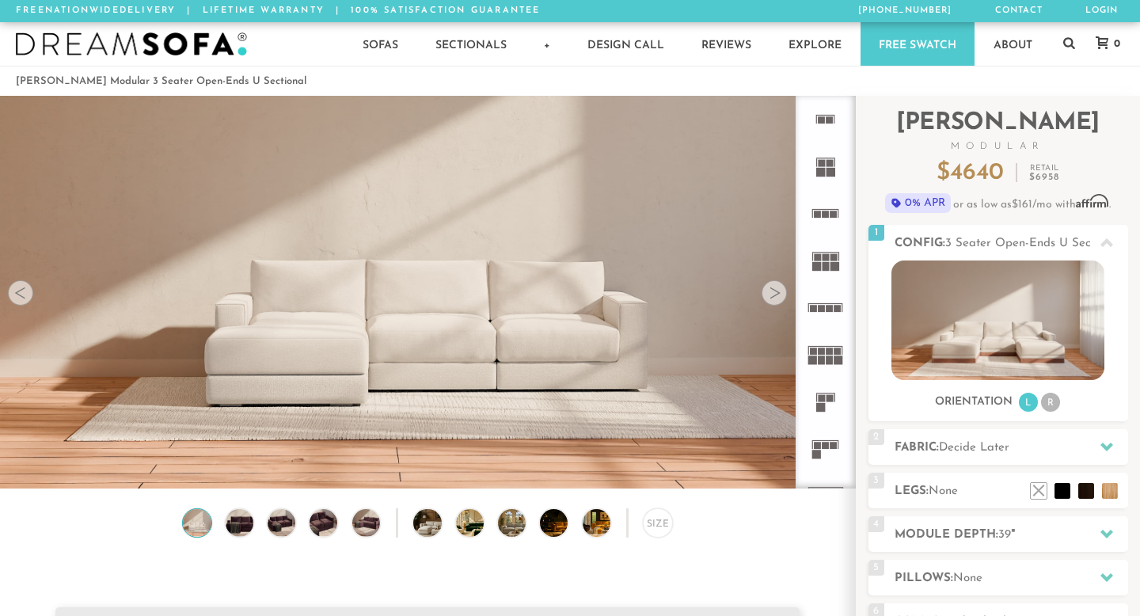
click at [312, 371] on video at bounding box center [427, 242] width 855 height 428
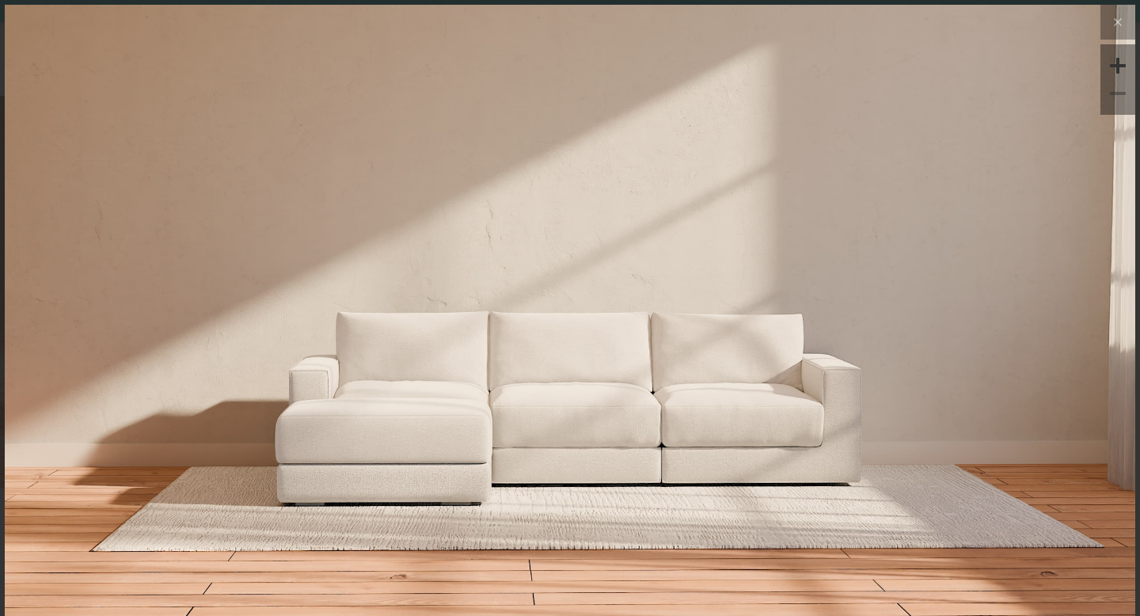
click at [383, 421] on img at bounding box center [570, 323] width 1131 height 636
click at [405, 389] on video at bounding box center [569, 201] width 785 height 393
click at [799, 419] on img at bounding box center [570, 323] width 1131 height 636
click at [1118, 21] on icon at bounding box center [1118, 22] width 19 height 19
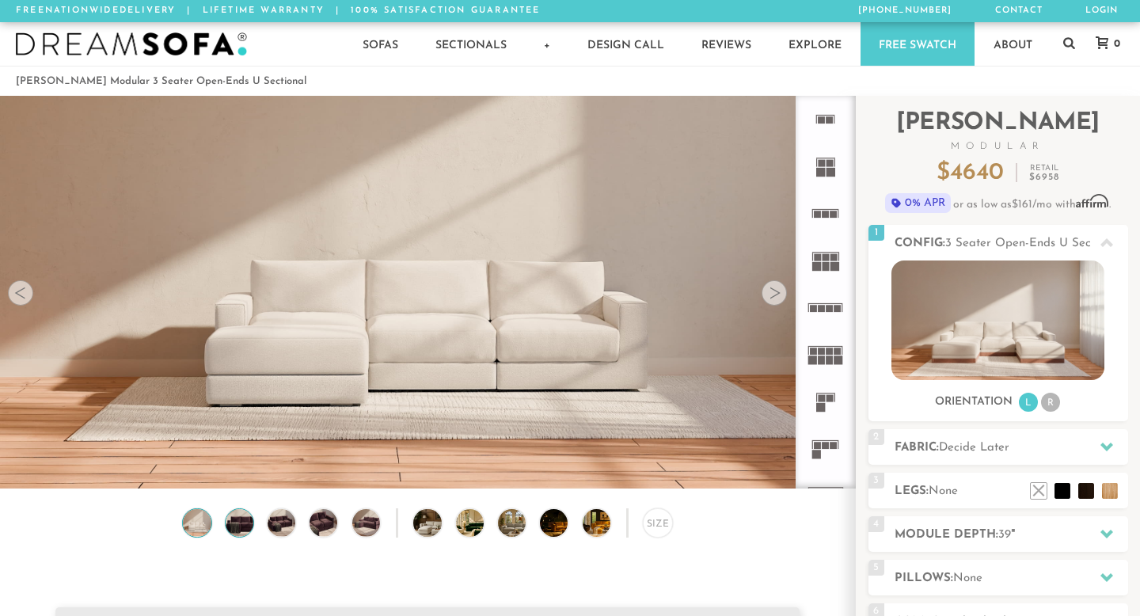
click at [231, 524] on img at bounding box center [239, 523] width 33 height 28
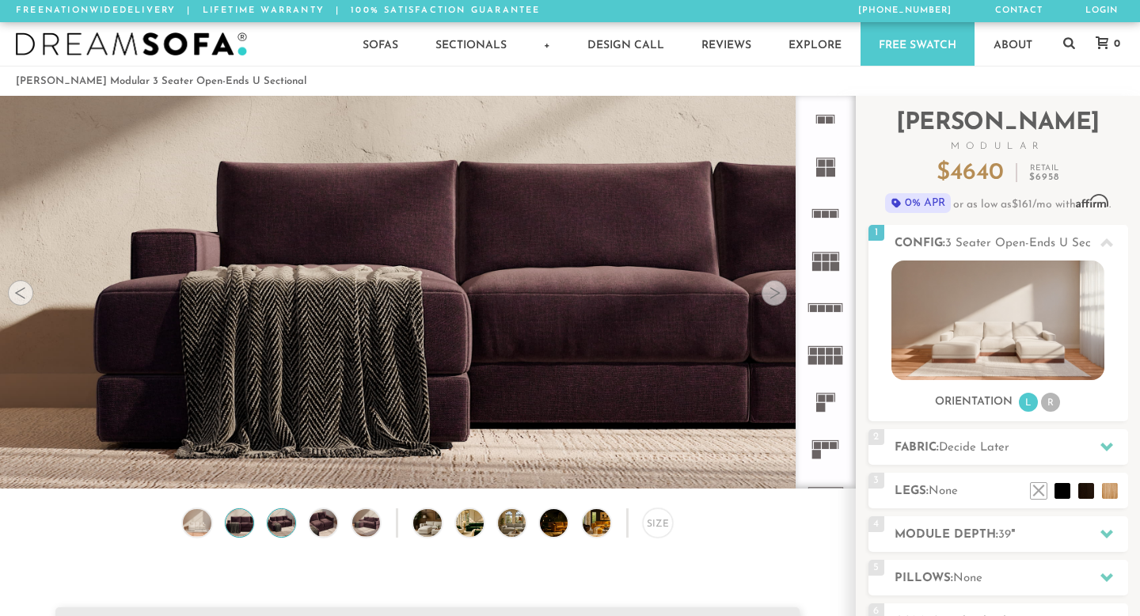
click at [293, 518] on img at bounding box center [281, 523] width 33 height 28
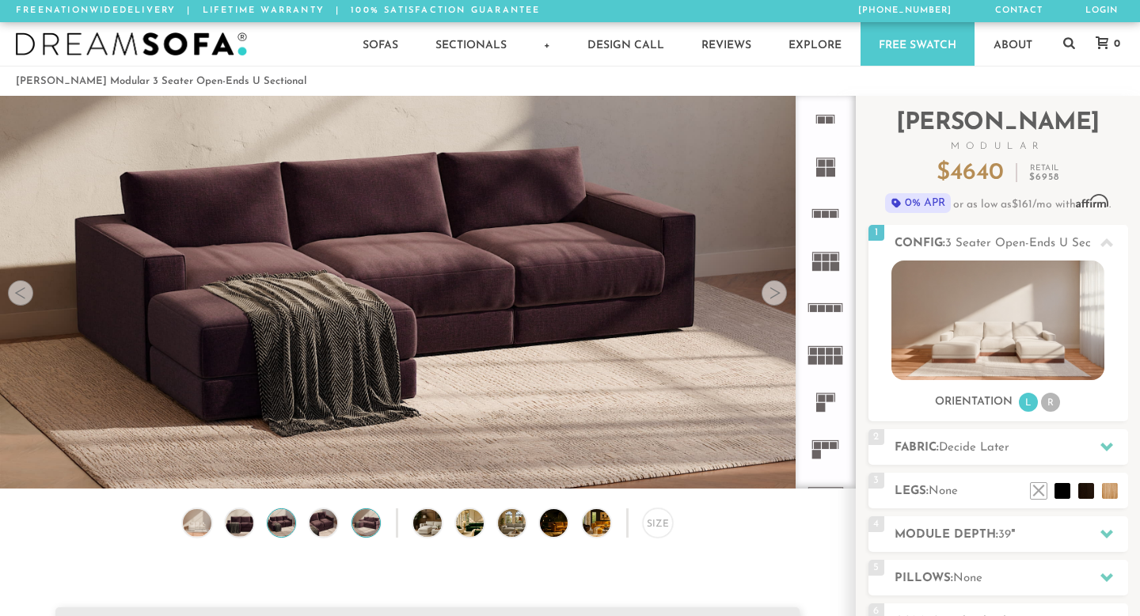
click at [369, 517] on img at bounding box center [365, 523] width 33 height 28
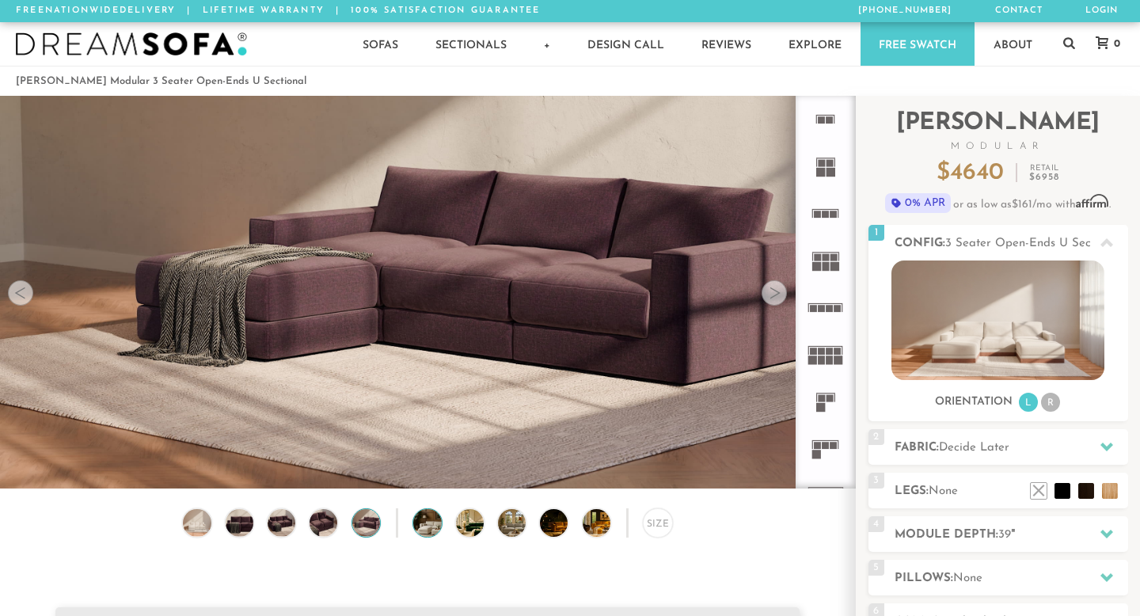
click at [436, 515] on img at bounding box center [437, 523] width 49 height 28
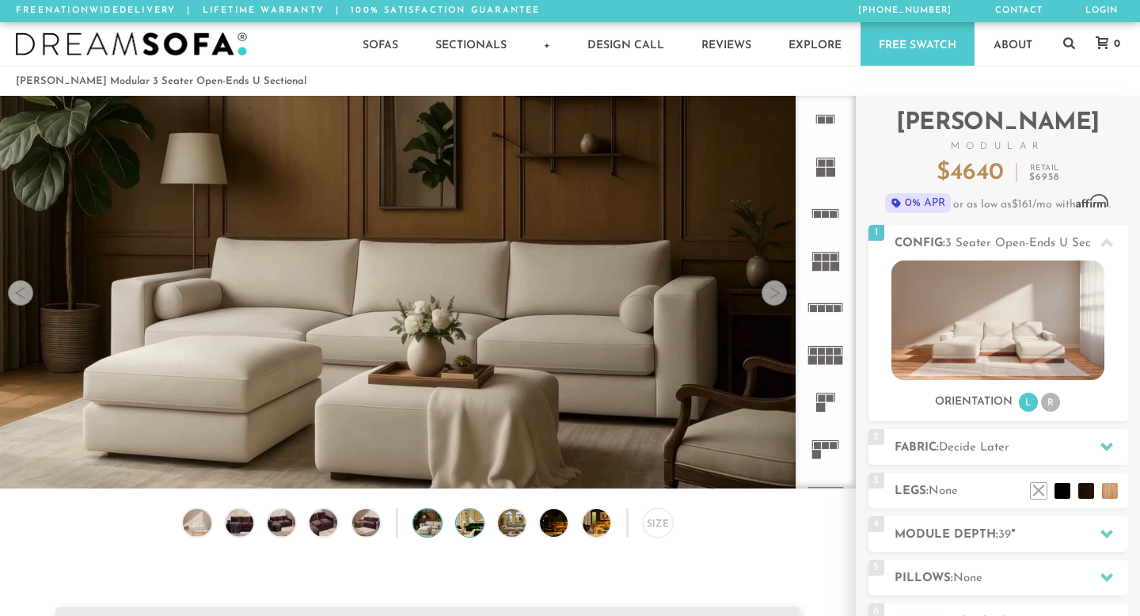
click at [475, 521] on img at bounding box center [480, 523] width 49 height 28
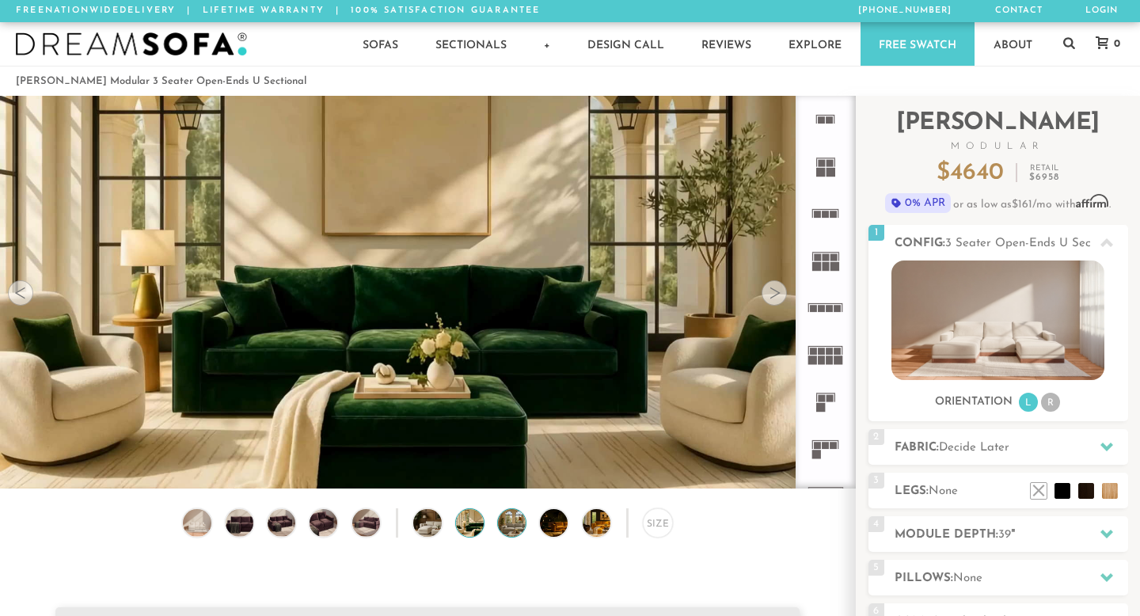
click at [506, 521] on img at bounding box center [522, 523] width 49 height 28
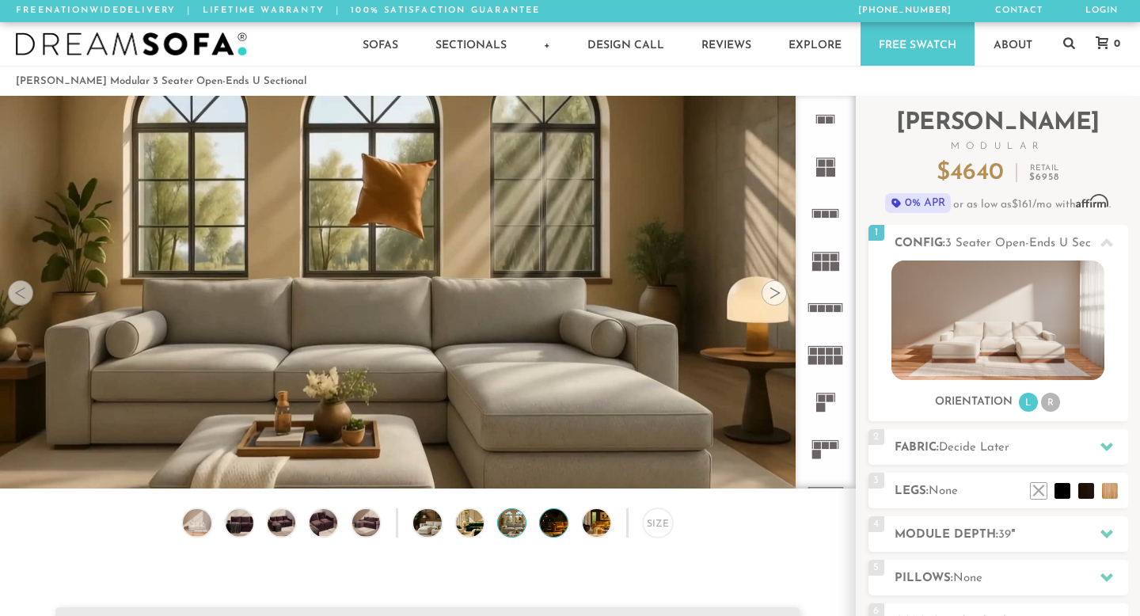
click at [542, 523] on img at bounding box center [564, 523] width 49 height 28
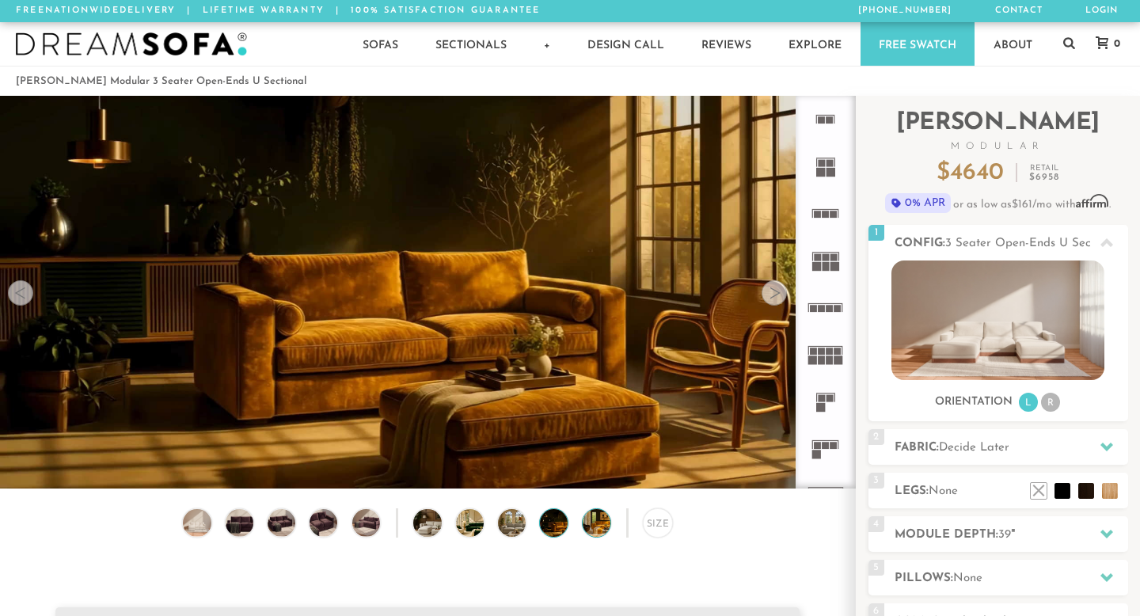
click at [600, 523] on img at bounding box center [607, 523] width 49 height 28
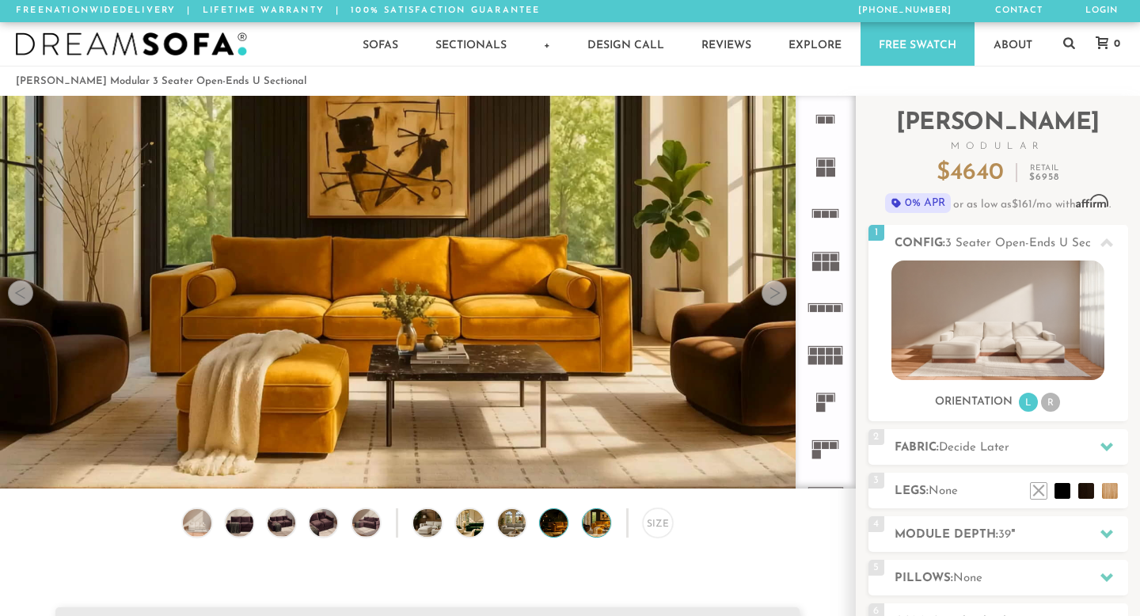
click at [552, 527] on img at bounding box center [564, 523] width 49 height 28
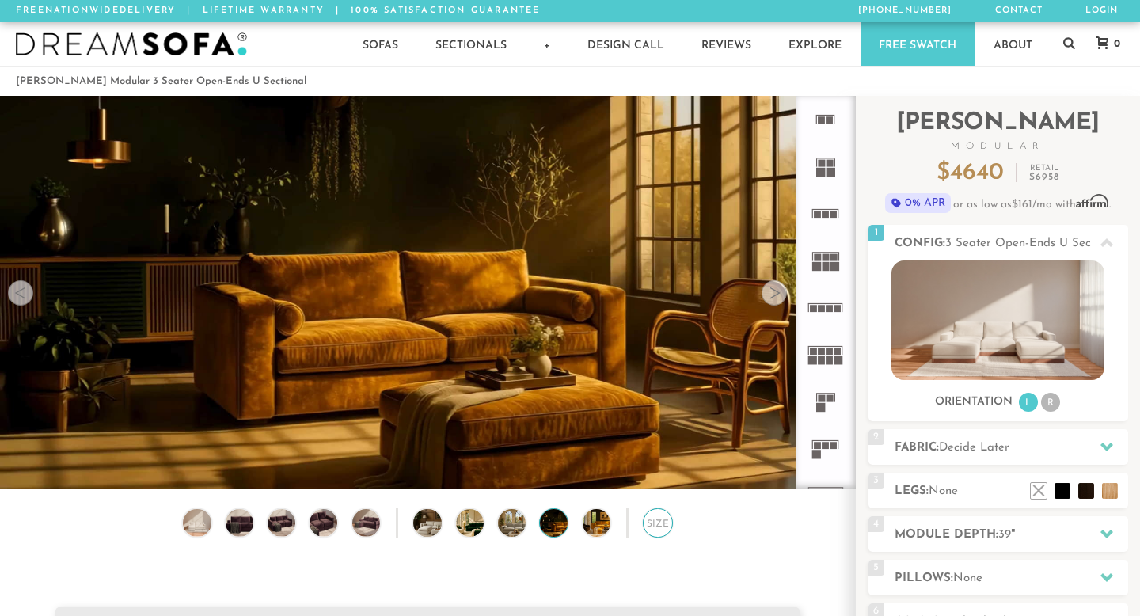
click at [657, 523] on div "Size" at bounding box center [657, 522] width 29 height 29
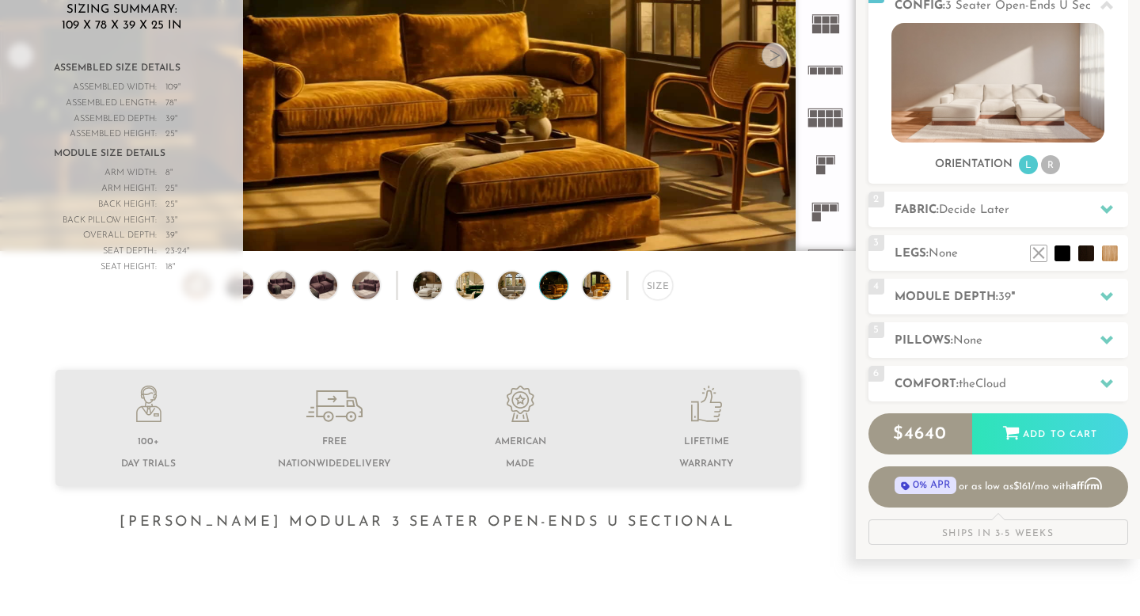
scroll to position [240, 0]
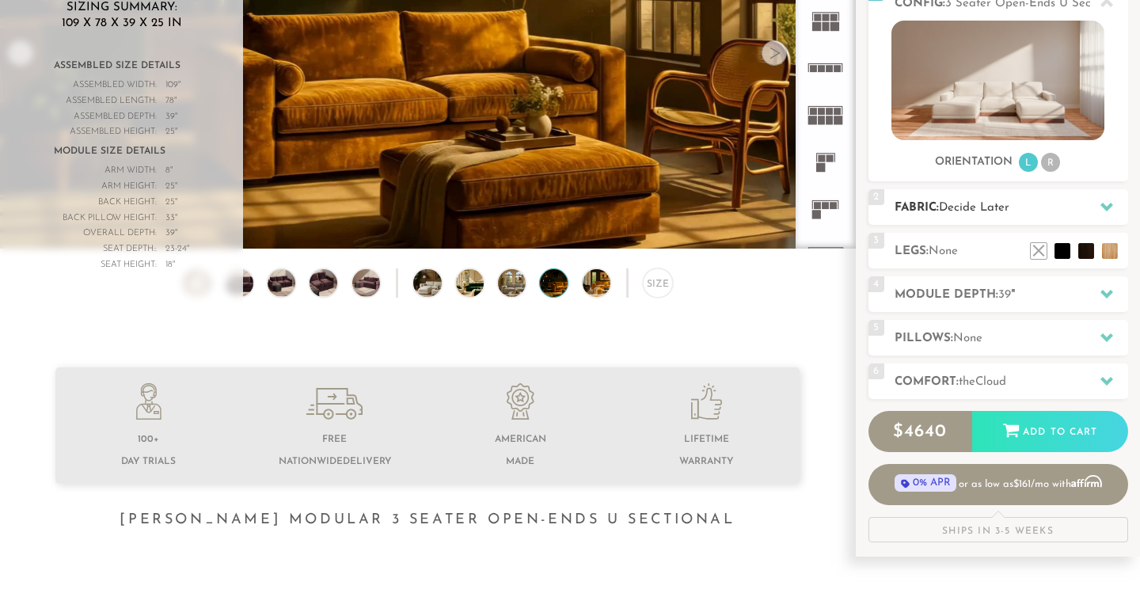
click at [1056, 213] on h2 "Fabric: Decide Later" at bounding box center [1012, 208] width 234 height 18
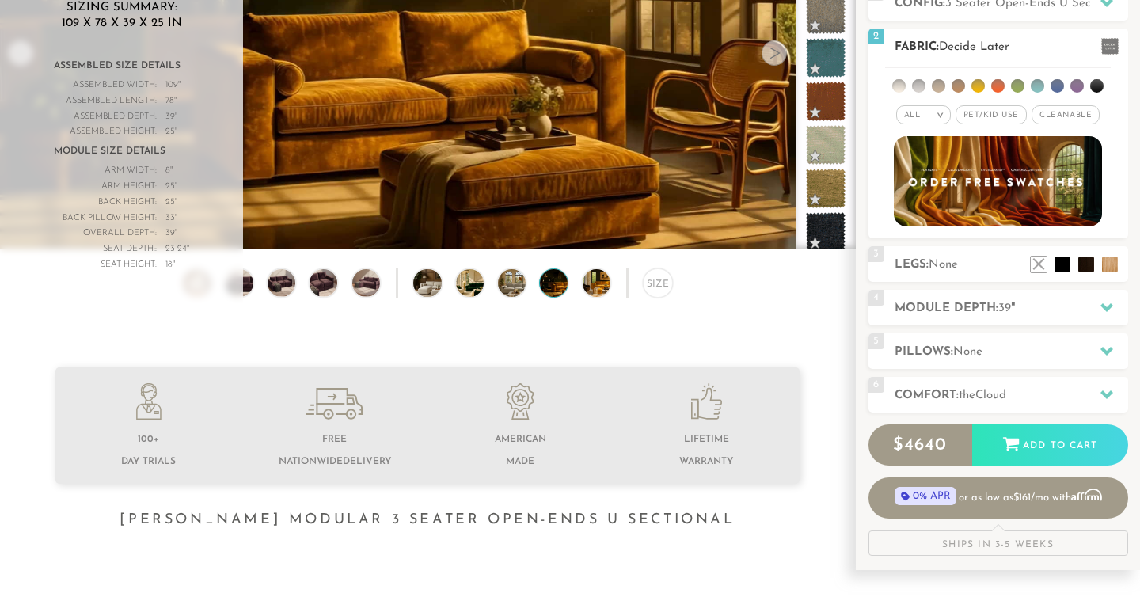
click at [1003, 124] on div "All > All Tier Family Popular Durable Luxury Pet/Kid Use x Cleanable x Popular …" at bounding box center [999, 115] width 260 height 23
click at [1010, 111] on span "Pet/Kid Use x" at bounding box center [991, 114] width 71 height 19
click at [1082, 111] on span "Cleanable x" at bounding box center [1071, 114] width 68 height 19
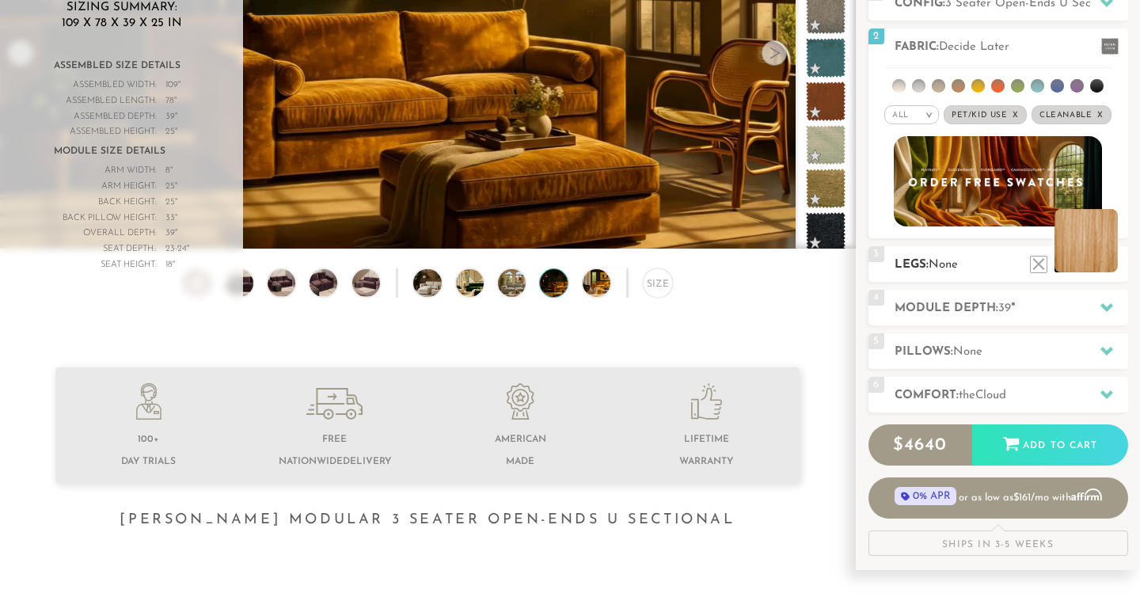
click at [1114, 268] on li at bounding box center [1086, 240] width 63 height 63
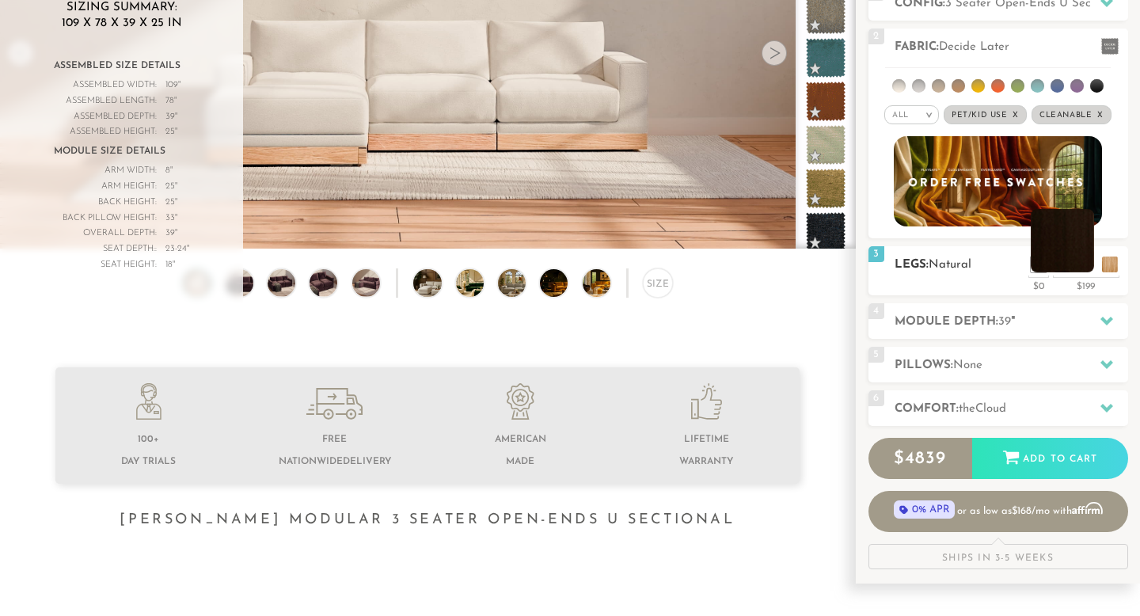
click at [1086, 265] on li at bounding box center [1062, 240] width 63 height 63
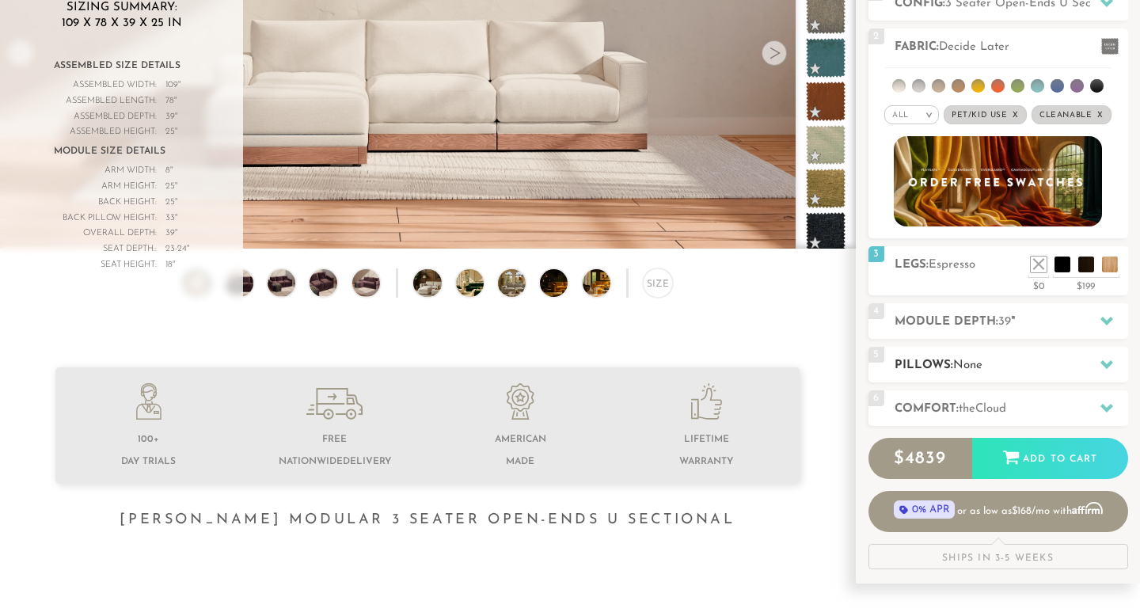
click at [1012, 367] on h2 "Pillows: None" at bounding box center [1012, 365] width 234 height 18
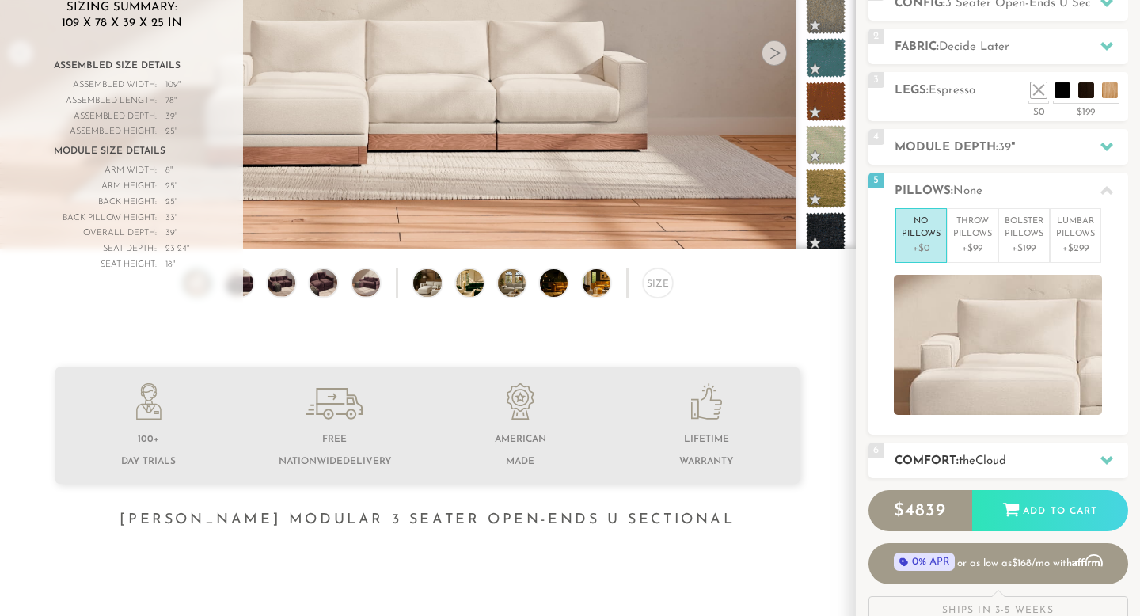
click at [1022, 464] on h2 "Comfort: the Cloud" at bounding box center [1012, 461] width 234 height 18
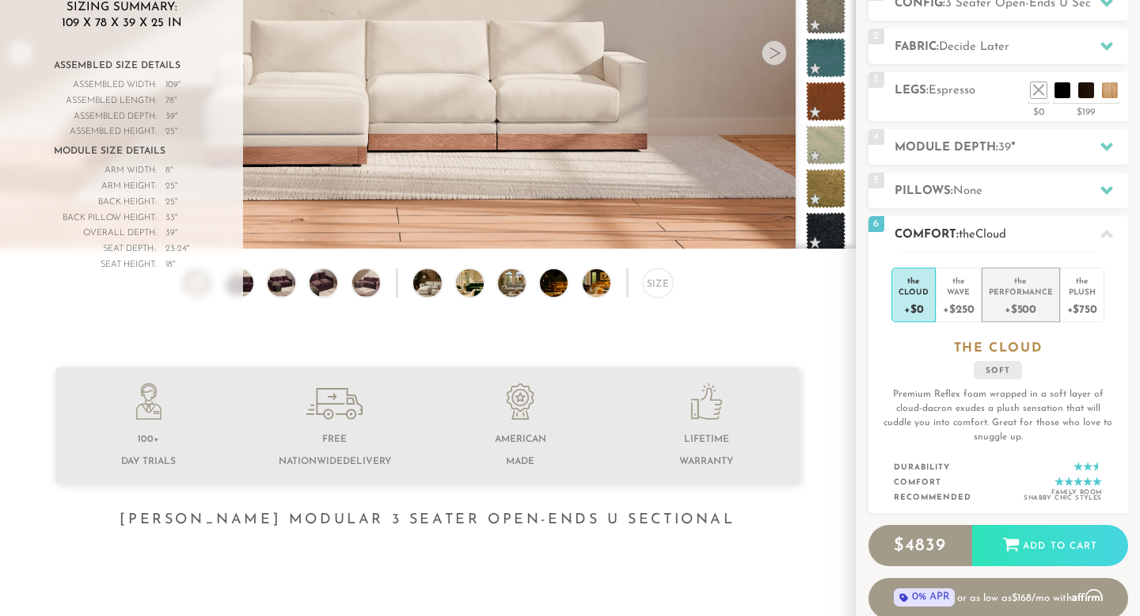
click at [1023, 299] on div "+$500" at bounding box center [1021, 308] width 64 height 23
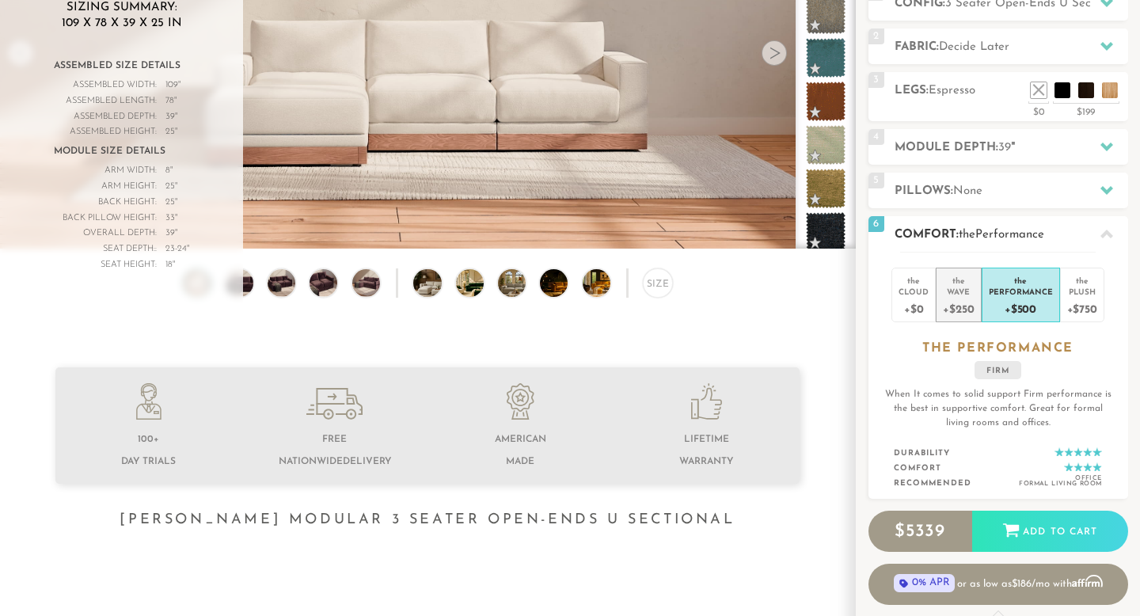
click at [953, 301] on div "+$250" at bounding box center [958, 308] width 31 height 23
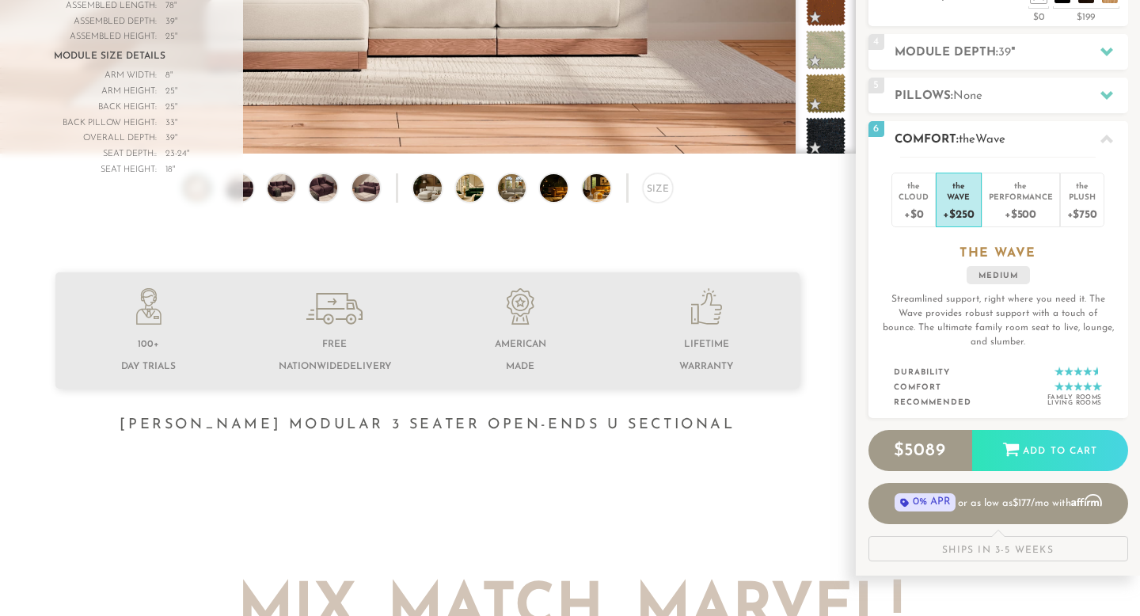
scroll to position [356, 0]
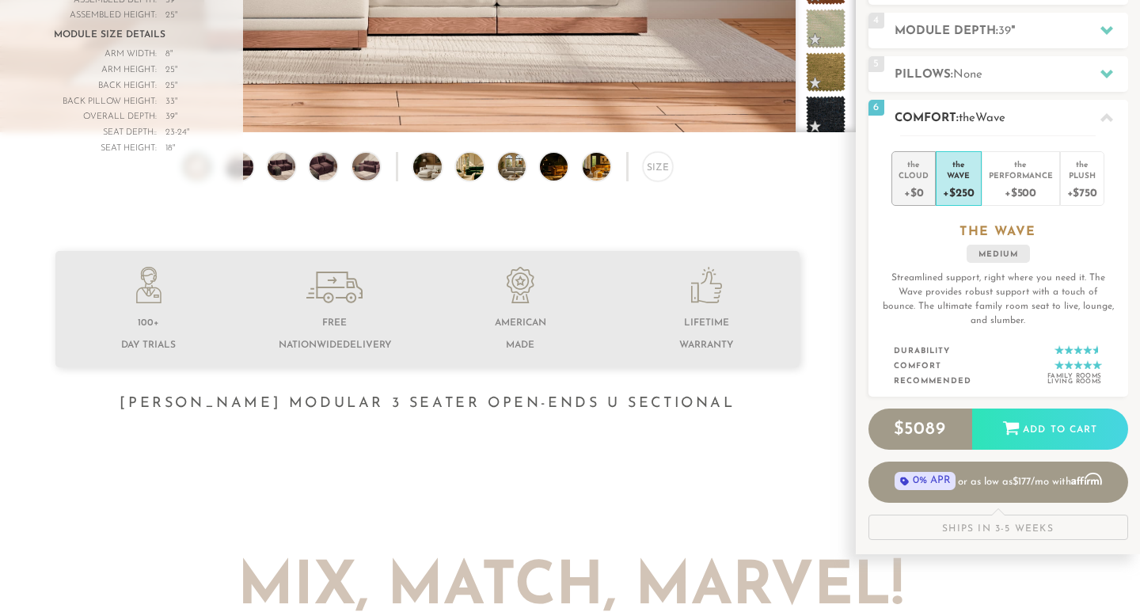
click at [903, 184] on div "+$0" at bounding box center [914, 192] width 30 height 23
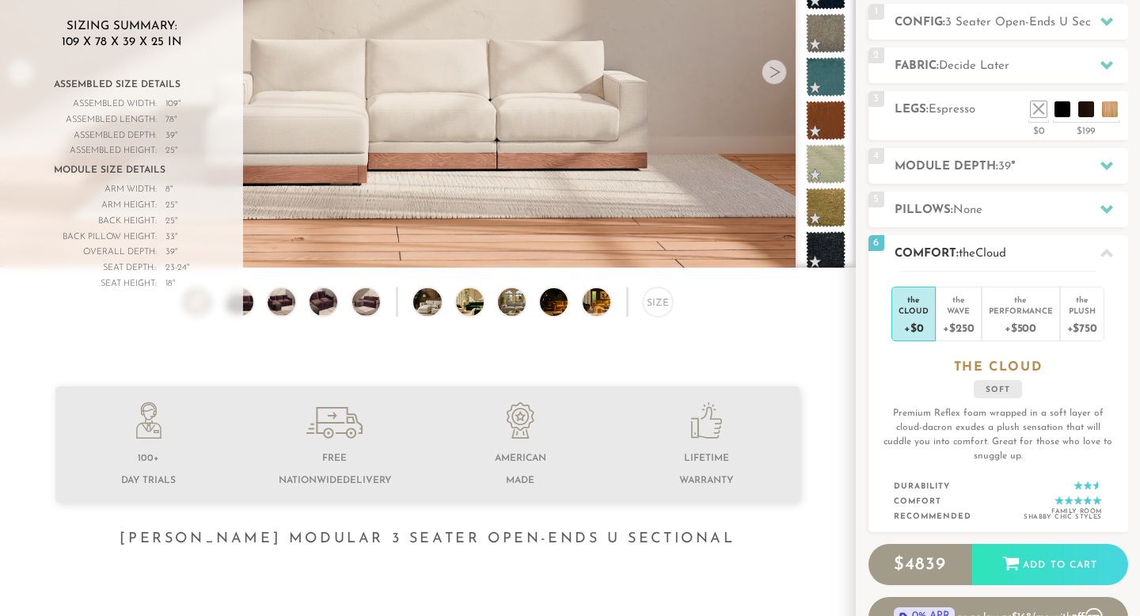
scroll to position [204, 0]
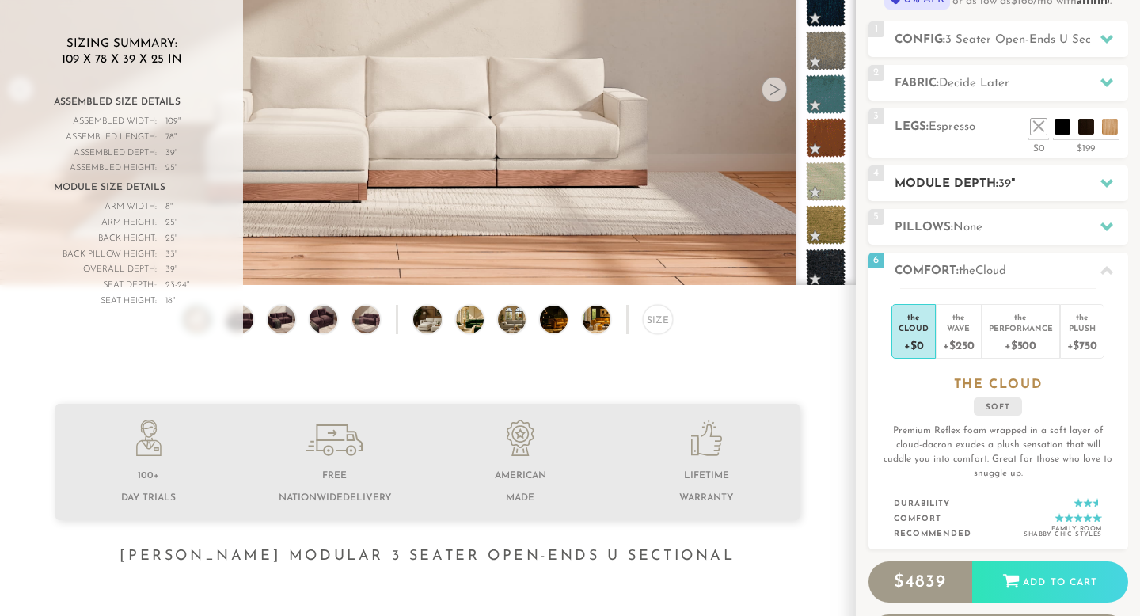
click at [1002, 185] on span "39" at bounding box center [1005, 184] width 13 height 12
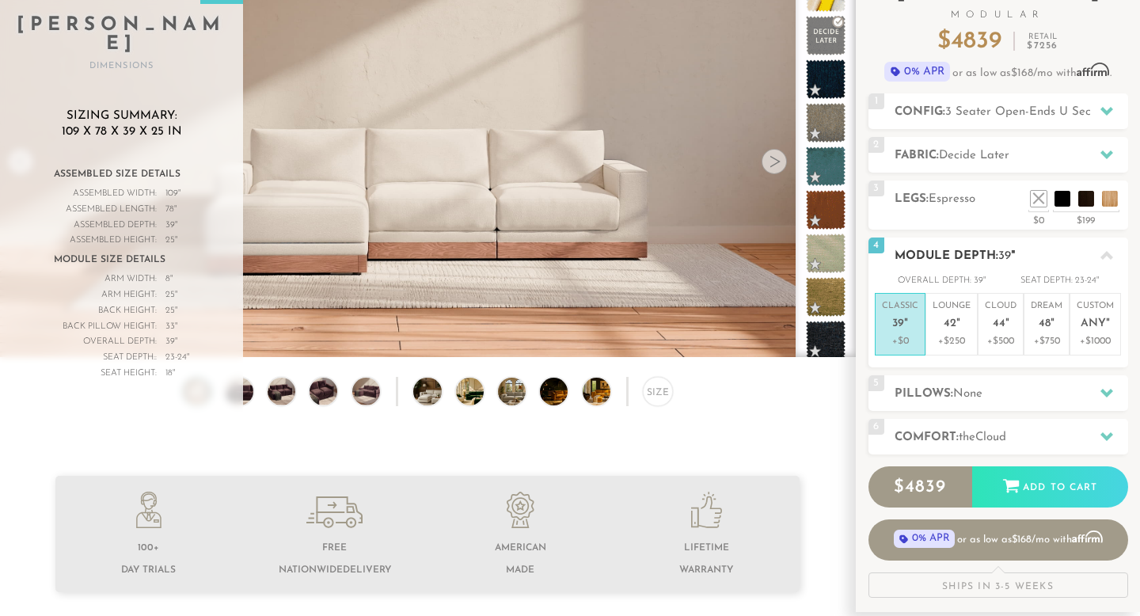
scroll to position [134, 0]
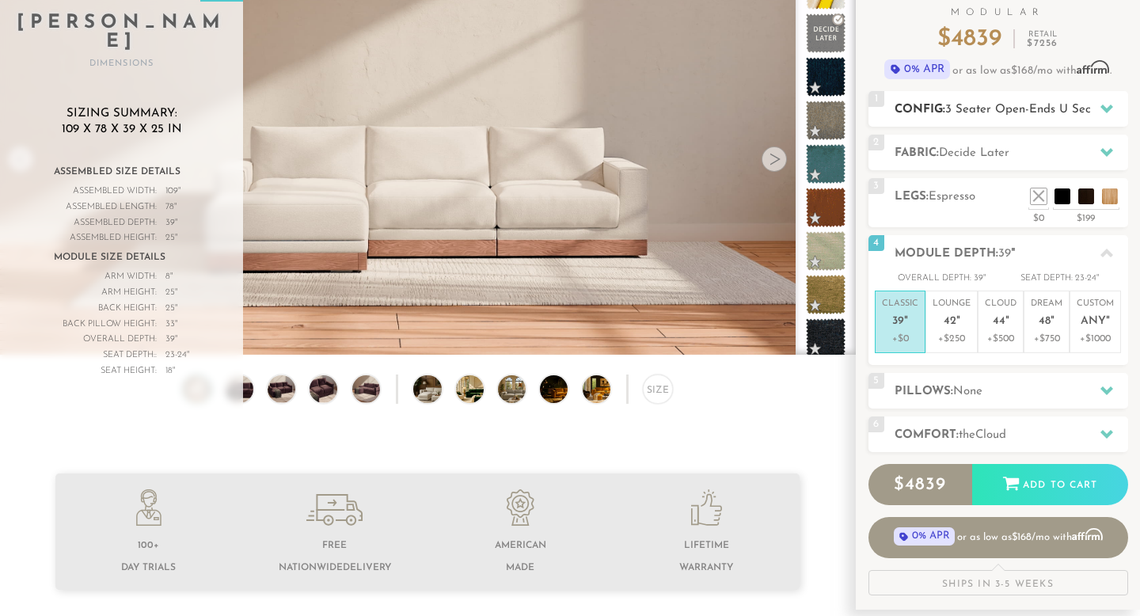
click at [1037, 105] on span "3 Seater Open-Ends U Sectional" at bounding box center [1033, 110] width 176 height 12
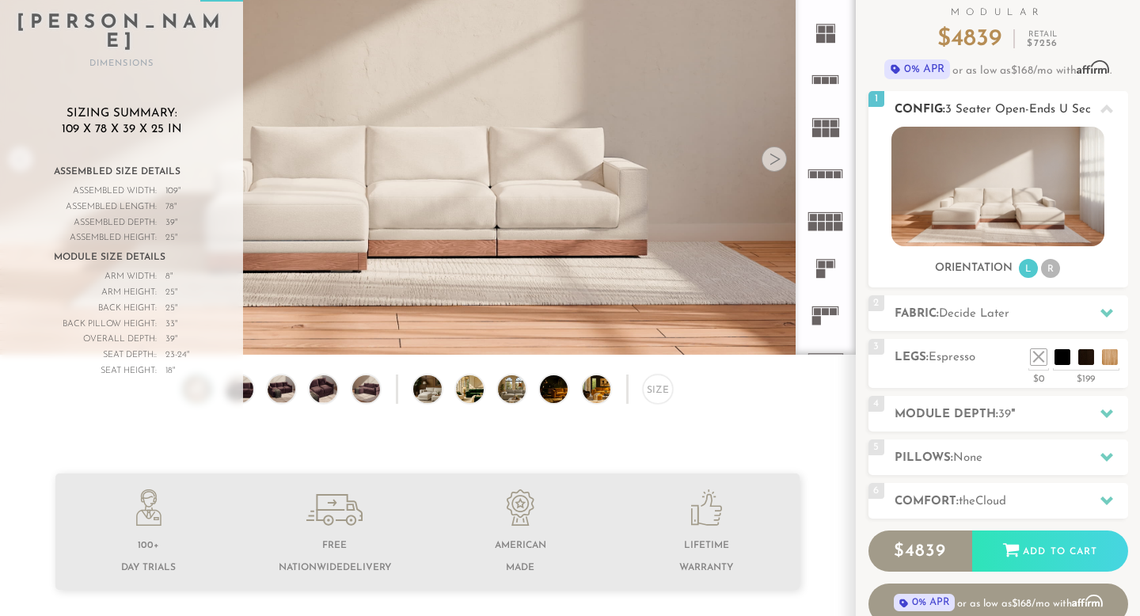
click at [1055, 267] on li "R" at bounding box center [1050, 268] width 19 height 19
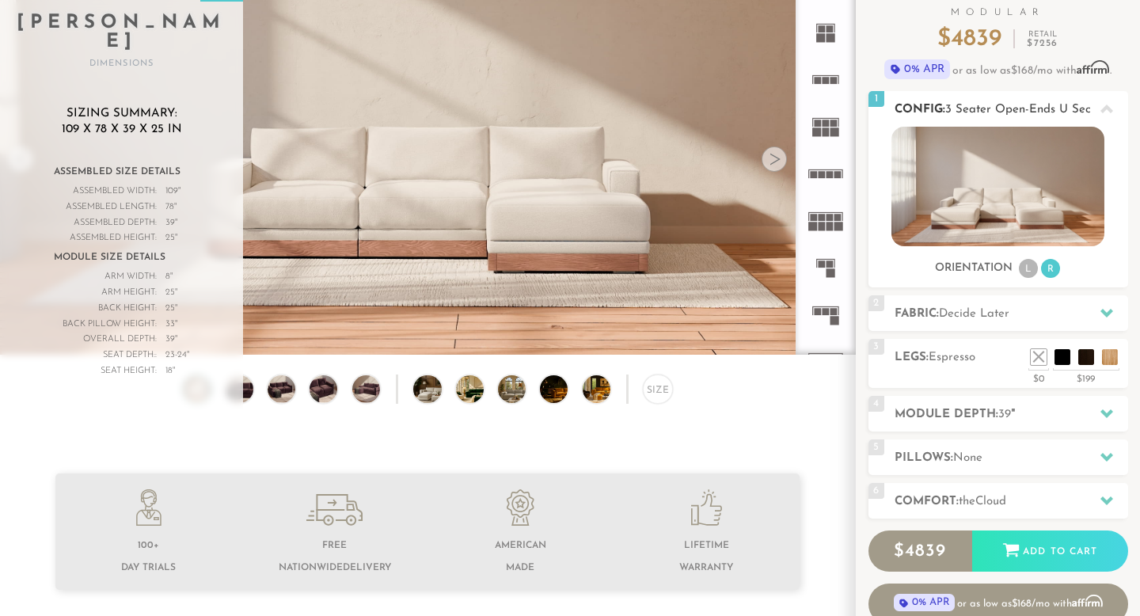
click at [1027, 265] on li "L" at bounding box center [1028, 268] width 19 height 19
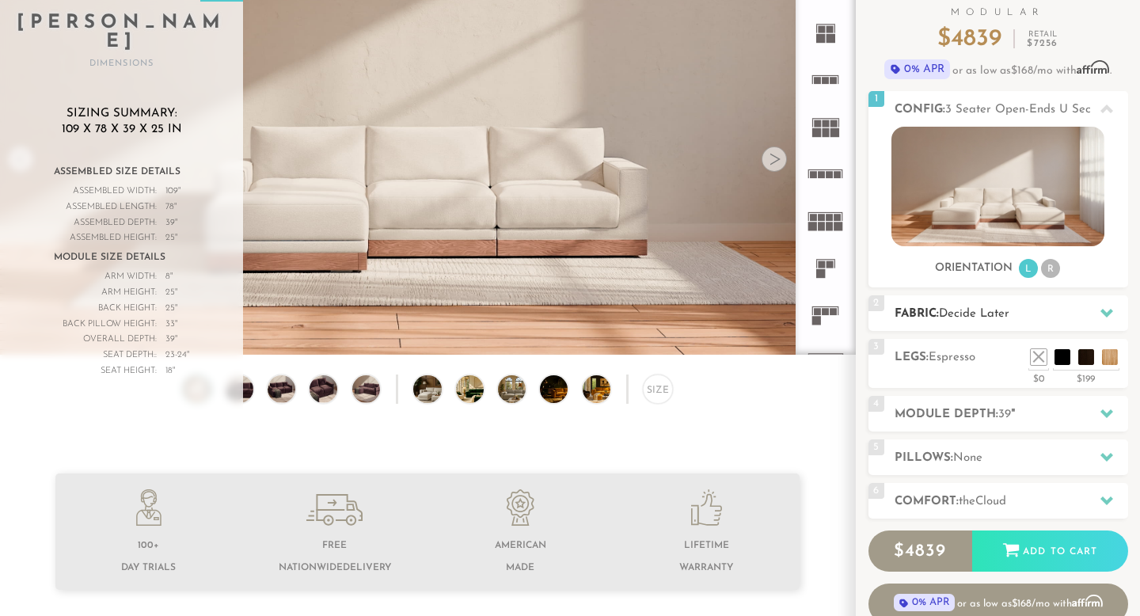
click at [1024, 321] on h2 "Fabric: Decide Later" at bounding box center [1012, 314] width 234 height 18
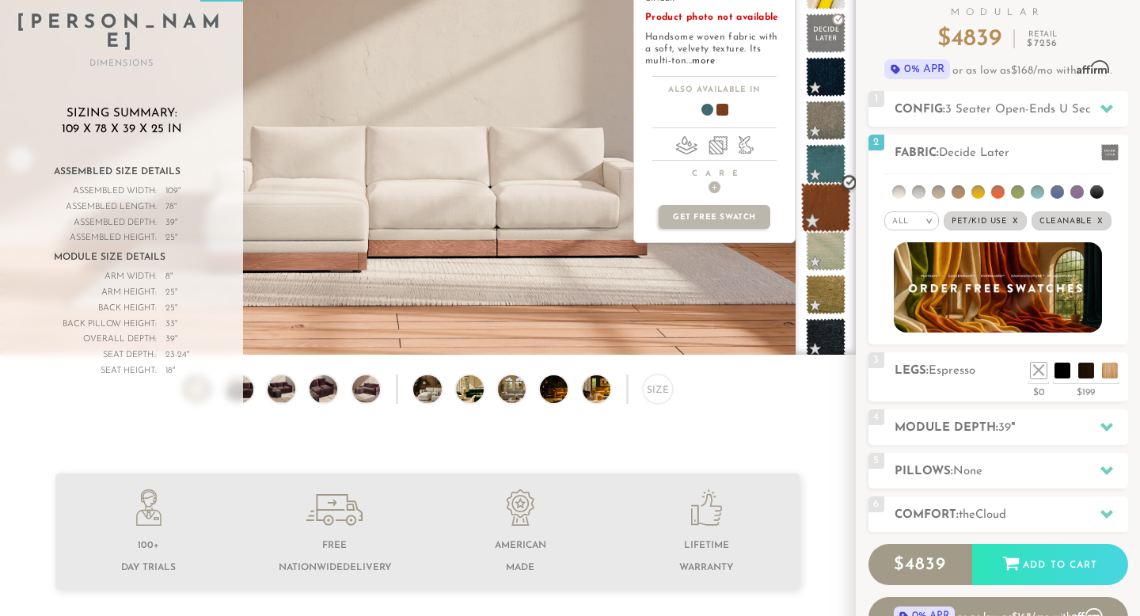
click at [824, 214] on span at bounding box center [826, 208] width 50 height 50
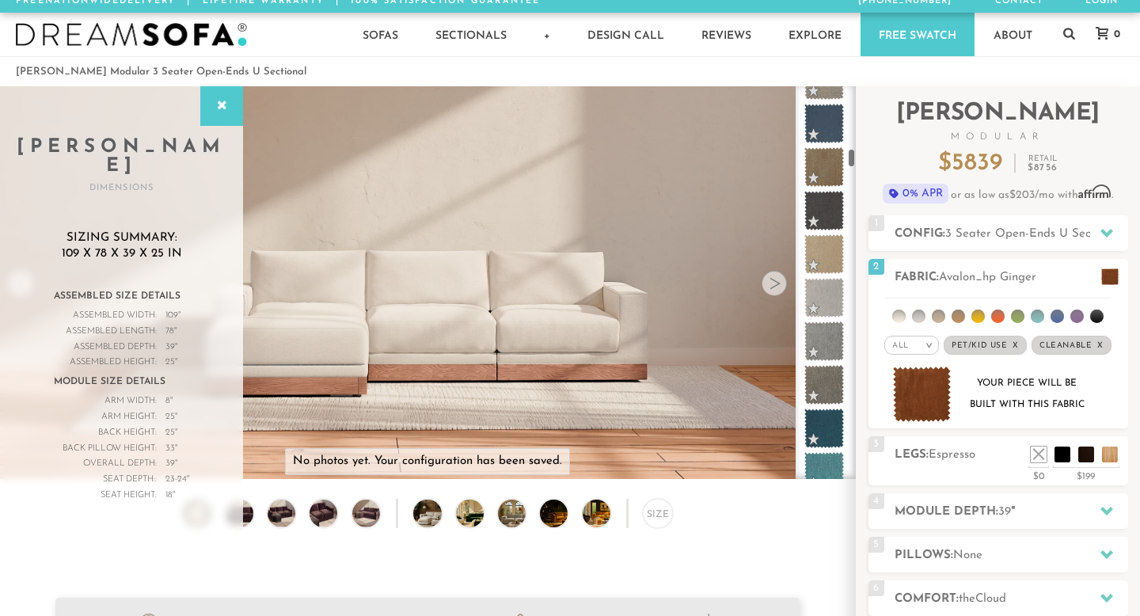
scroll to position [1481, 0]
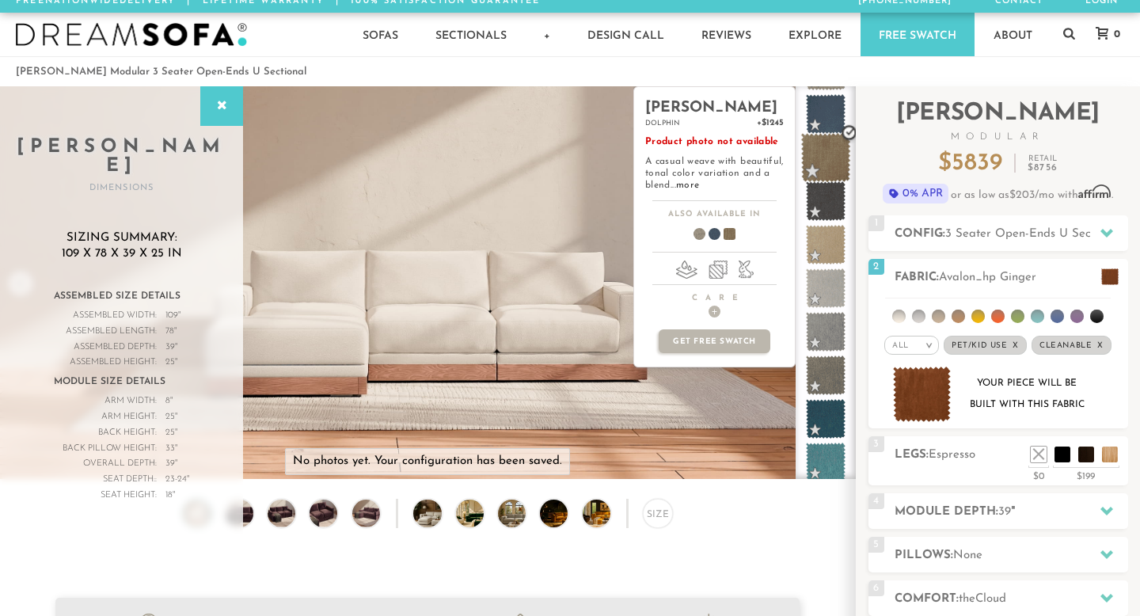
click at [830, 154] on span at bounding box center [826, 158] width 50 height 50
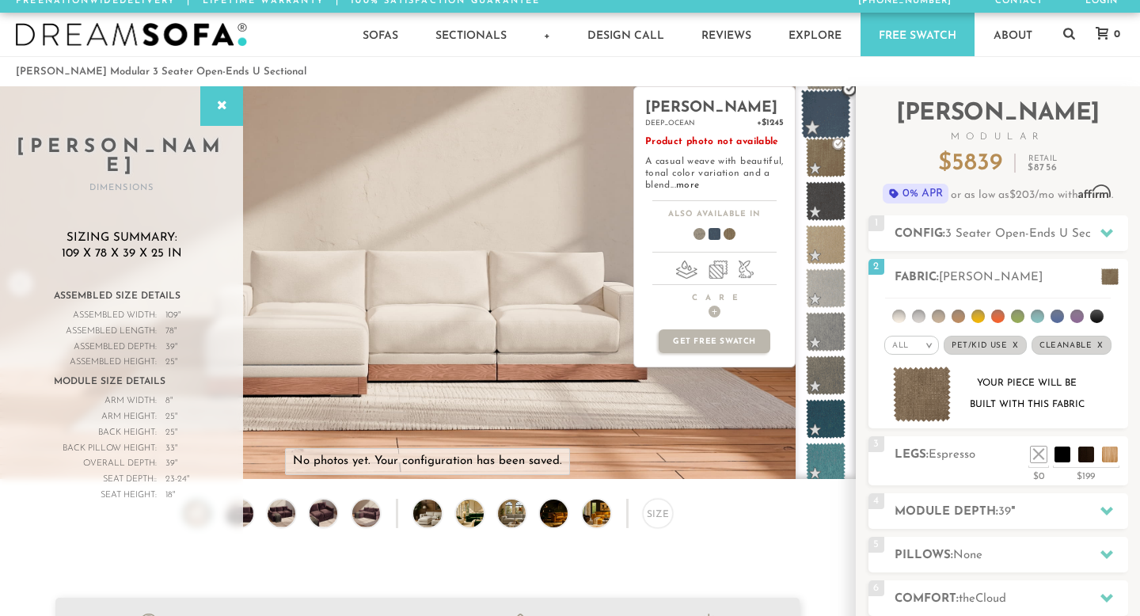
click at [820, 122] on span at bounding box center [826, 114] width 50 height 50
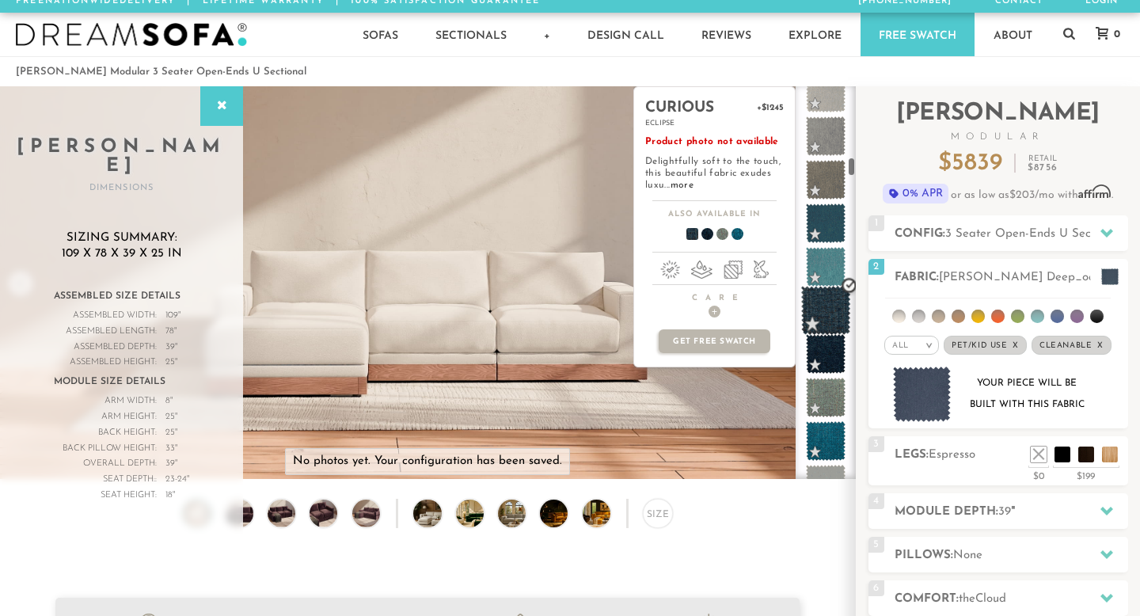
scroll to position [1680, 0]
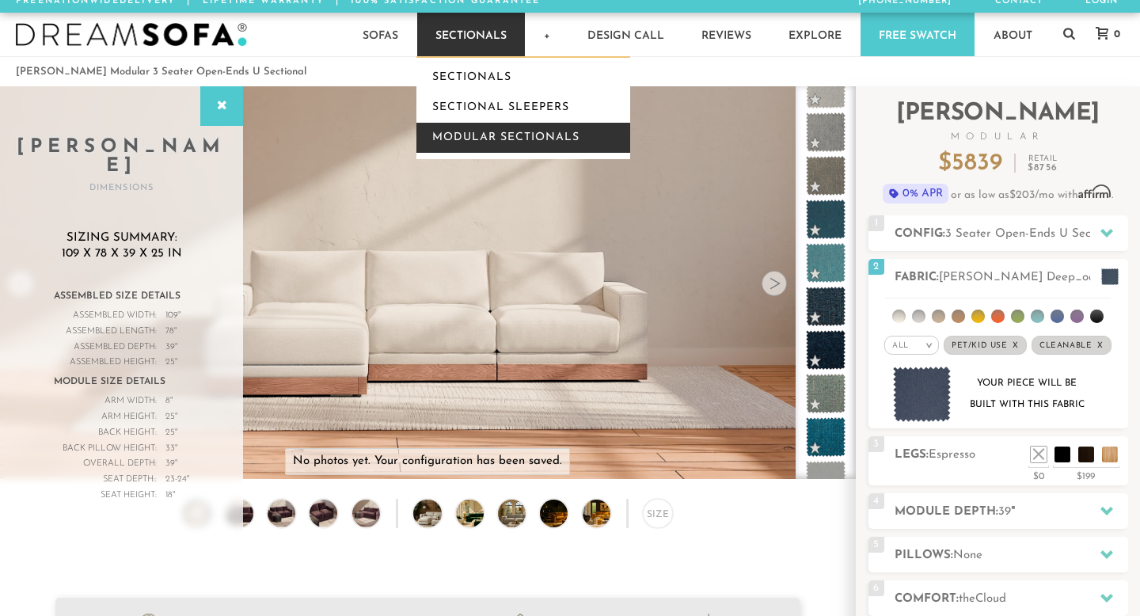
click at [527, 138] on link "Modular Sectionals" at bounding box center [524, 138] width 214 height 30
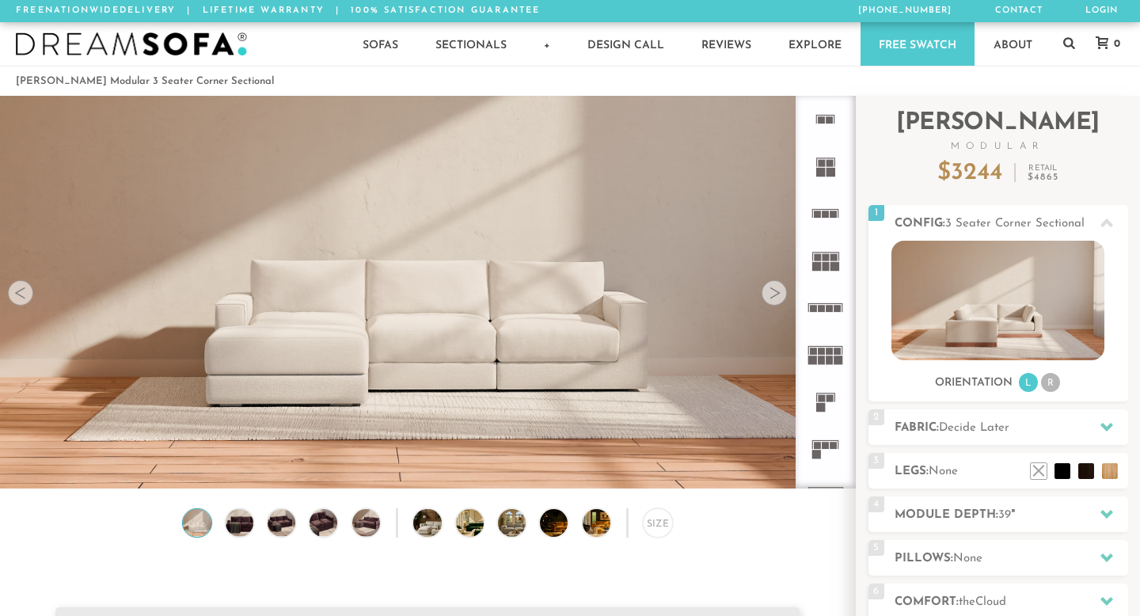
scroll to position [17406, 1140]
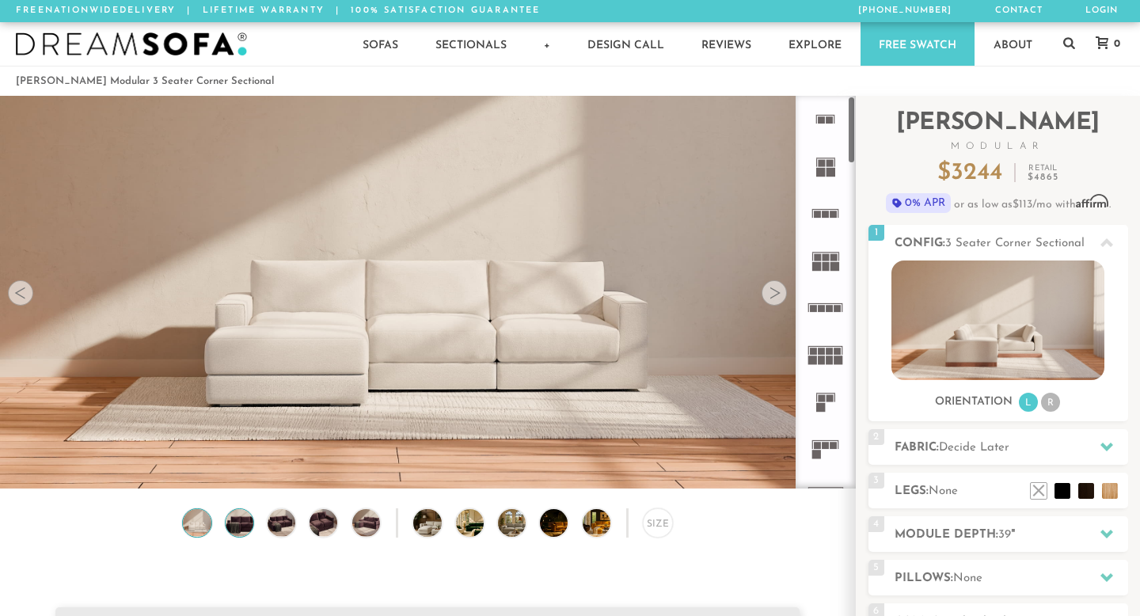
click at [243, 526] on img at bounding box center [239, 523] width 33 height 28
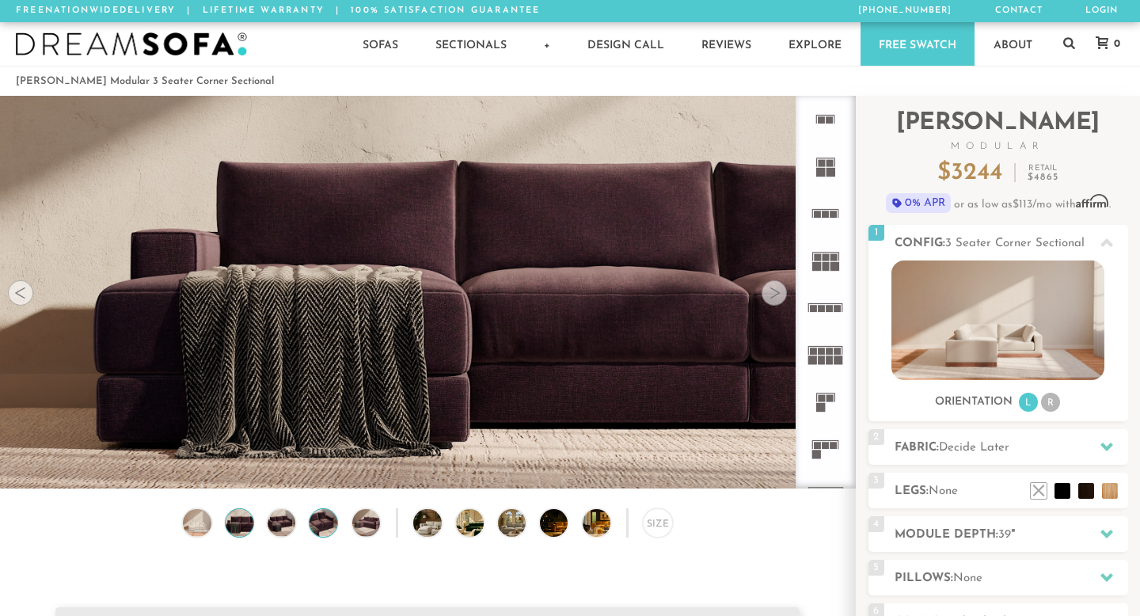
click at [329, 521] on img at bounding box center [323, 523] width 33 height 28
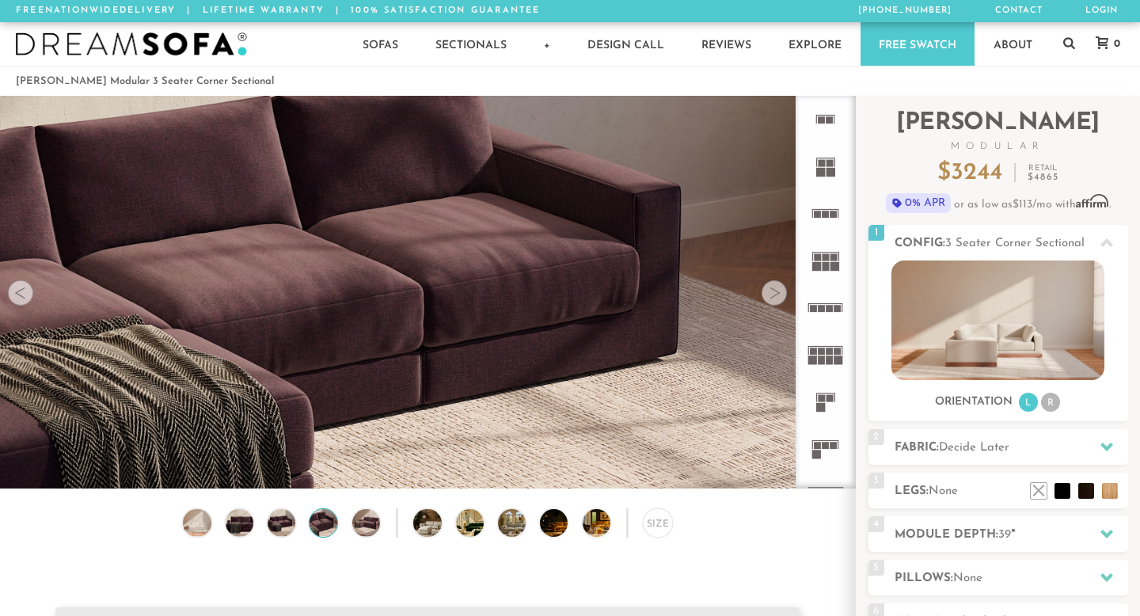
click at [487, 523] on div "Size" at bounding box center [427, 526] width 855 height 37
click at [474, 523] on img at bounding box center [480, 523] width 49 height 28
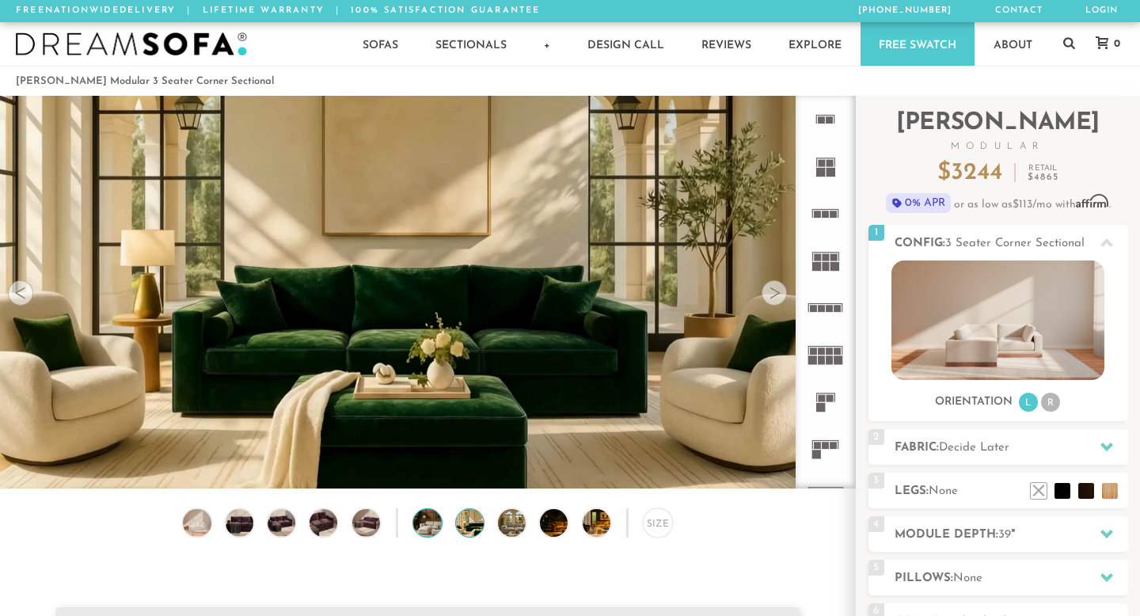
click at [438, 523] on img at bounding box center [437, 523] width 49 height 28
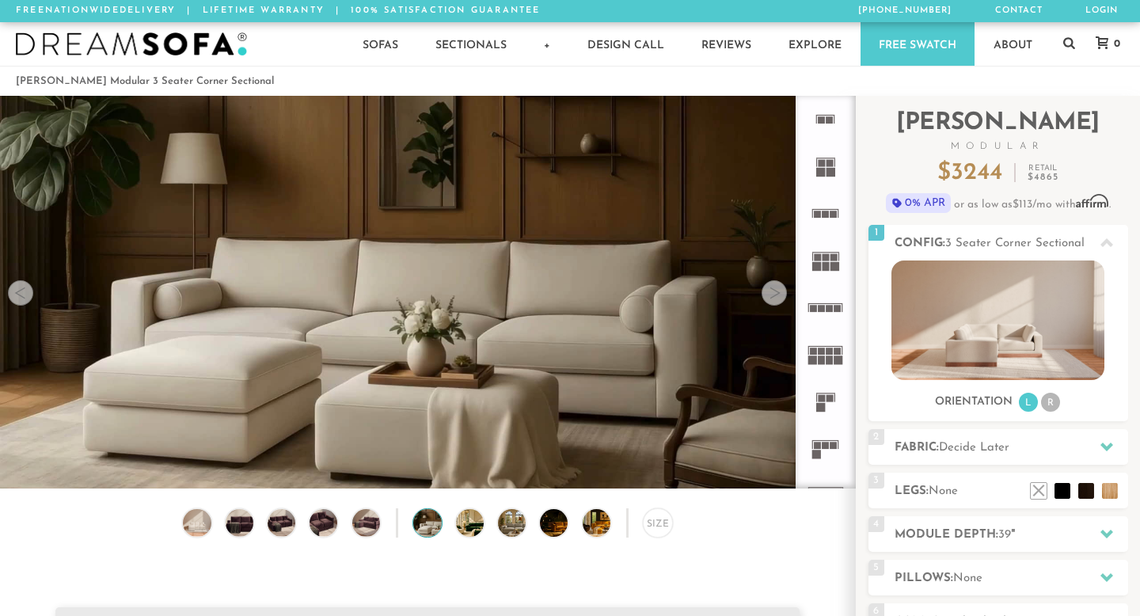
click at [783, 293] on div at bounding box center [774, 292] width 25 height 25
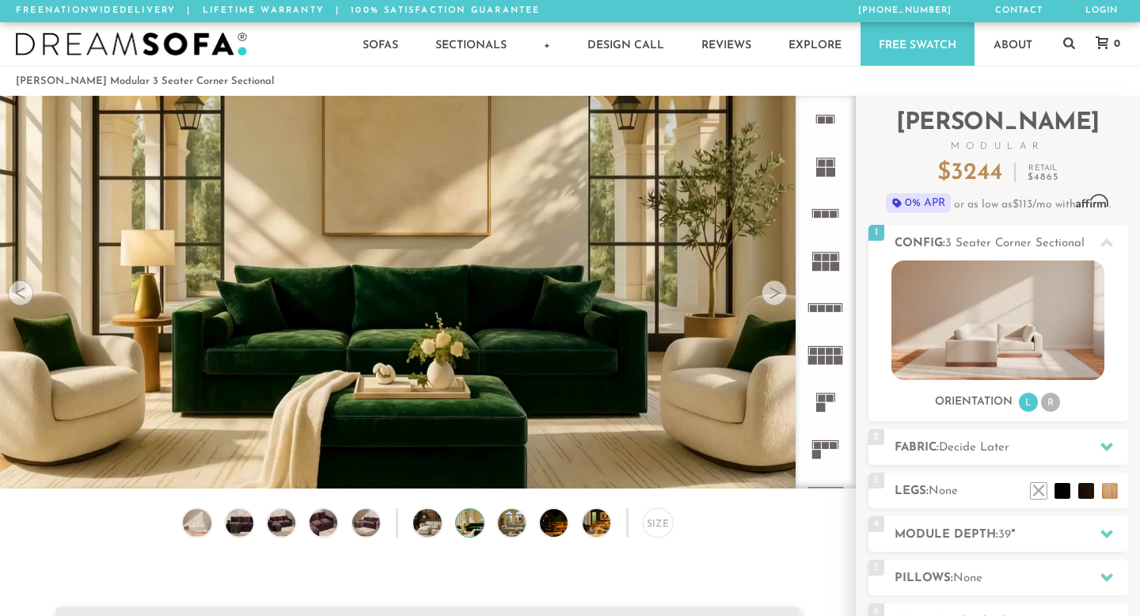
click at [780, 293] on div at bounding box center [774, 292] width 25 height 25
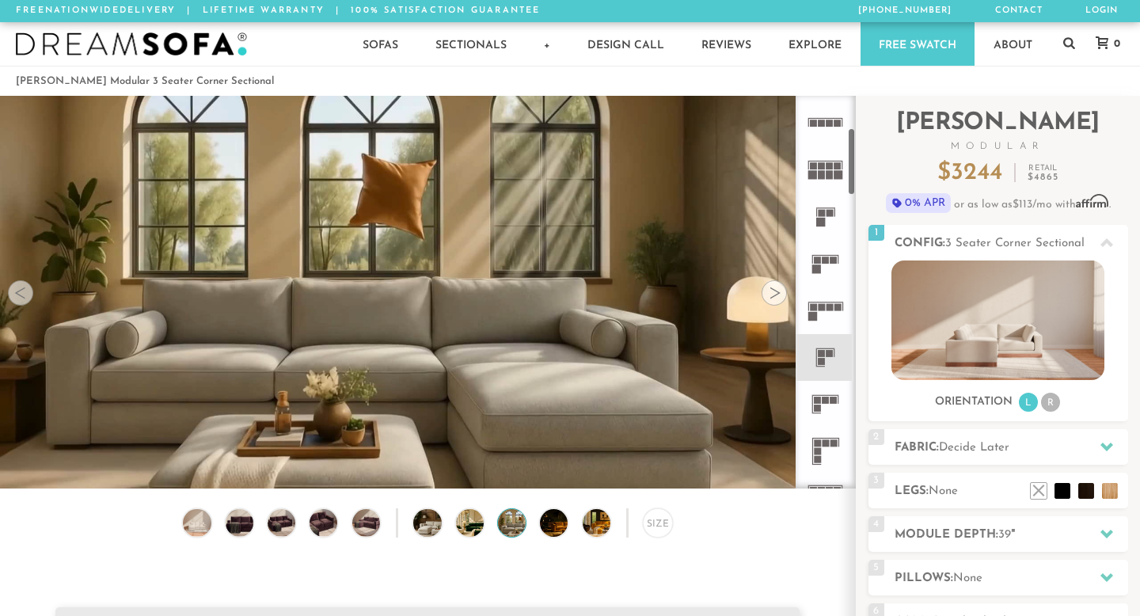
scroll to position [188, 0]
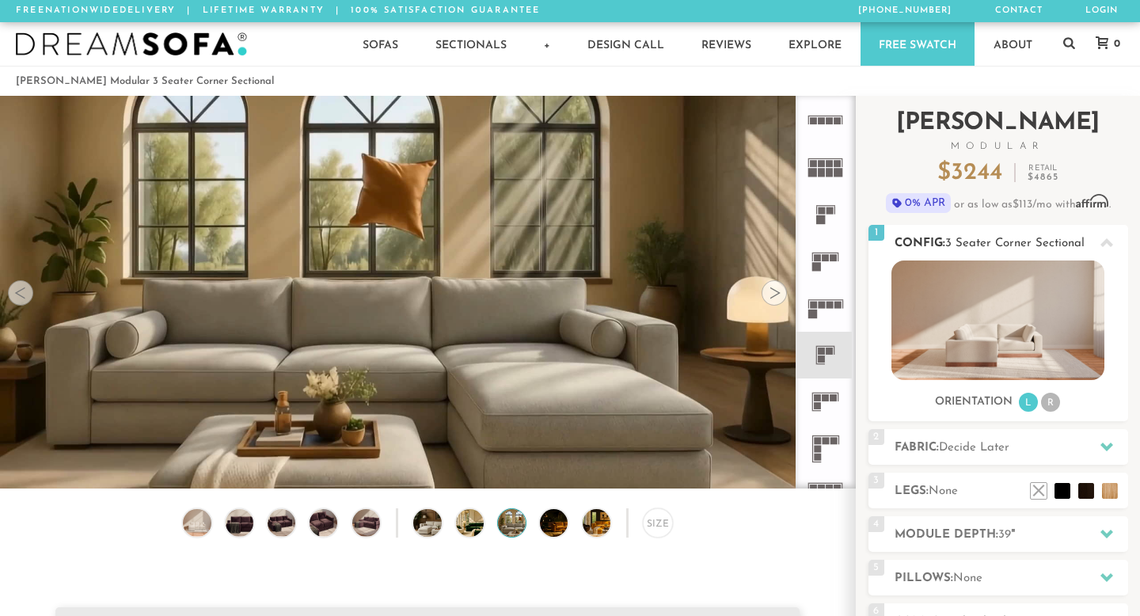
click at [1018, 357] on img at bounding box center [998, 321] width 213 height 120
click at [1052, 404] on li "R" at bounding box center [1050, 402] width 19 height 19
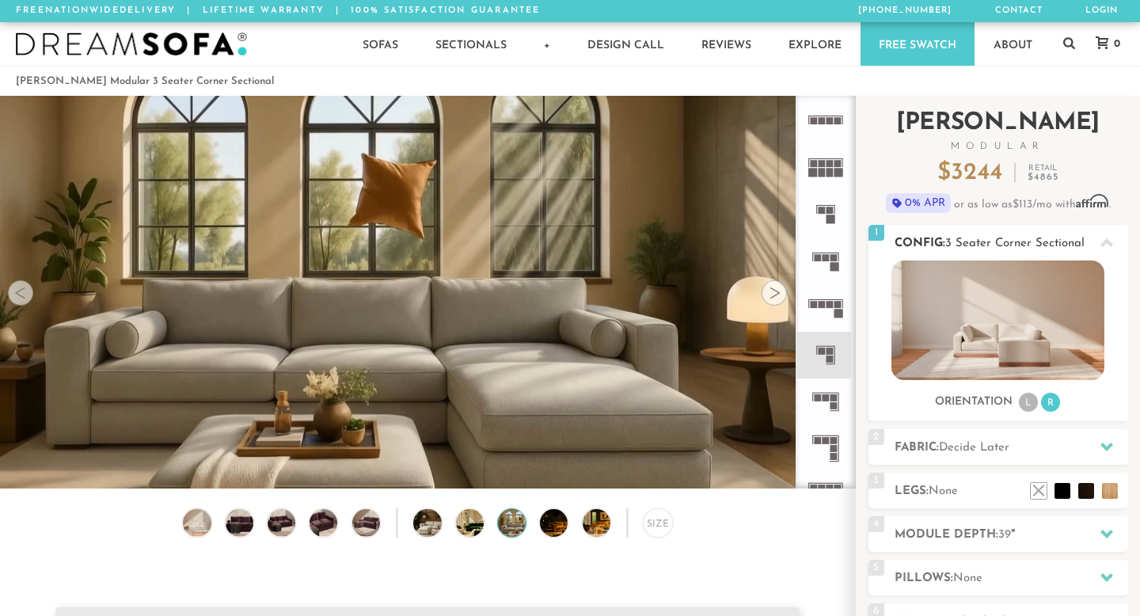
click at [1026, 330] on img at bounding box center [998, 321] width 213 height 120
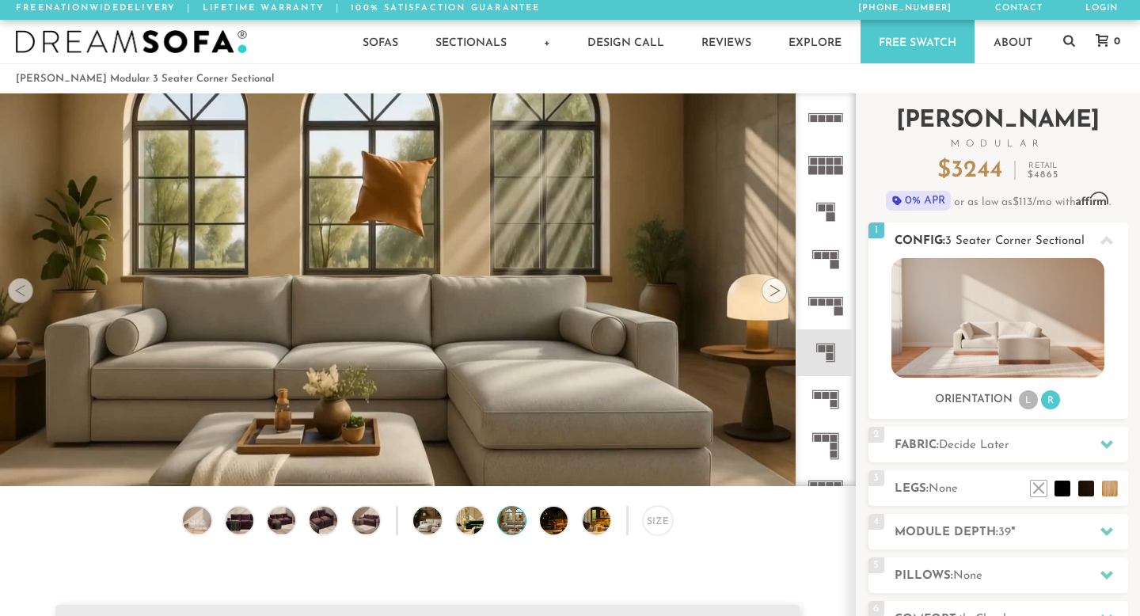
scroll to position [3, 0]
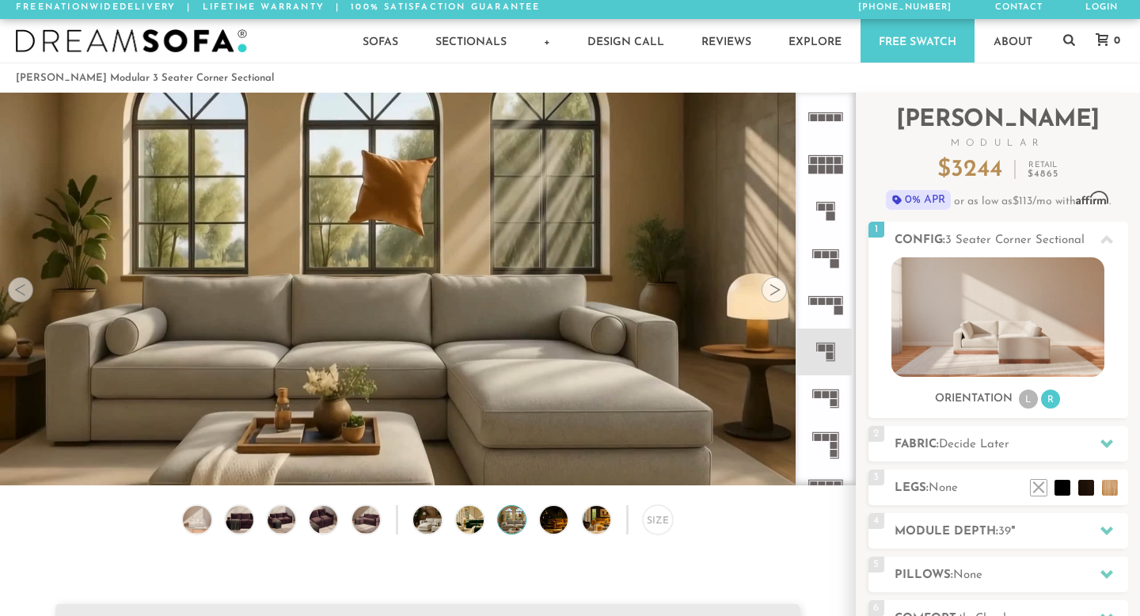
click at [774, 291] on div at bounding box center [774, 289] width 25 height 25
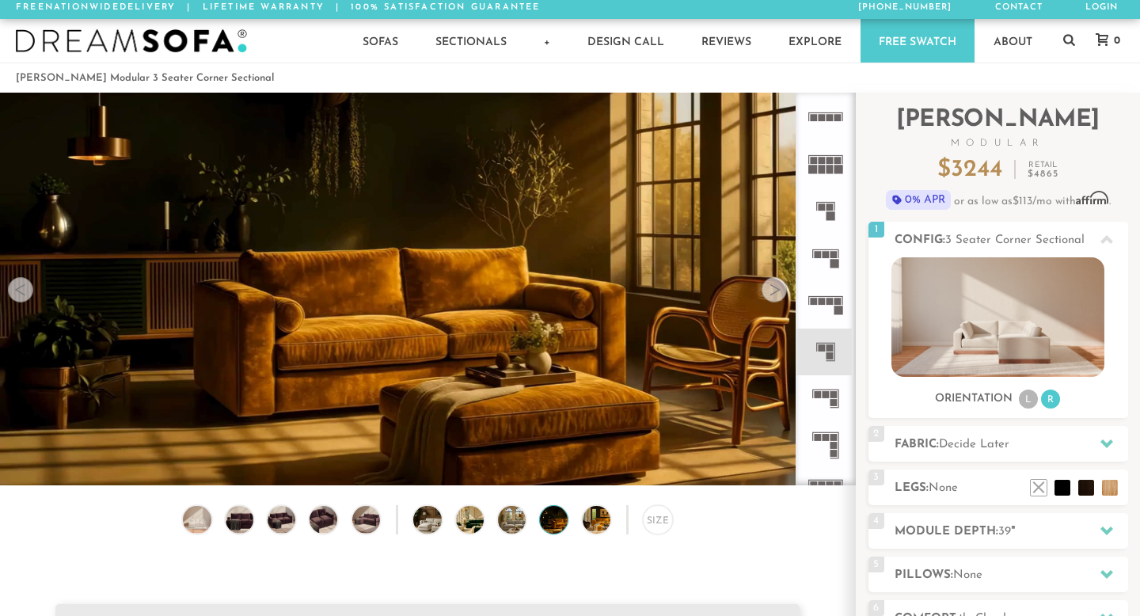
click at [774, 291] on div at bounding box center [774, 289] width 25 height 25
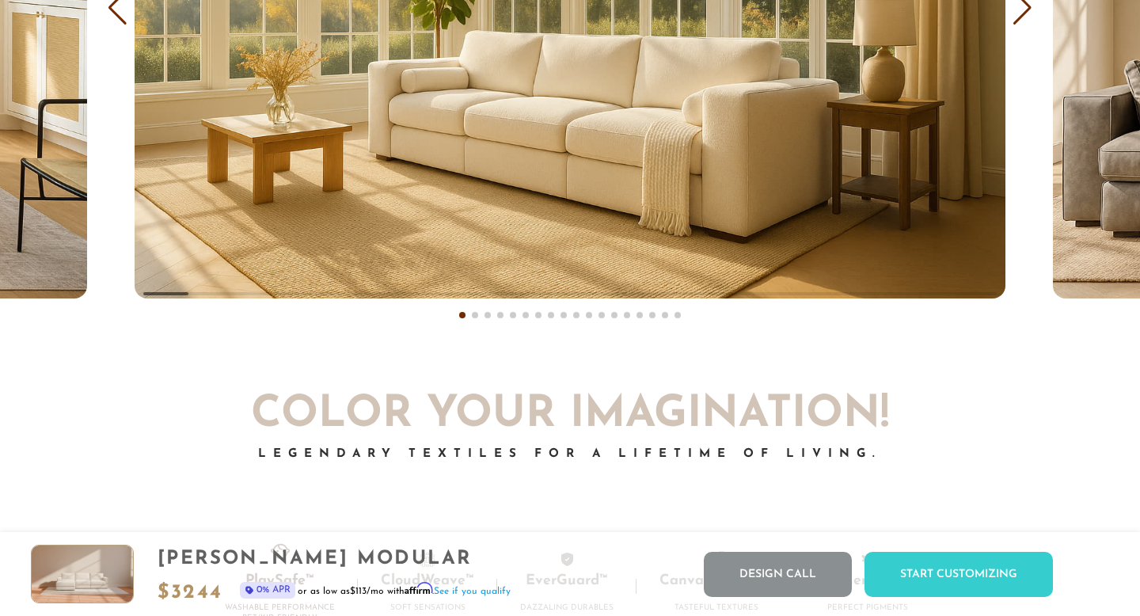
scroll to position [0, 0]
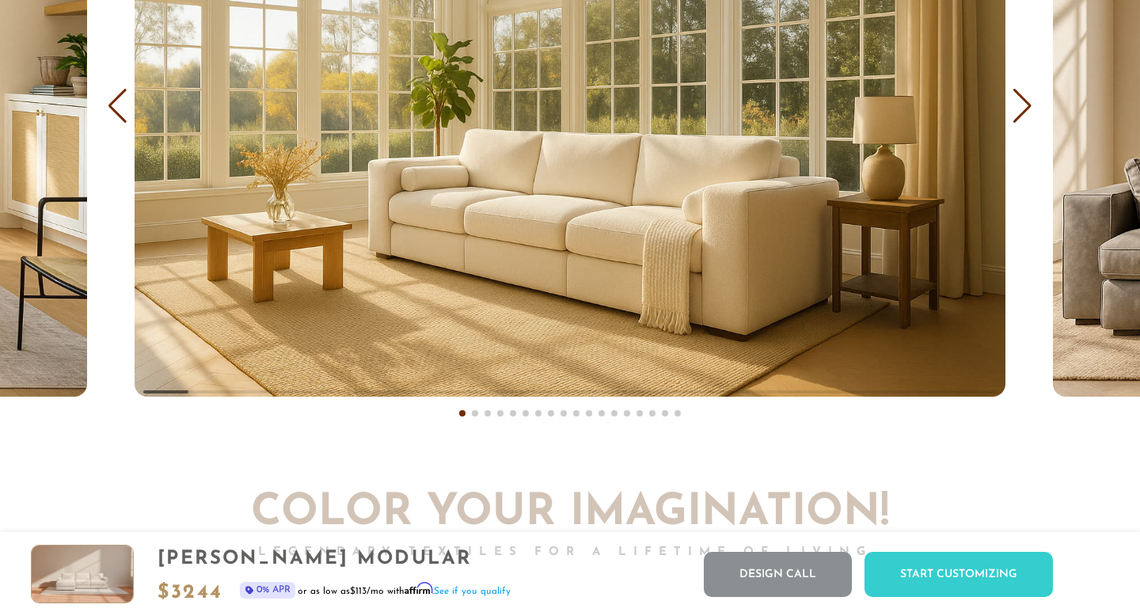
click at [1015, 106] on div "Next slide" at bounding box center [1022, 106] width 21 height 35
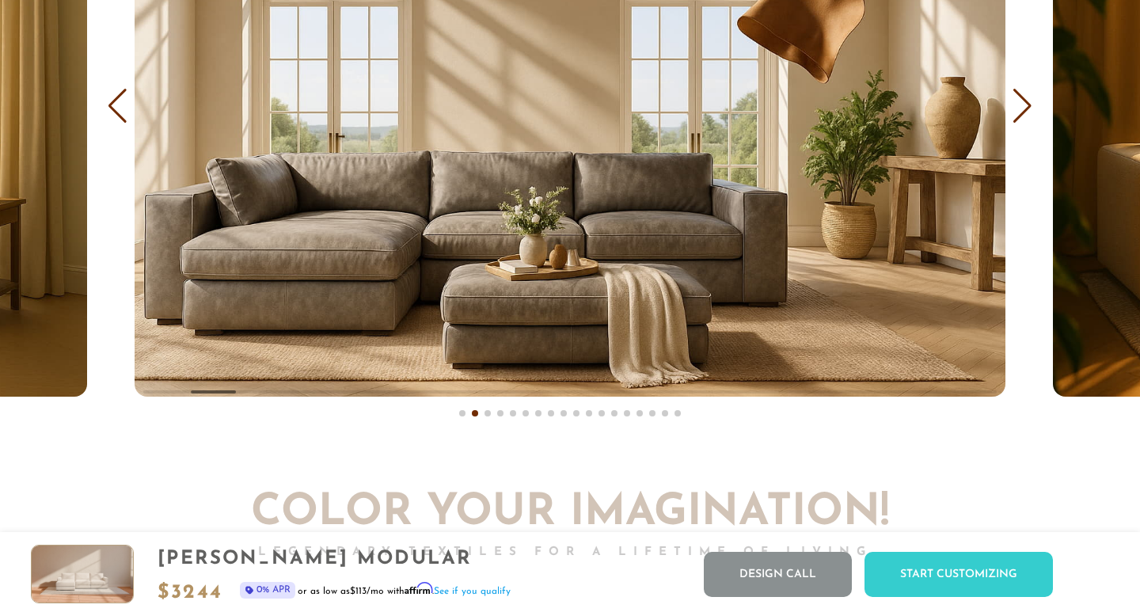
click at [1015, 106] on div "Next slide" at bounding box center [1022, 106] width 21 height 35
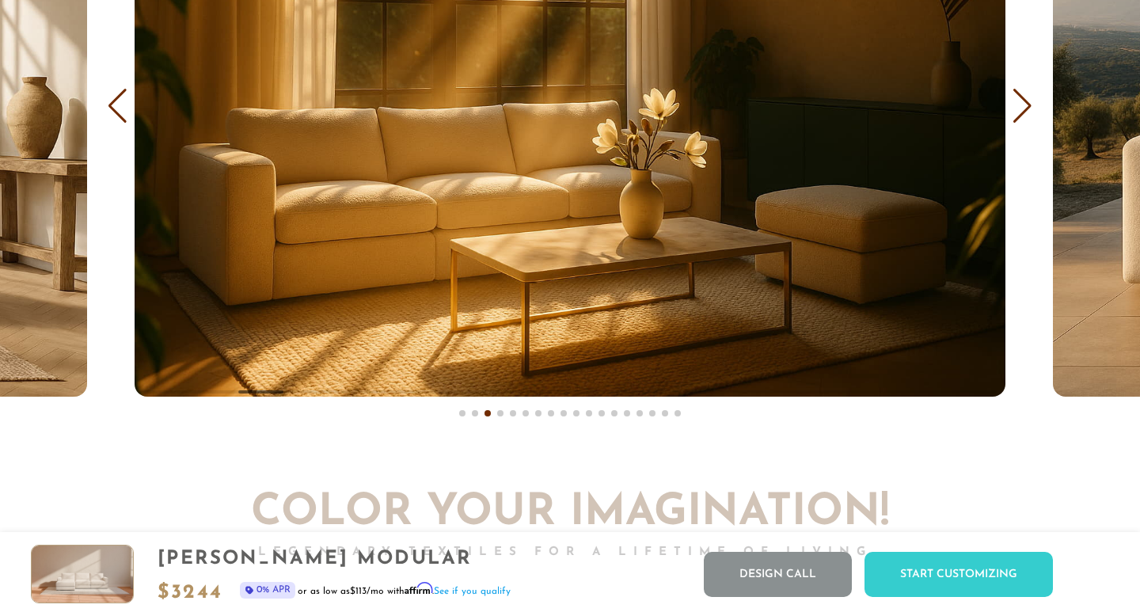
click at [1015, 106] on div "Next slide" at bounding box center [1022, 106] width 21 height 35
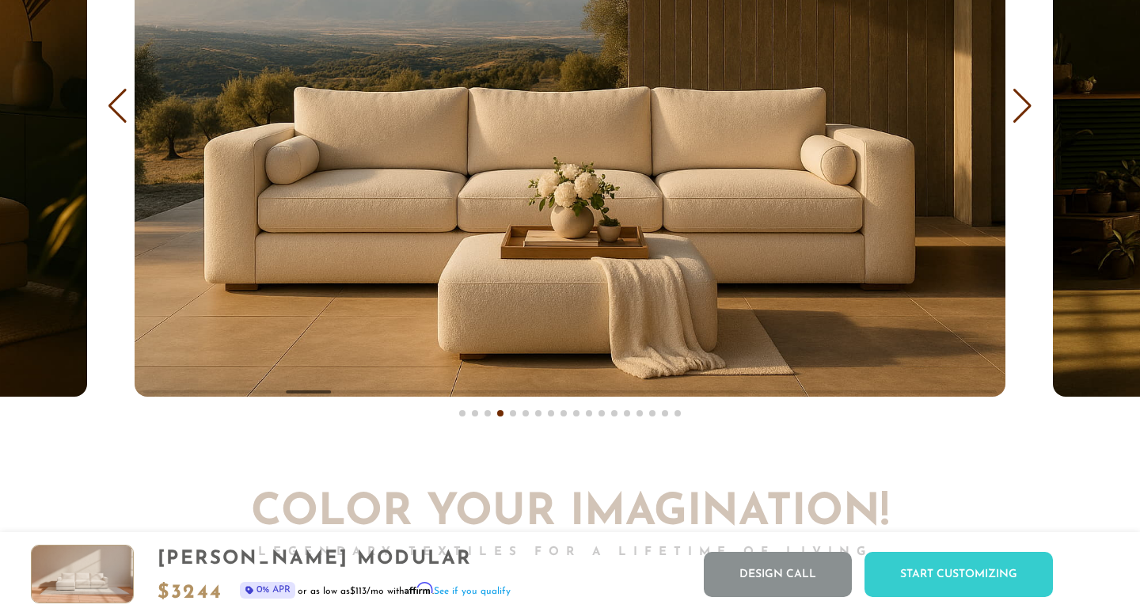
click at [1015, 106] on div "Next slide" at bounding box center [1022, 106] width 21 height 35
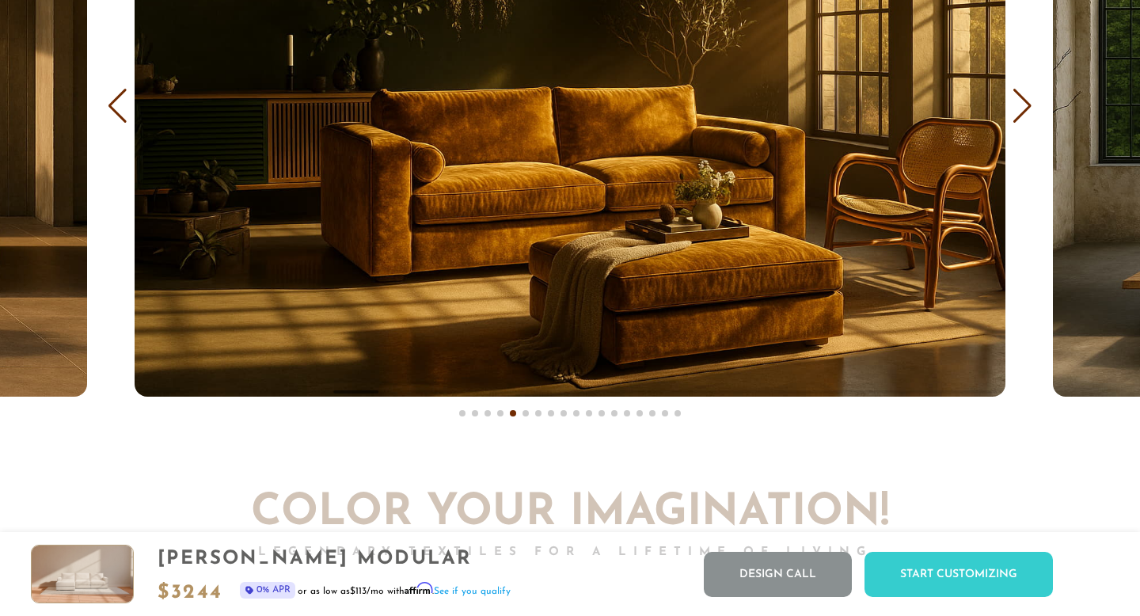
click at [1017, 101] on div "Next slide" at bounding box center [1022, 106] width 21 height 35
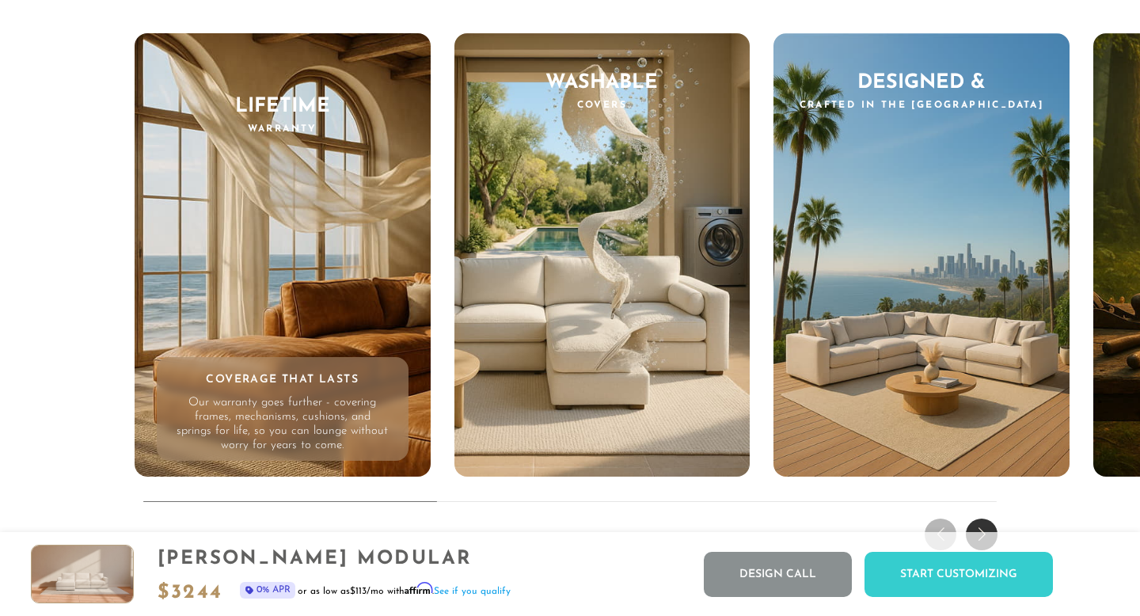
scroll to position [14850, 0]
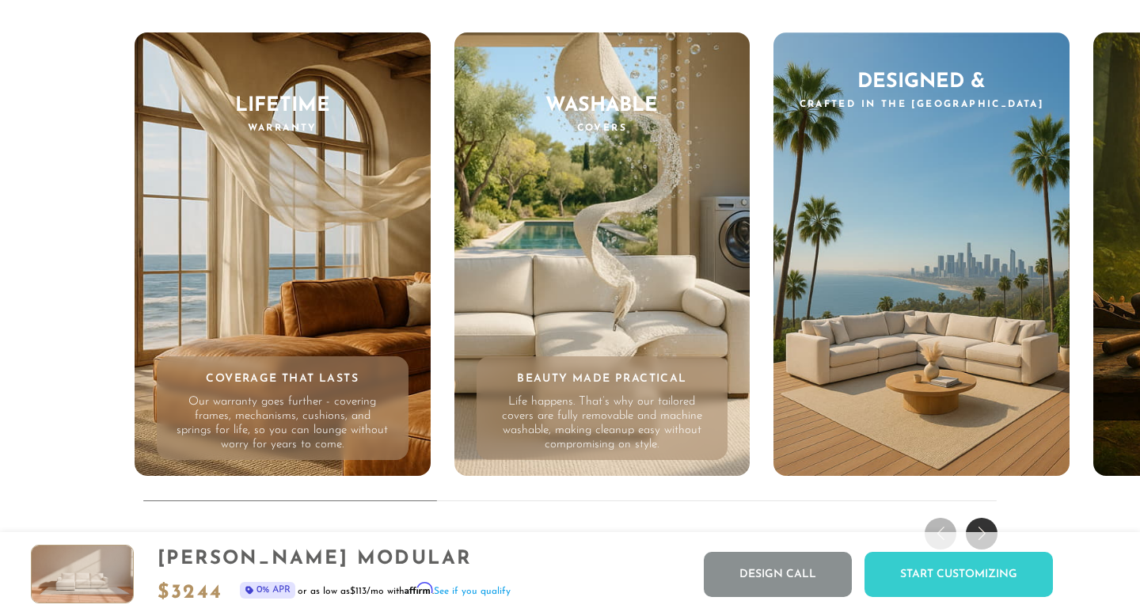
click at [667, 231] on div "Washable Covers Beauty Made Practical Life happens. That’s why our tailored cov…" at bounding box center [603, 253] width 296 height 443
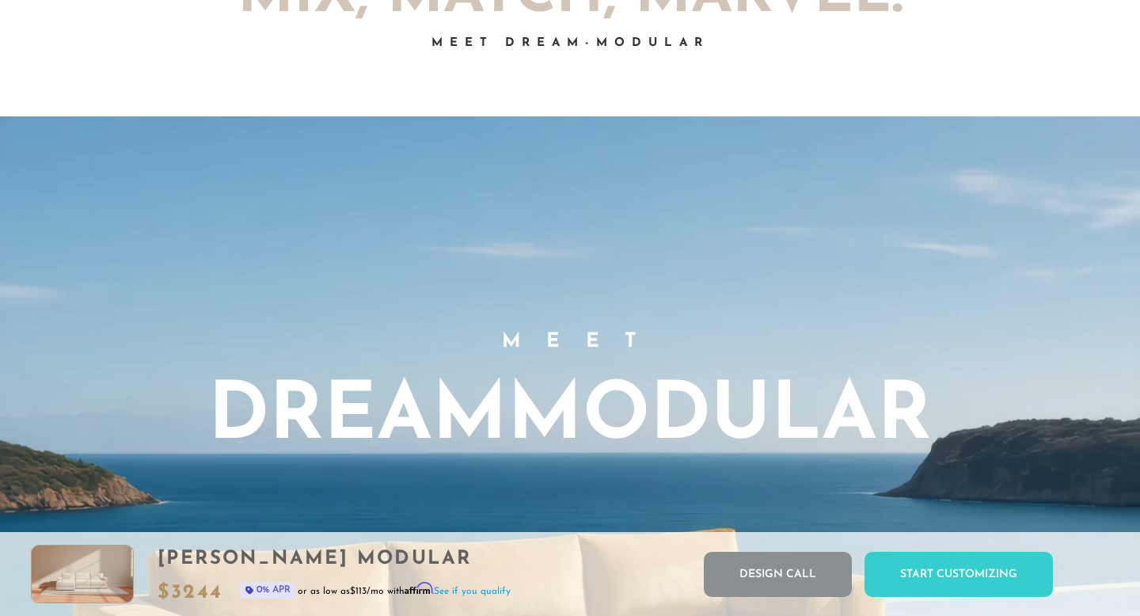
scroll to position [0, 0]
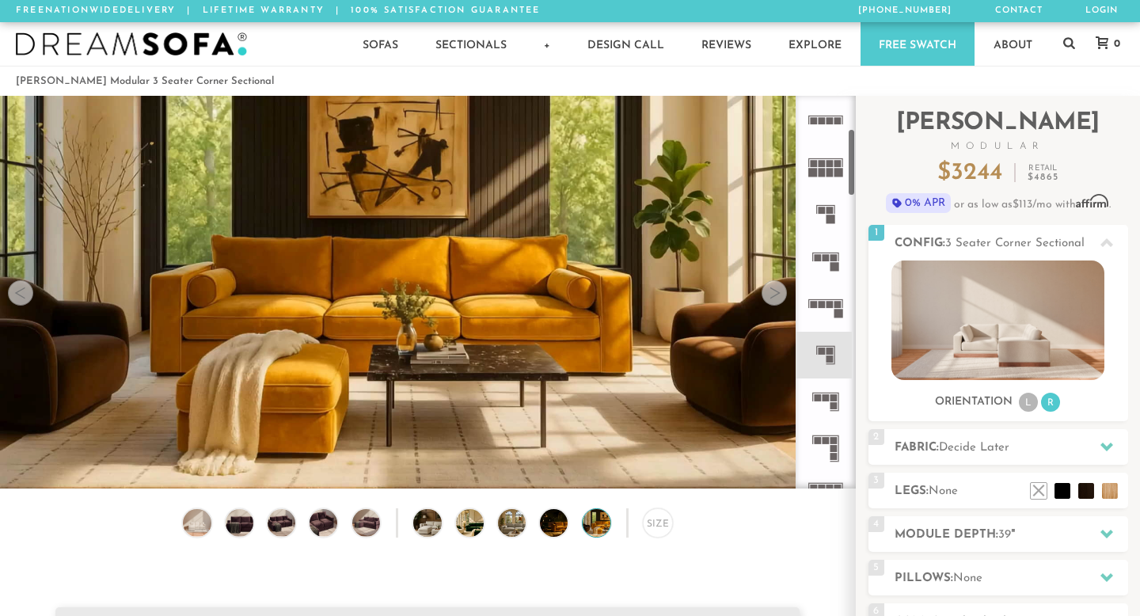
click at [836, 399] on rect at bounding box center [834, 397] width 7 height 7
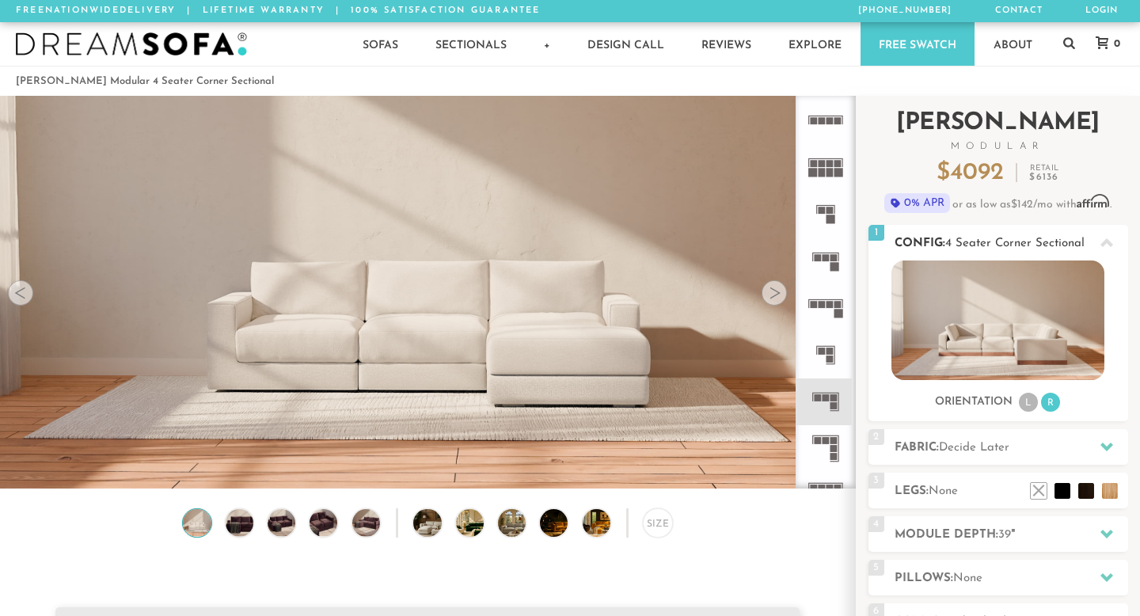
click at [991, 327] on img at bounding box center [998, 321] width 213 height 120
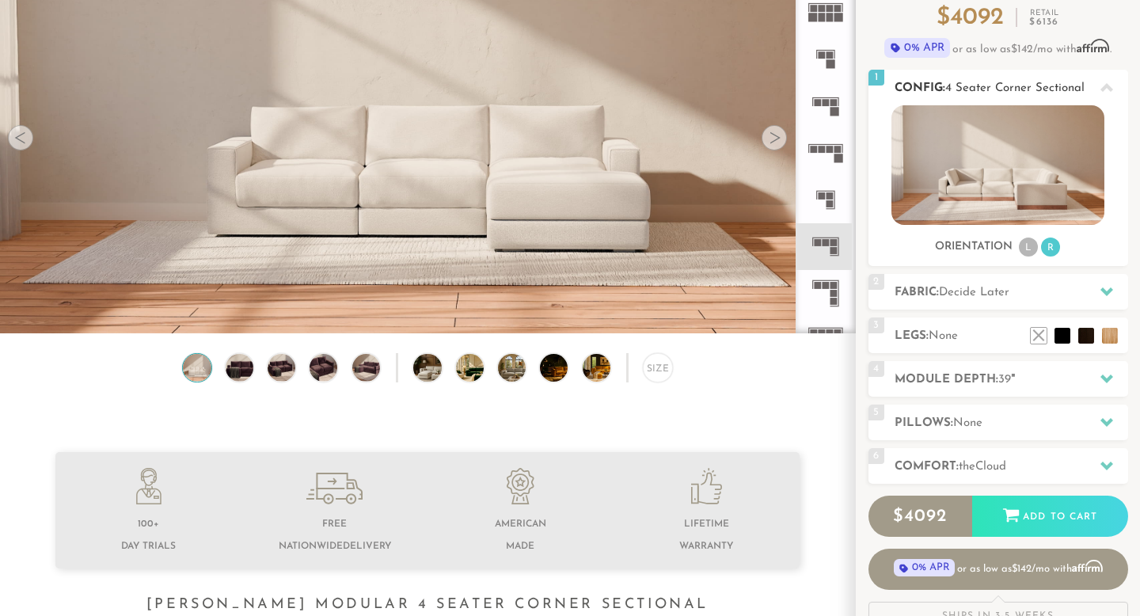
scroll to position [160, 0]
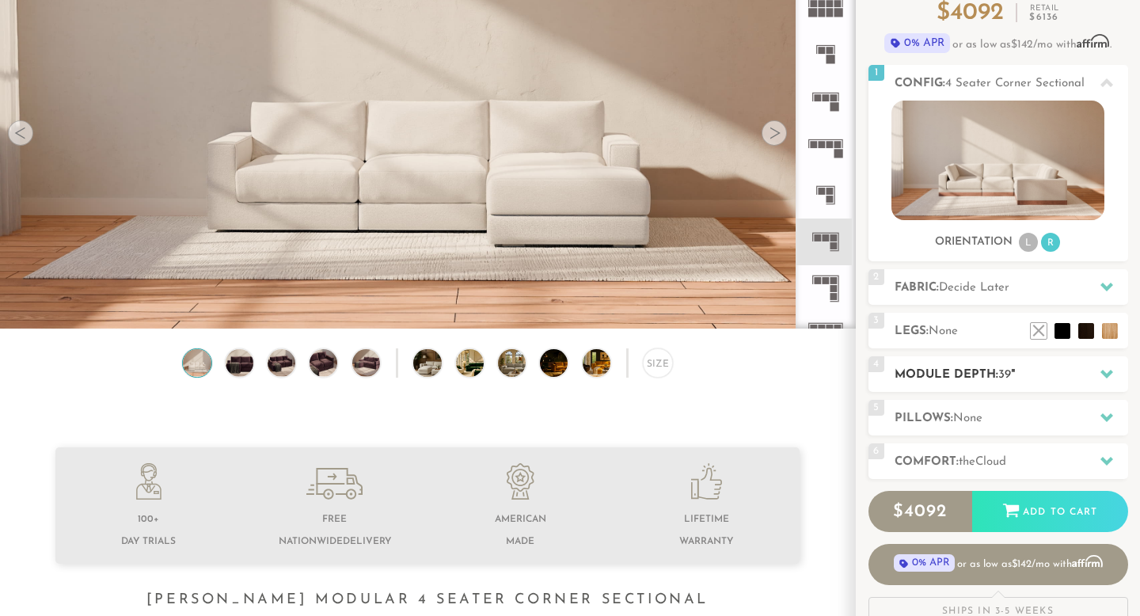
click at [1003, 376] on span "39" at bounding box center [1005, 375] width 13 height 12
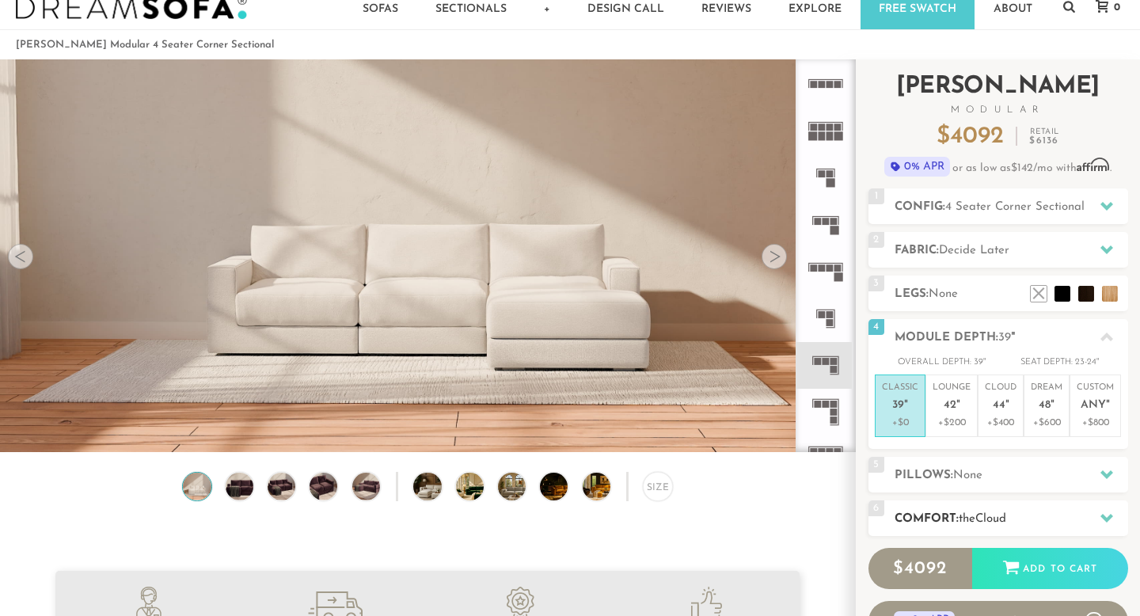
scroll to position [34, 0]
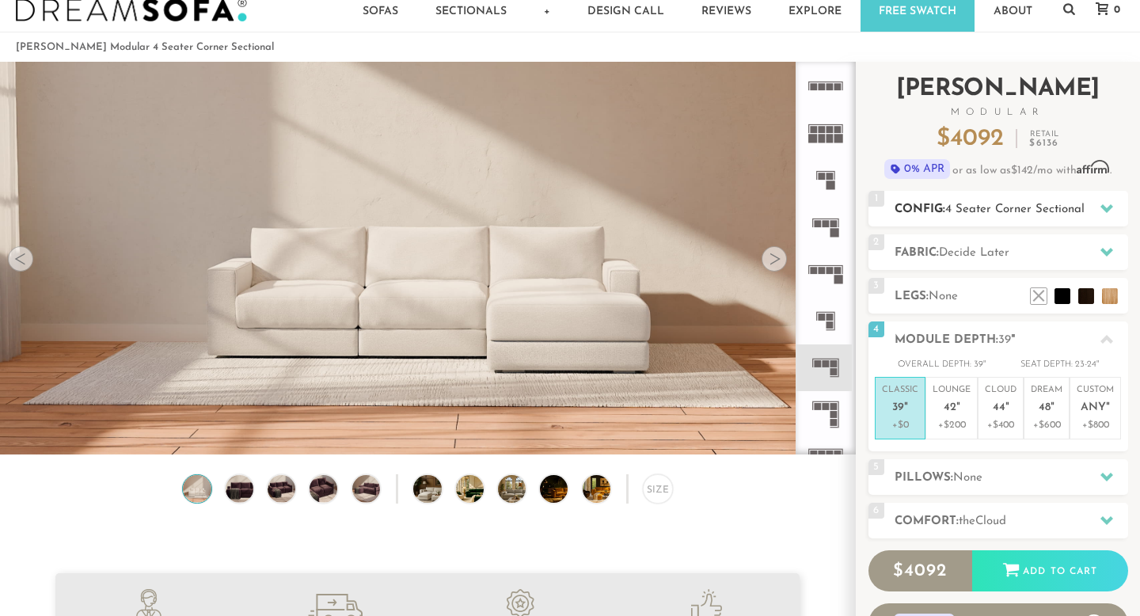
click at [983, 210] on span "4 Seater Corner Sectional" at bounding box center [1014, 210] width 139 height 12
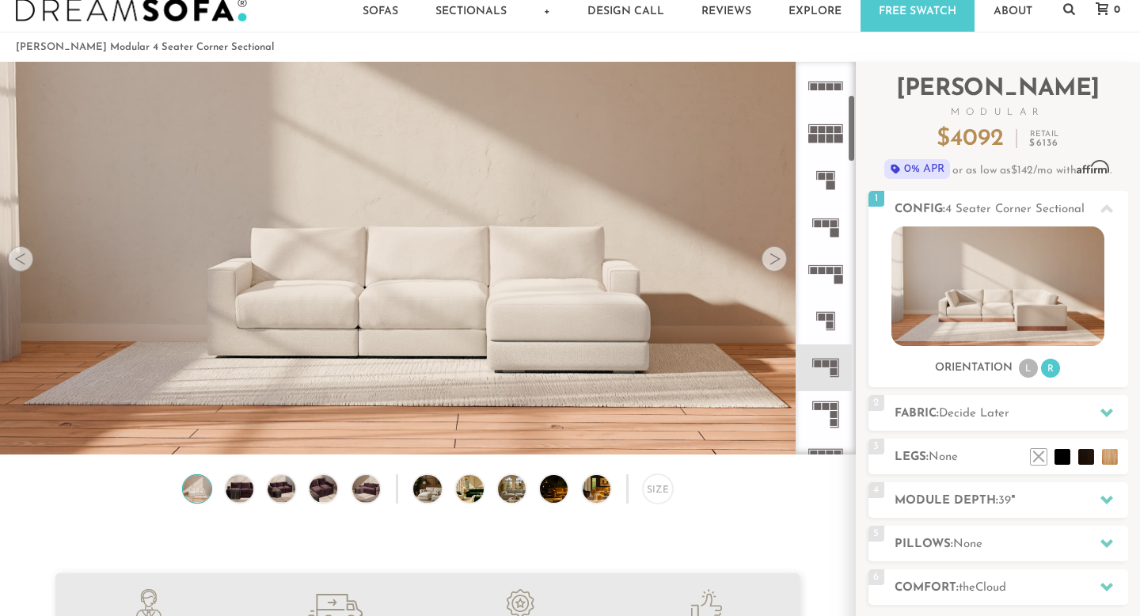
click at [774, 250] on div at bounding box center [774, 258] width 25 height 25
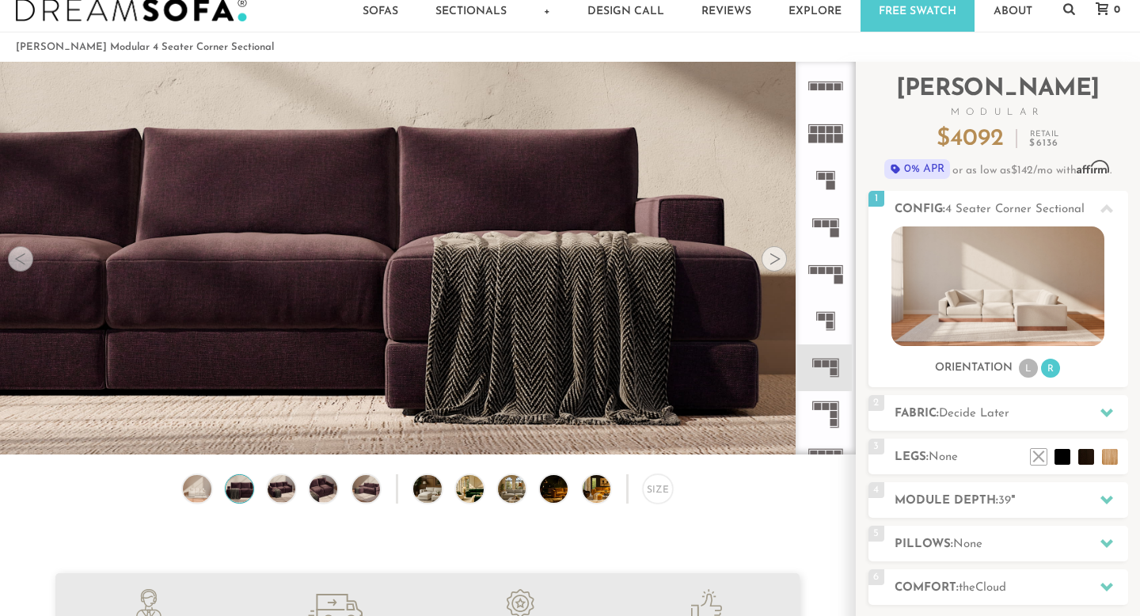
click at [774, 252] on div at bounding box center [774, 258] width 25 height 25
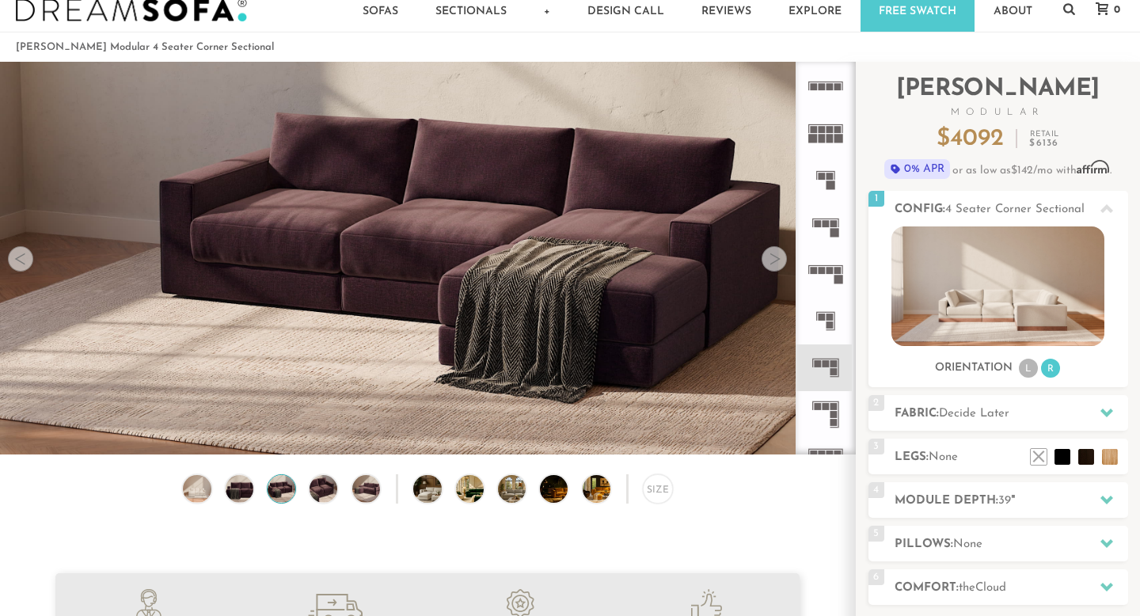
click at [774, 252] on div at bounding box center [774, 258] width 25 height 25
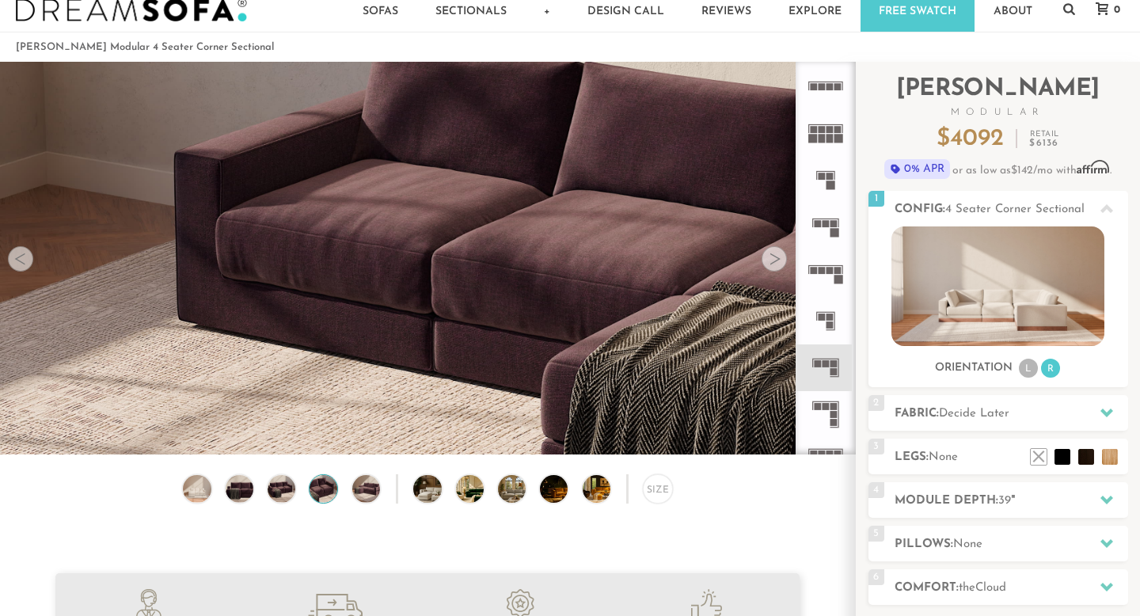
click at [774, 253] on div at bounding box center [774, 258] width 25 height 25
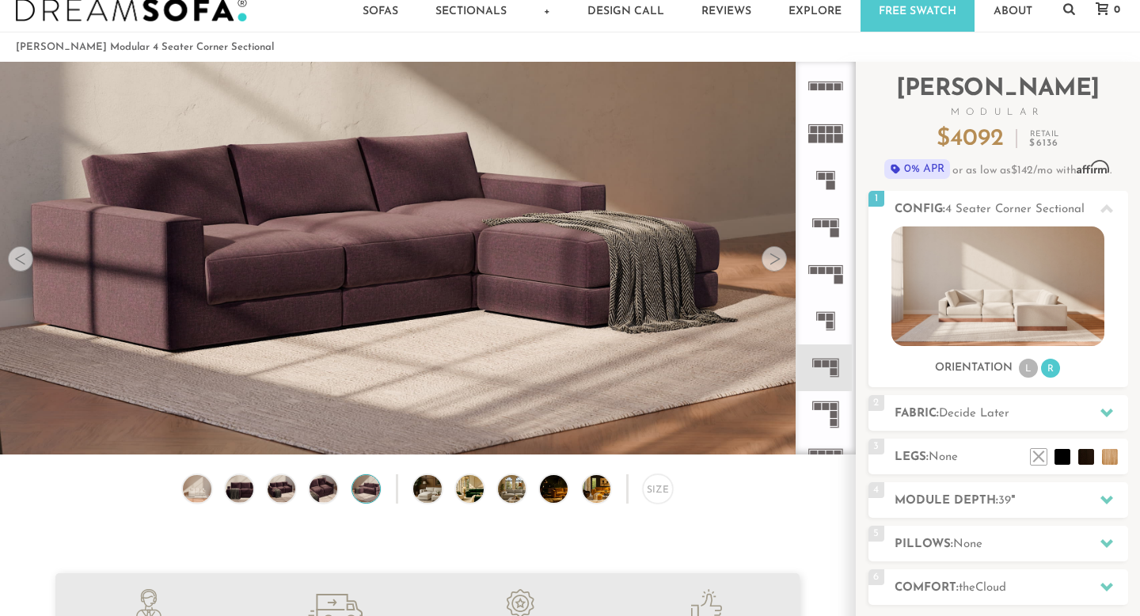
click at [774, 253] on div at bounding box center [774, 258] width 25 height 25
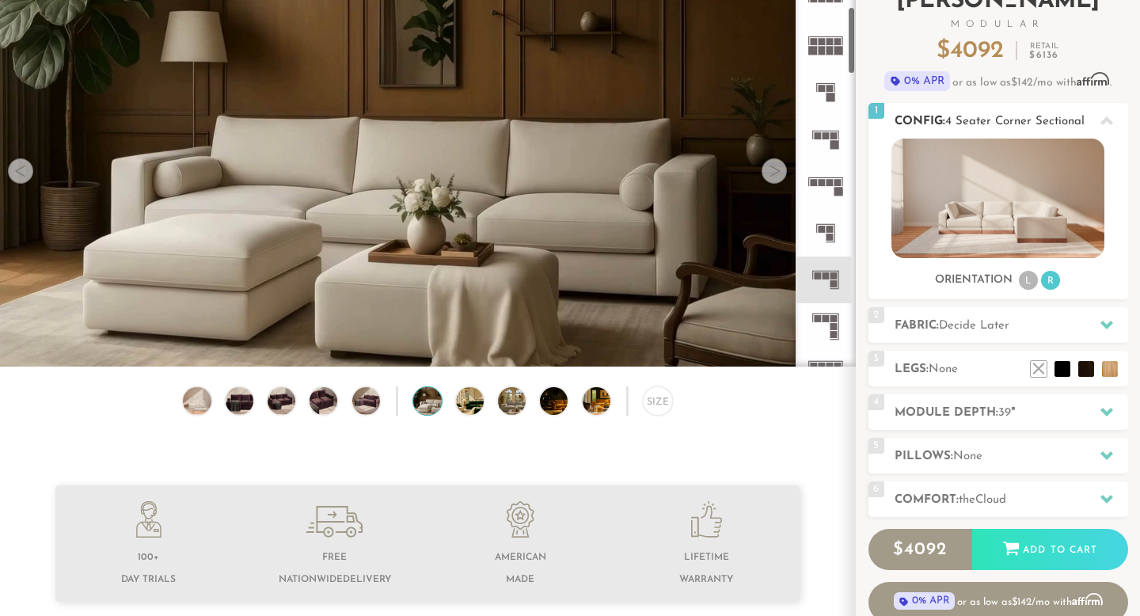
scroll to position [124, 0]
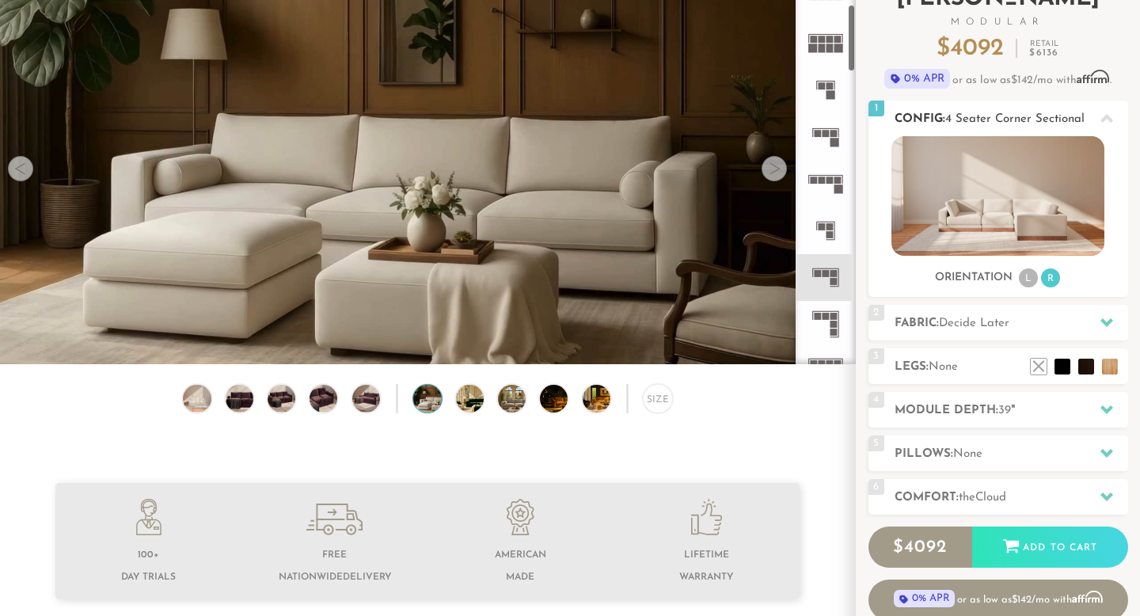
click at [952, 326] on span "Decide Later" at bounding box center [974, 324] width 70 height 12
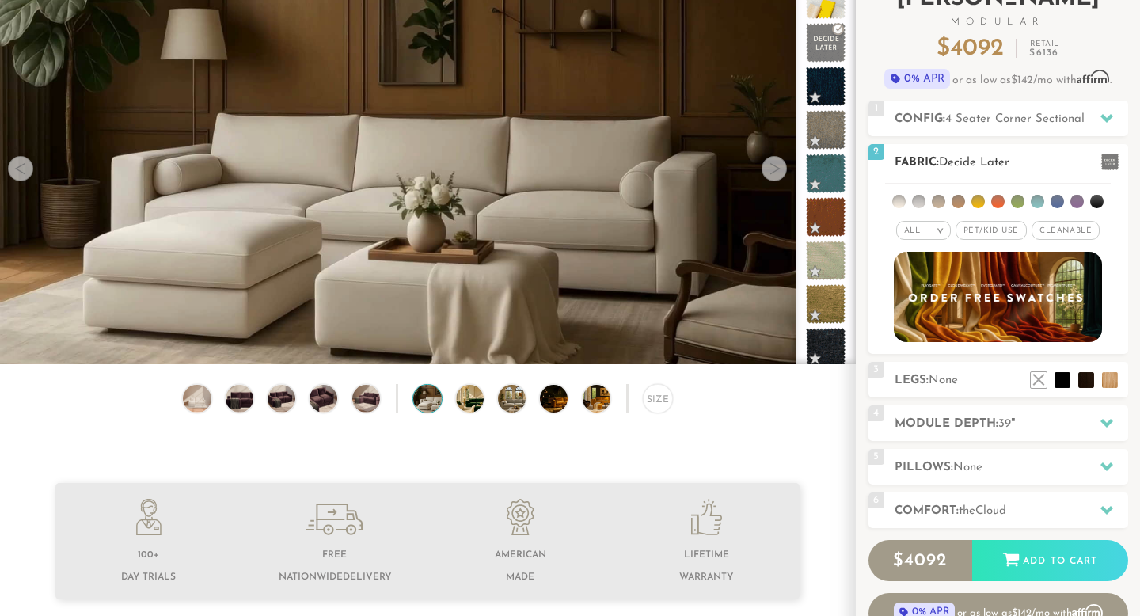
click at [939, 229] on em ">" at bounding box center [940, 230] width 12 height 8
click at [935, 319] on li "Popular" at bounding box center [923, 318] width 55 height 25
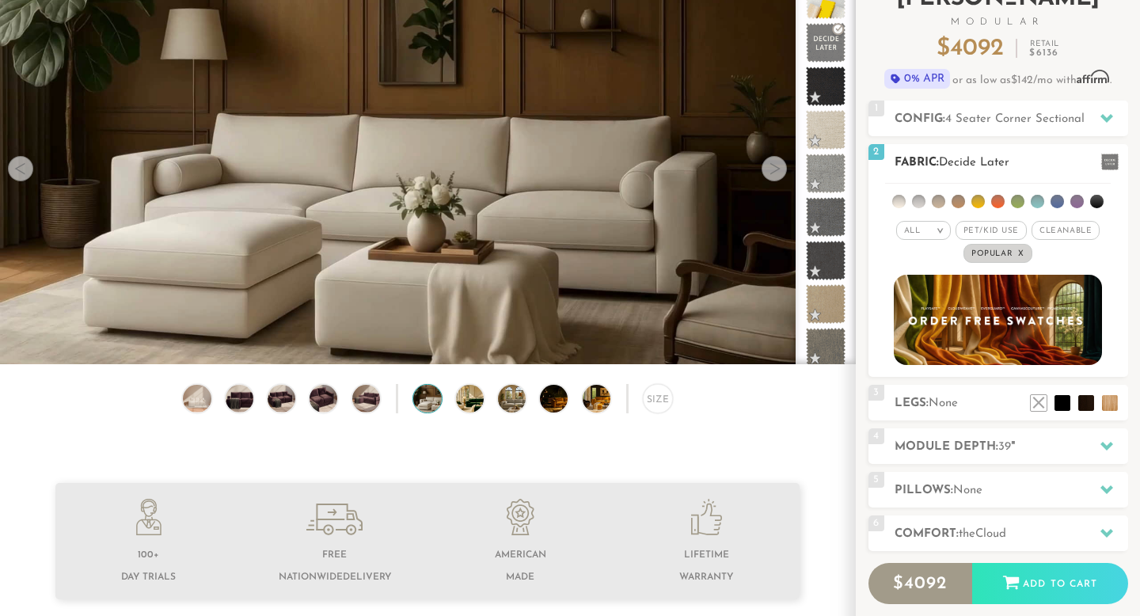
click at [977, 228] on span "Pet/Kid Use x" at bounding box center [991, 230] width 71 height 19
click at [1079, 231] on span "Cleanable x" at bounding box center [1071, 230] width 68 height 19
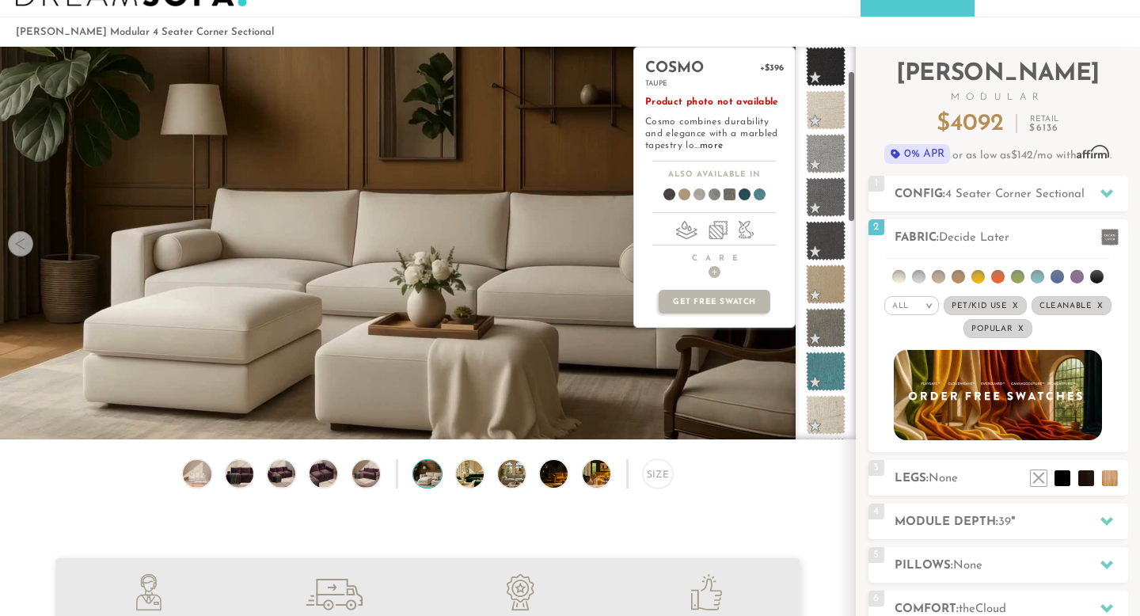
scroll to position [0, 0]
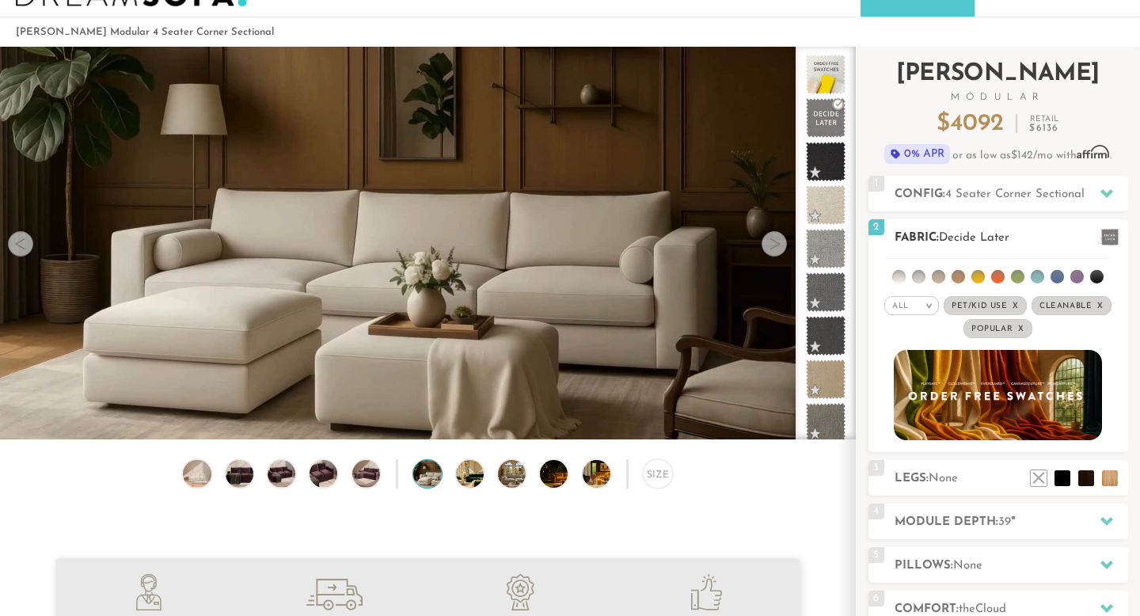
click at [1022, 330] on em "x" at bounding box center [1021, 329] width 6 height 9
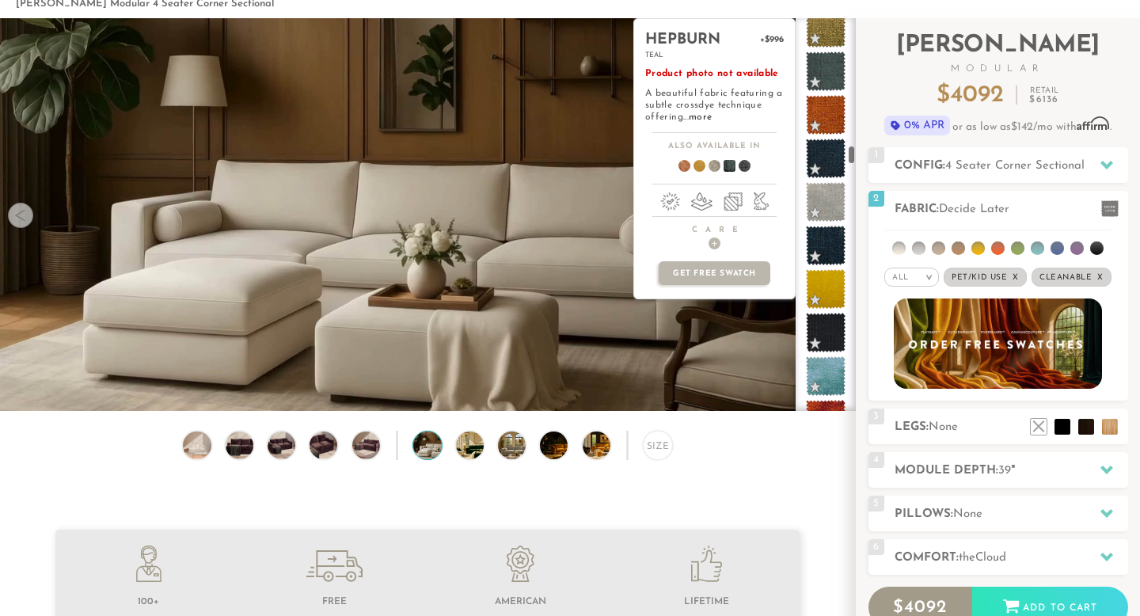
scroll to position [2745, 0]
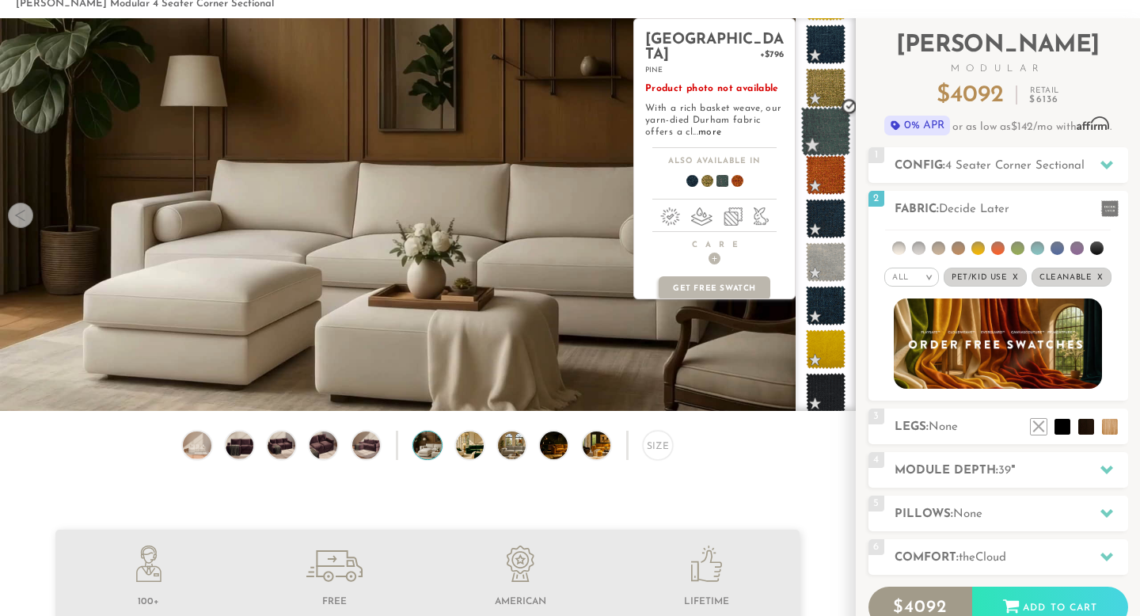
click at [831, 131] on span at bounding box center [826, 132] width 50 height 50
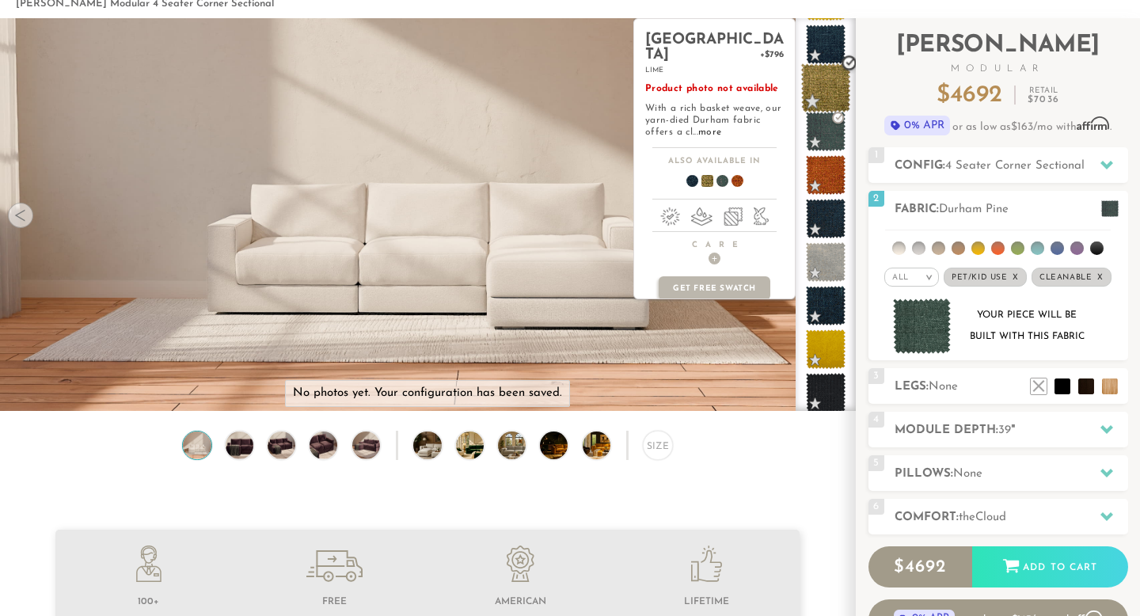
click at [828, 89] on span at bounding box center [826, 88] width 50 height 50
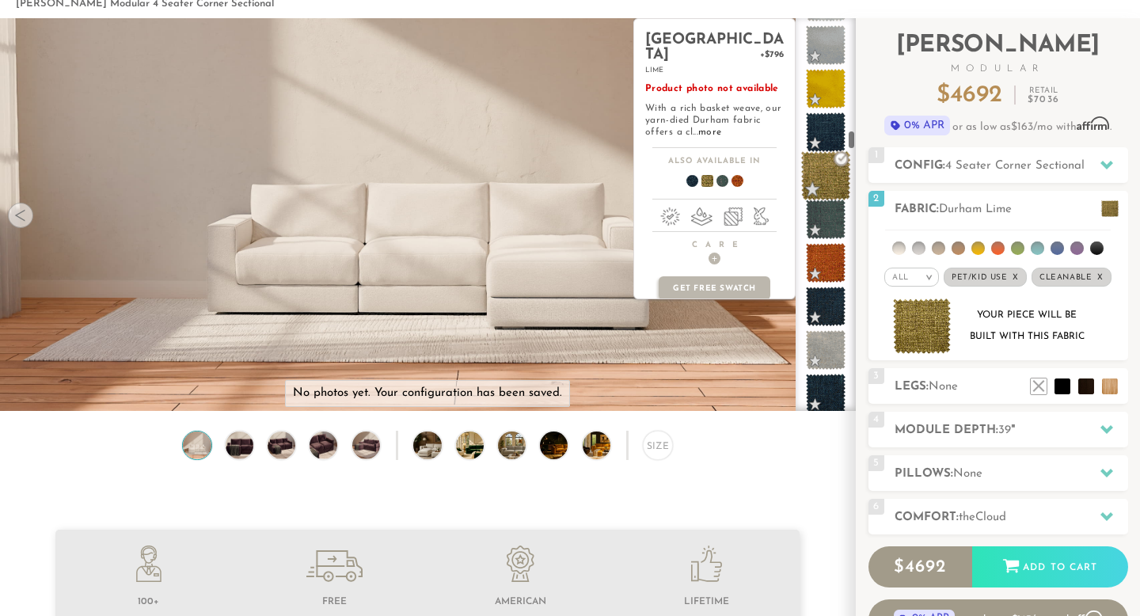
scroll to position [2658, 0]
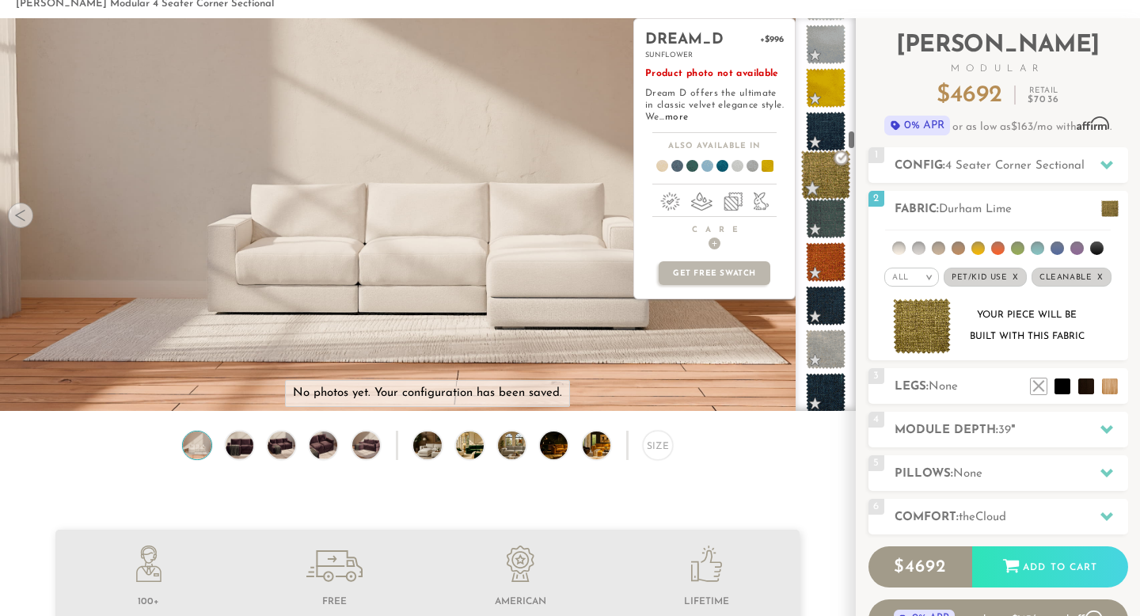
click at [828, 89] on span at bounding box center [826, 88] width 40 height 40
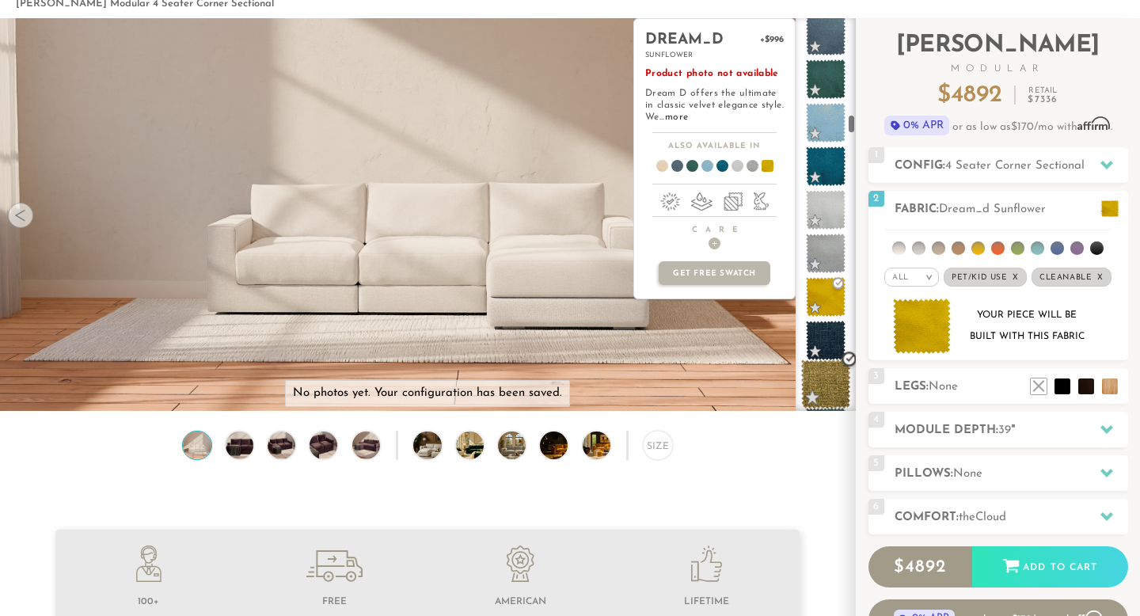
scroll to position [2210, 0]
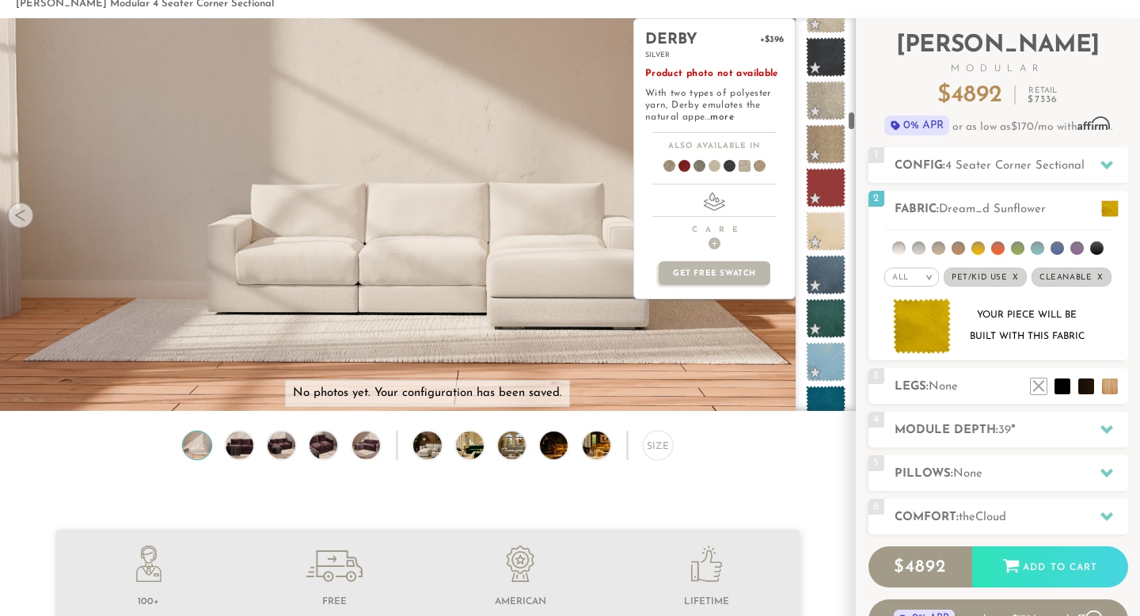
click at [828, 89] on span at bounding box center [826, 101] width 40 height 40
click at [826, 55] on span at bounding box center [826, 57] width 50 height 50
click at [725, 116] on link "more" at bounding box center [721, 117] width 23 height 10
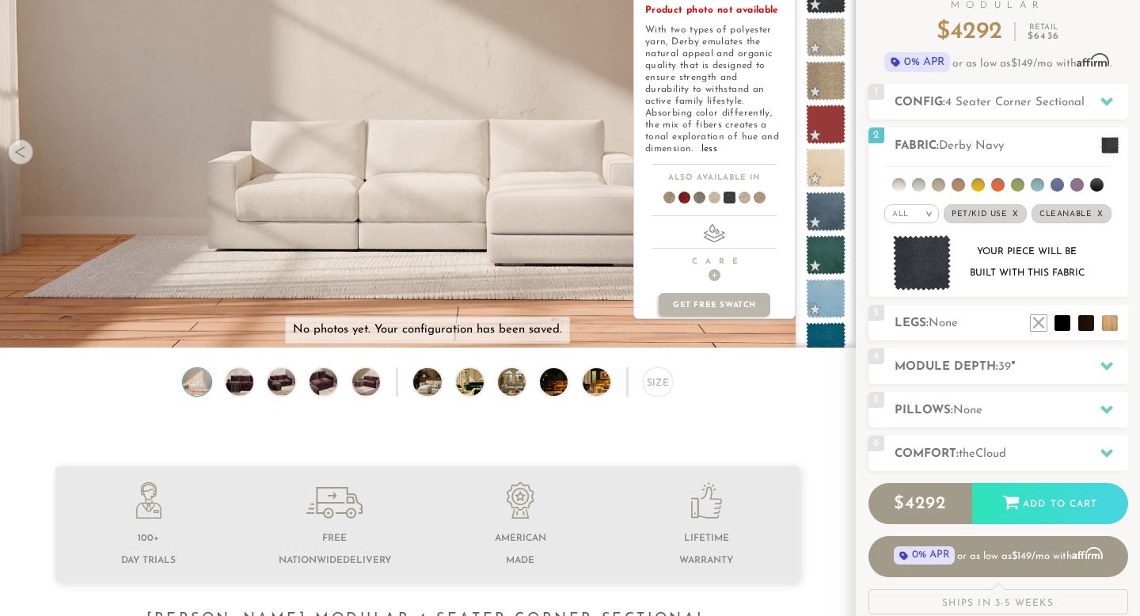
scroll to position [146, 0]
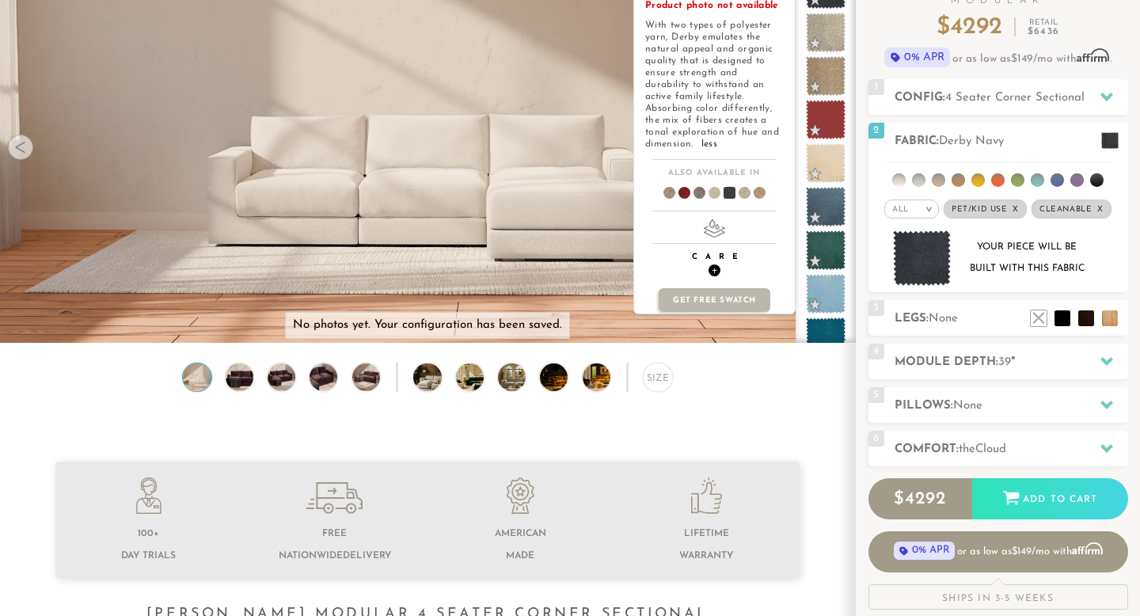
click at [716, 264] on span "+" at bounding box center [715, 270] width 12 height 12
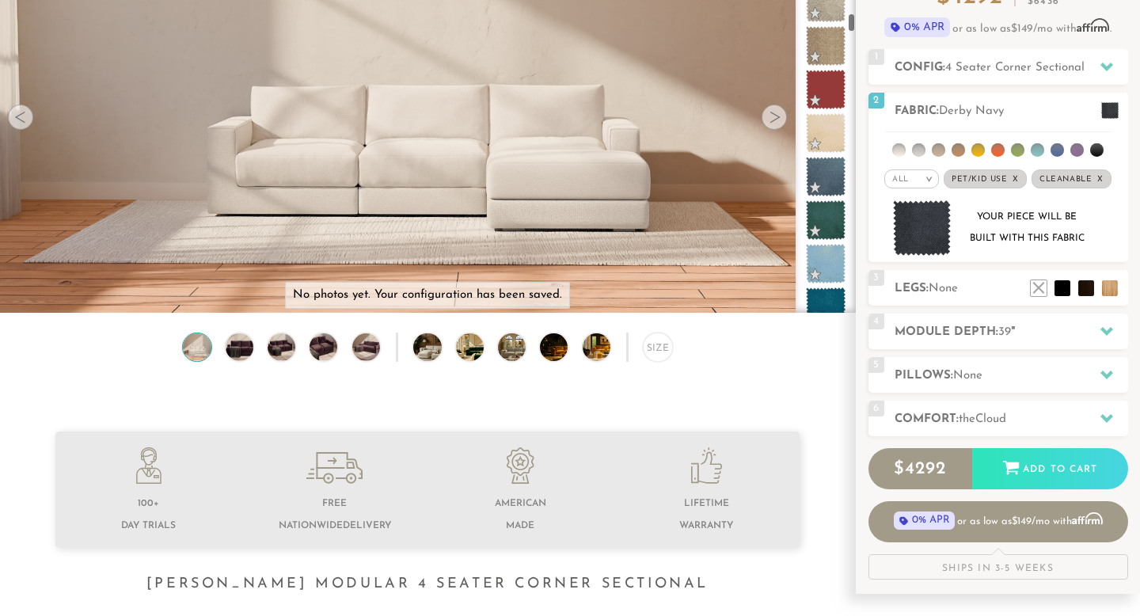
scroll to position [177, 0]
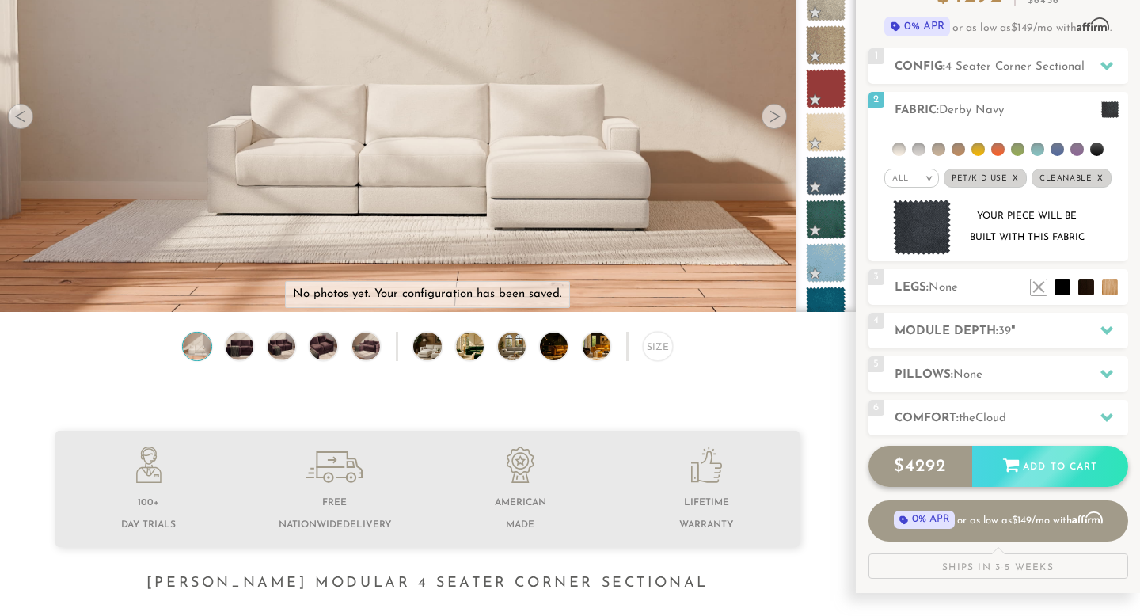
click at [1047, 469] on div "Add to Cart" at bounding box center [1050, 467] width 156 height 43
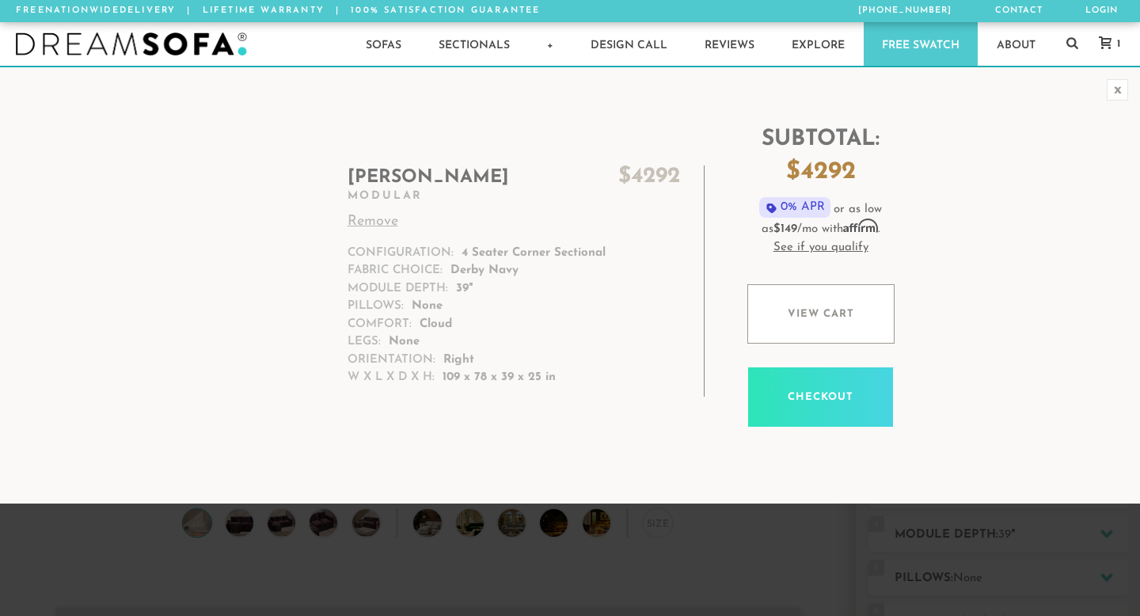
click at [402, 174] on h2 "Landon $ 4292" at bounding box center [514, 177] width 333 height 25
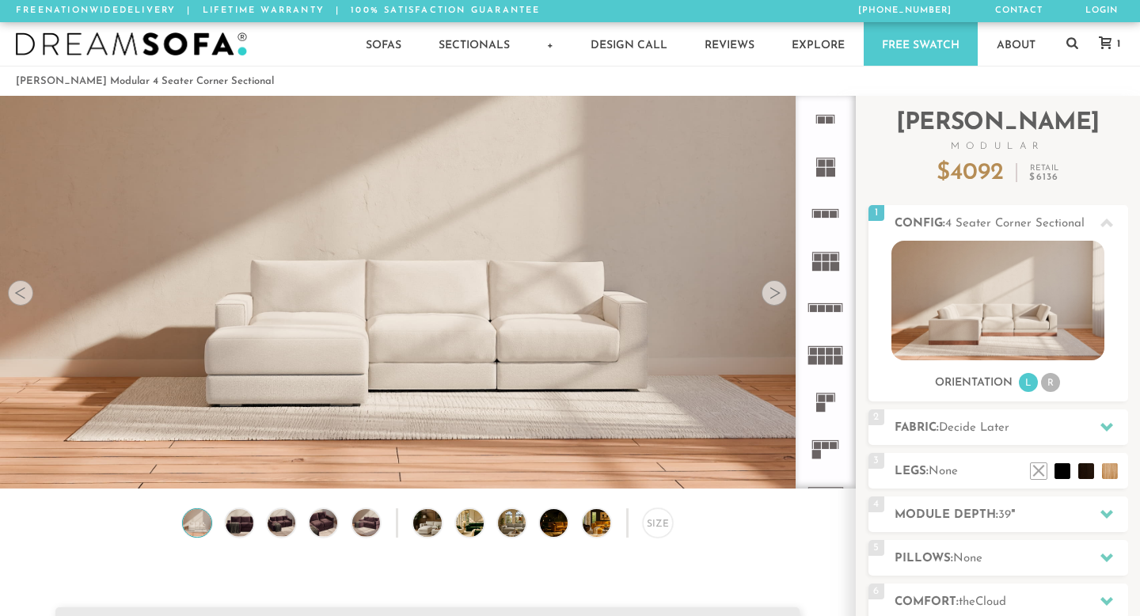
scroll to position [17406, 1140]
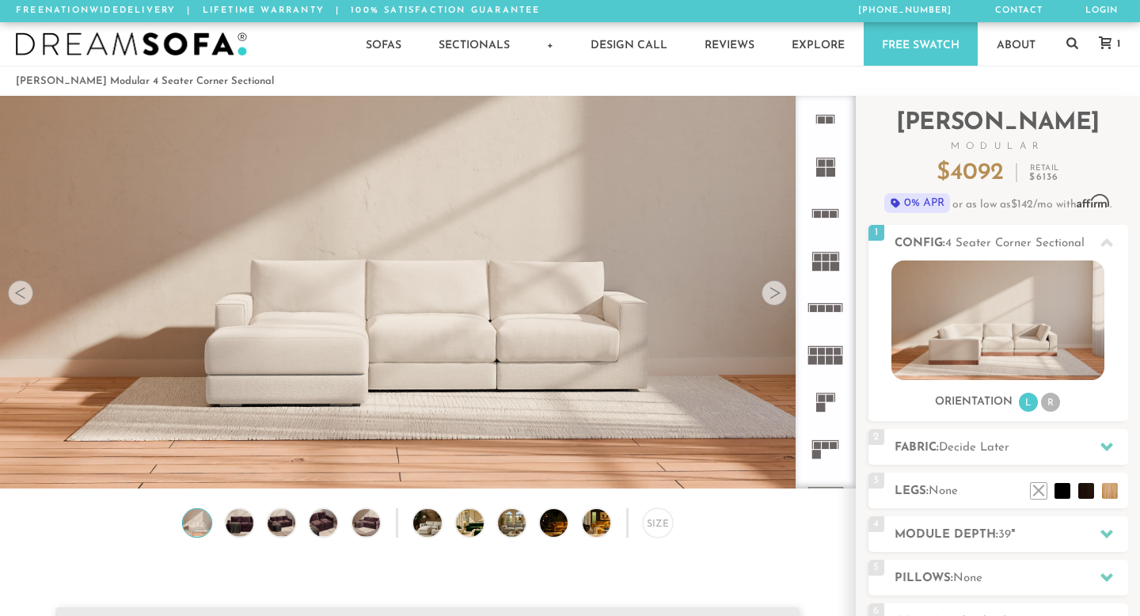
click at [325, 362] on video at bounding box center [427, 242] width 855 height 428
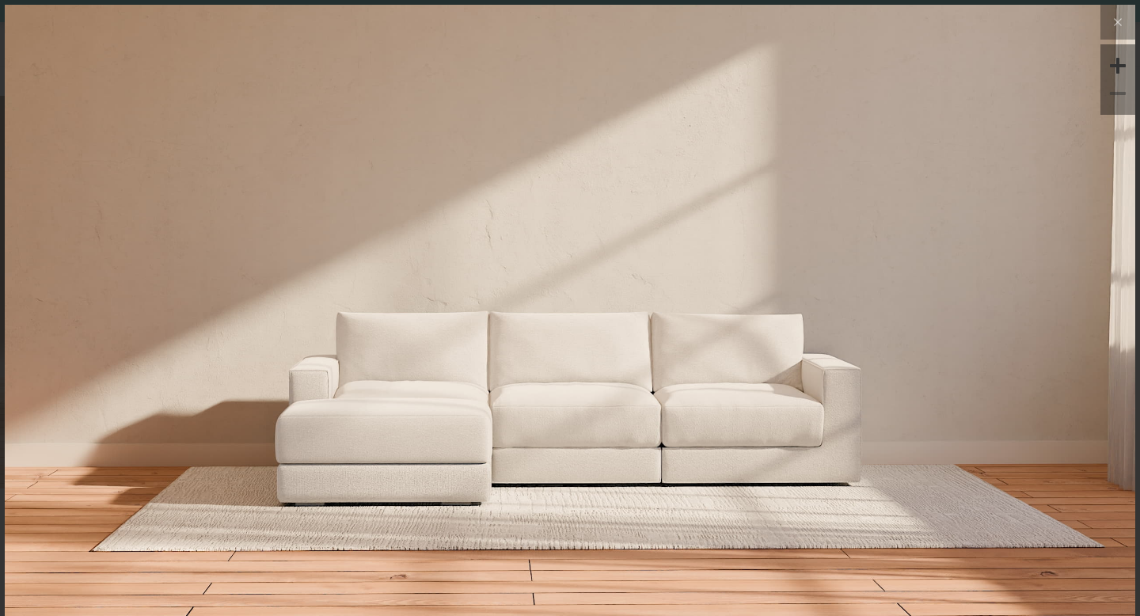
click at [942, 370] on img at bounding box center [570, 193] width 1131 height 377
click at [773, 386] on video at bounding box center [569, 201] width 785 height 393
click at [812, 287] on div at bounding box center [570, 323] width 1131 height 636
click at [1114, 28] on icon at bounding box center [1118, 22] width 19 height 19
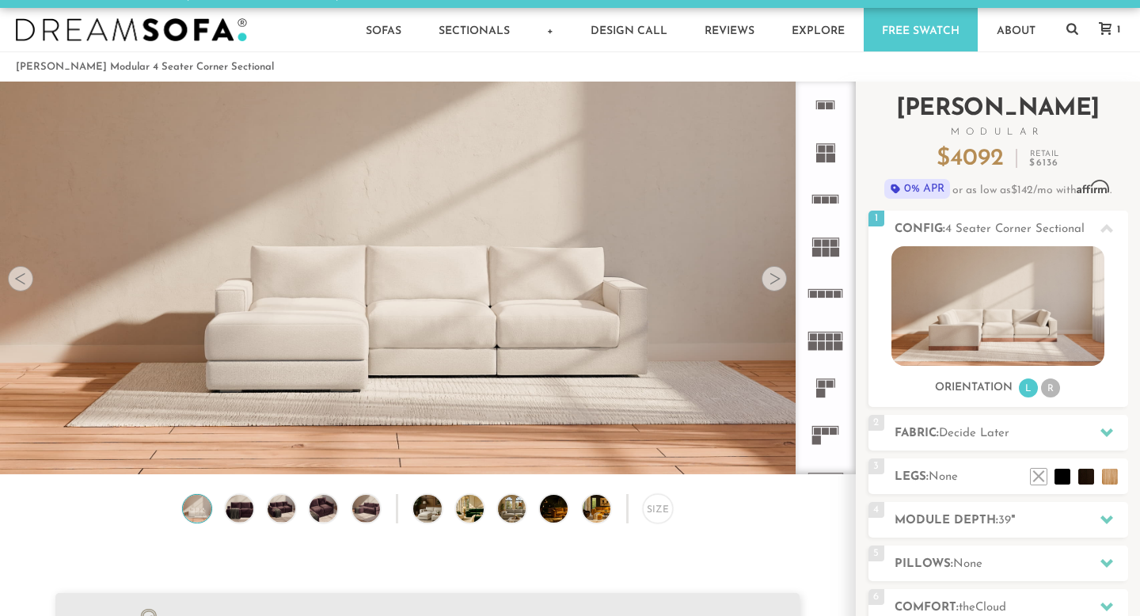
scroll to position [15, 0]
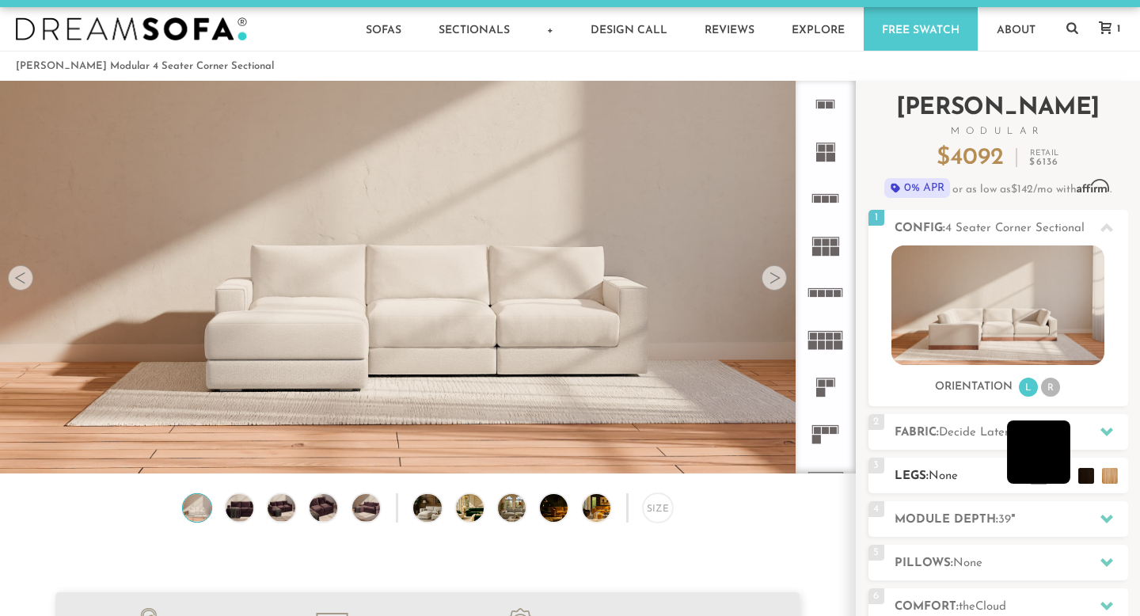
click at [1056, 482] on li at bounding box center [1038, 451] width 63 height 63
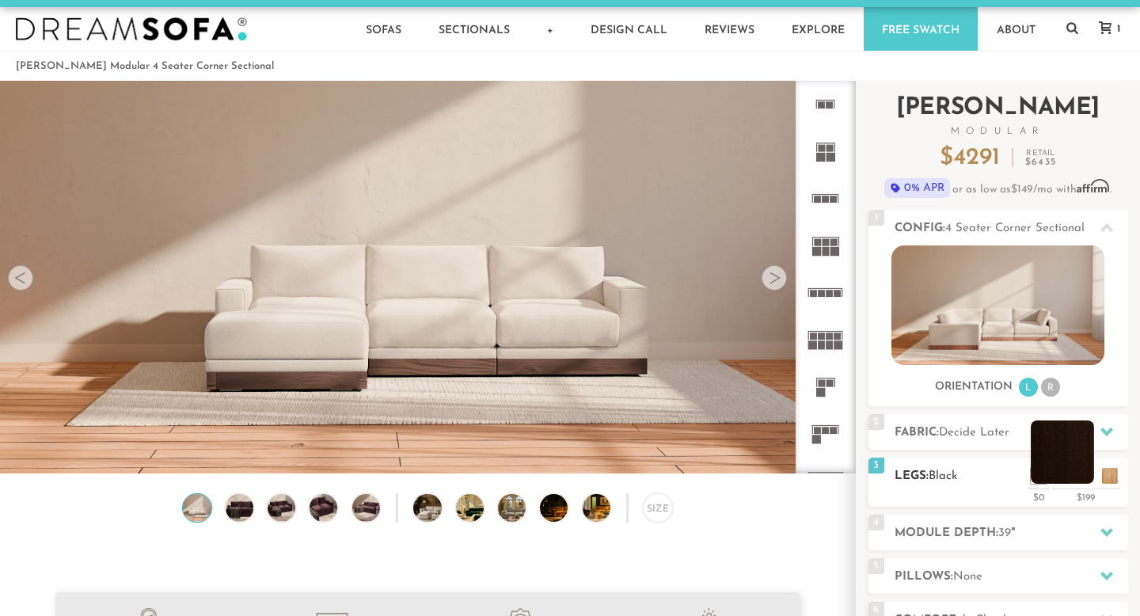
click at [1086, 480] on li at bounding box center [1062, 451] width 63 height 63
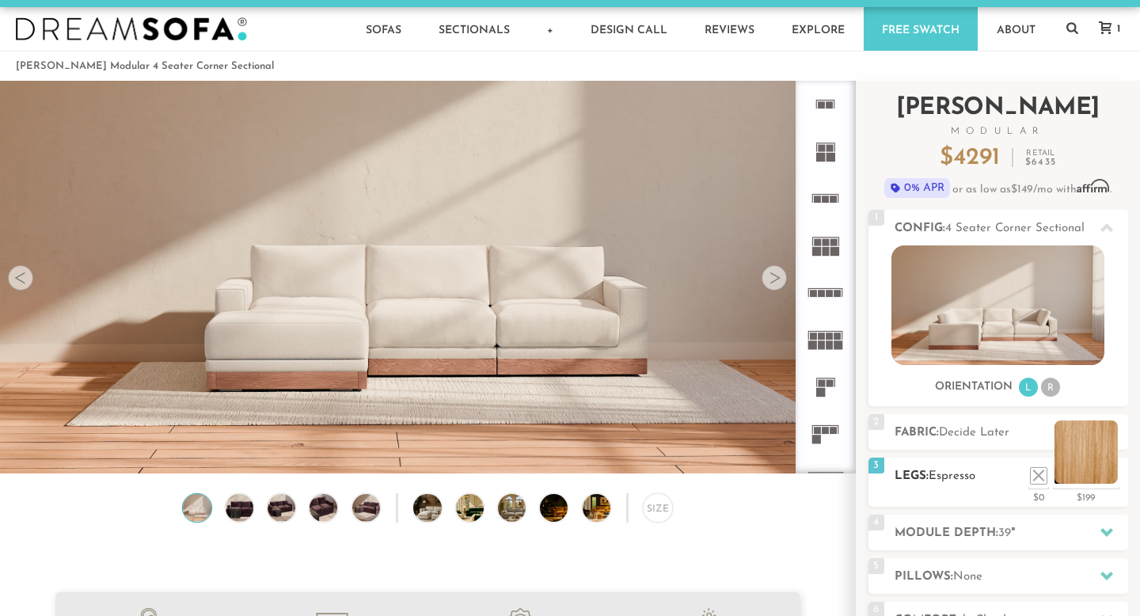
click at [1105, 472] on li at bounding box center [1086, 451] width 63 height 63
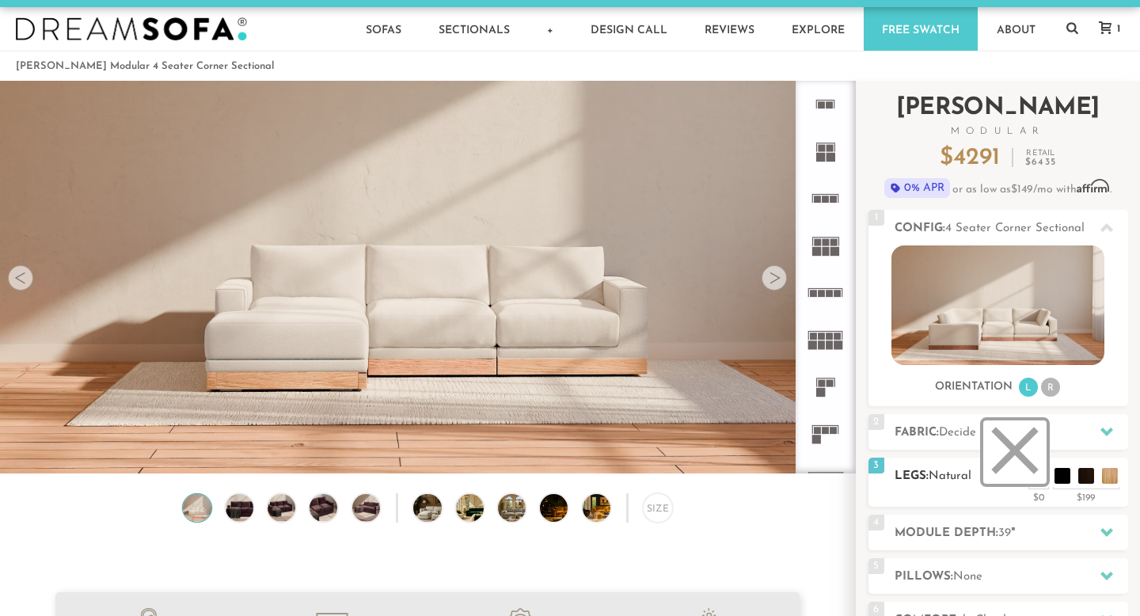
click at [1035, 483] on li at bounding box center [1014, 451] width 63 height 63
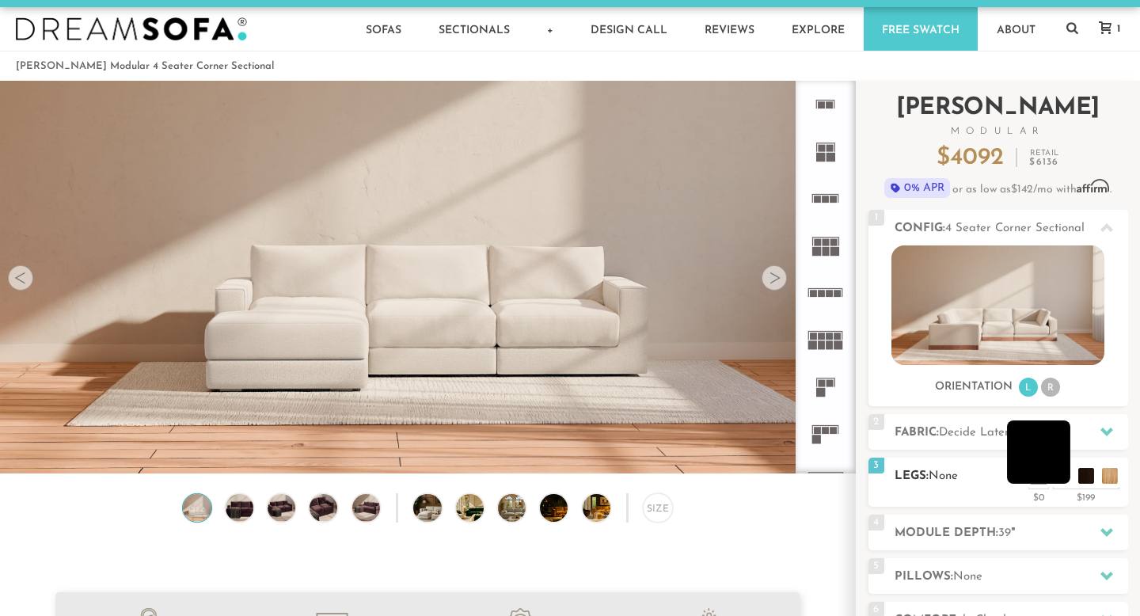
click at [1062, 477] on li at bounding box center [1038, 451] width 63 height 63
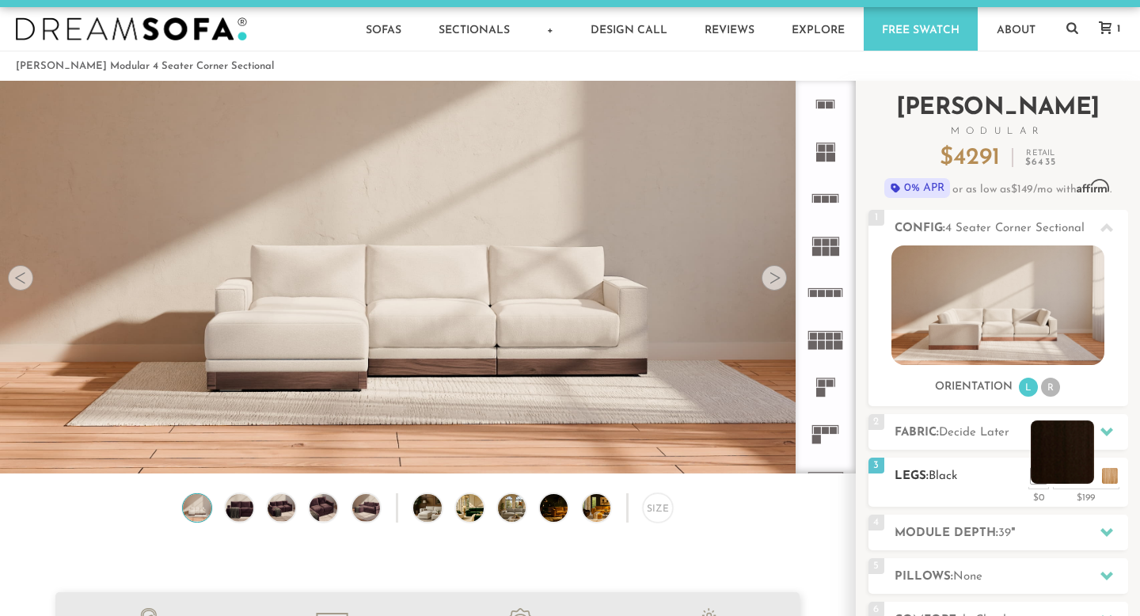
click at [1086, 481] on li at bounding box center [1062, 451] width 63 height 63
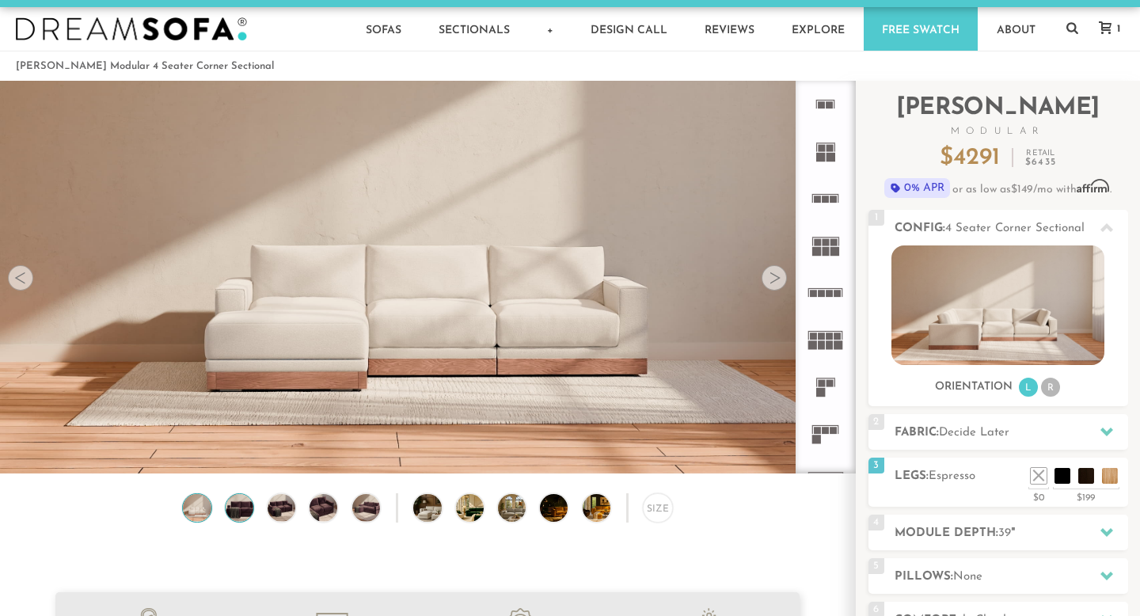
click at [238, 506] on img at bounding box center [239, 508] width 33 height 28
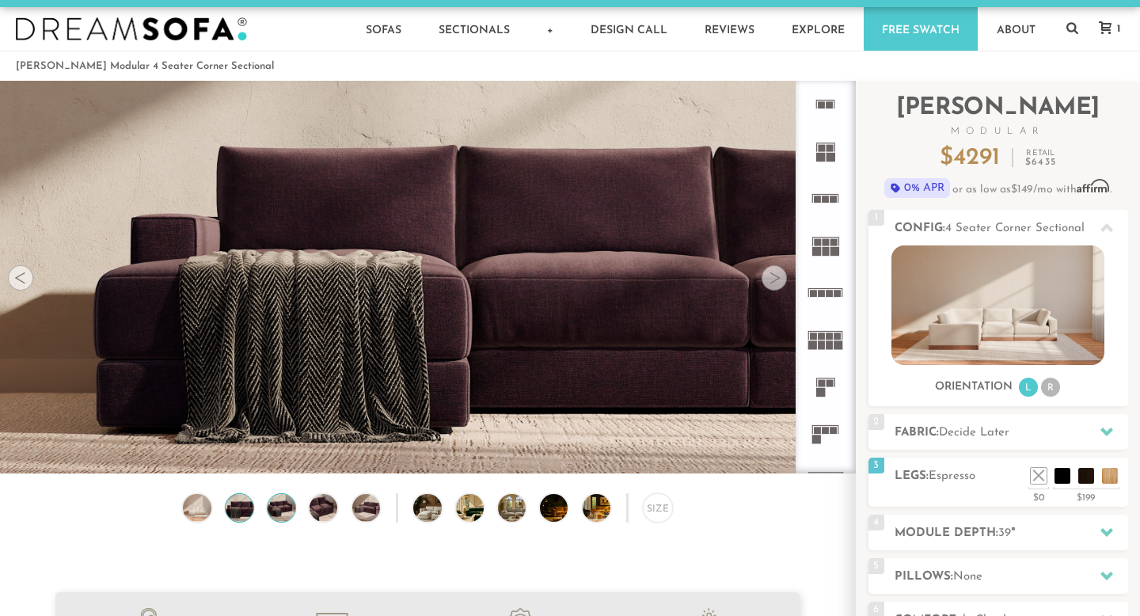
click at [283, 507] on img at bounding box center [281, 508] width 33 height 28
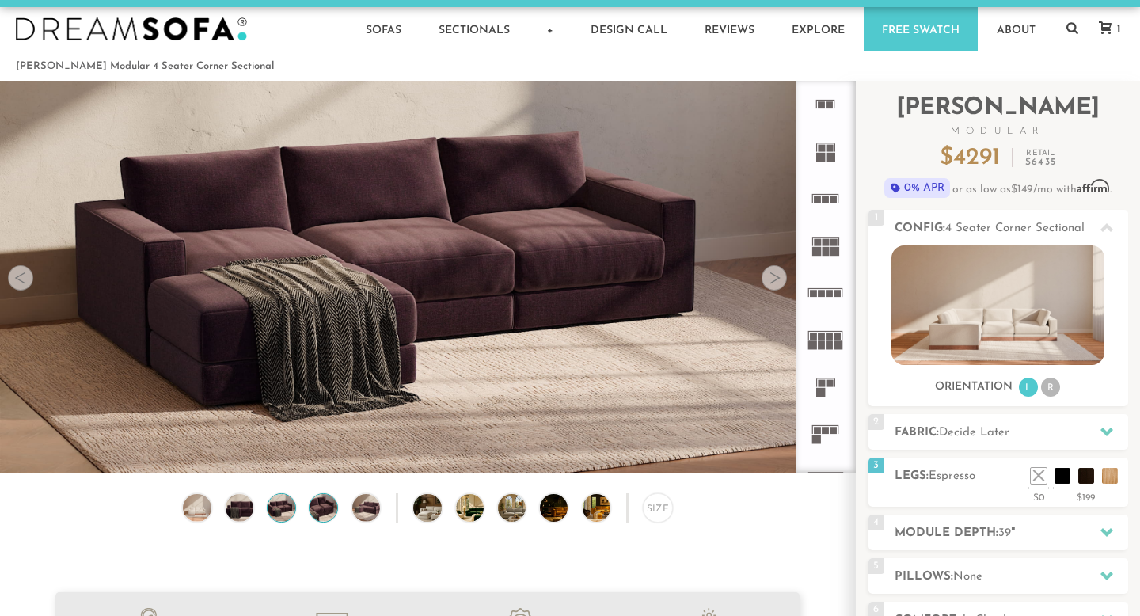
click at [315, 508] on img at bounding box center [323, 508] width 33 height 28
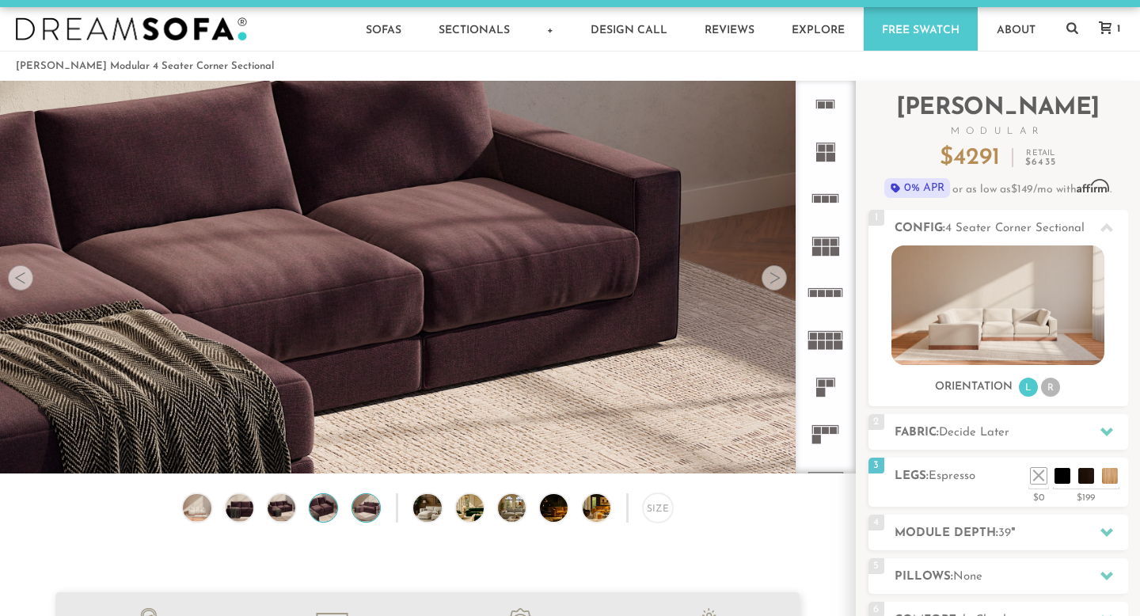
click at [363, 513] on img at bounding box center [365, 508] width 33 height 28
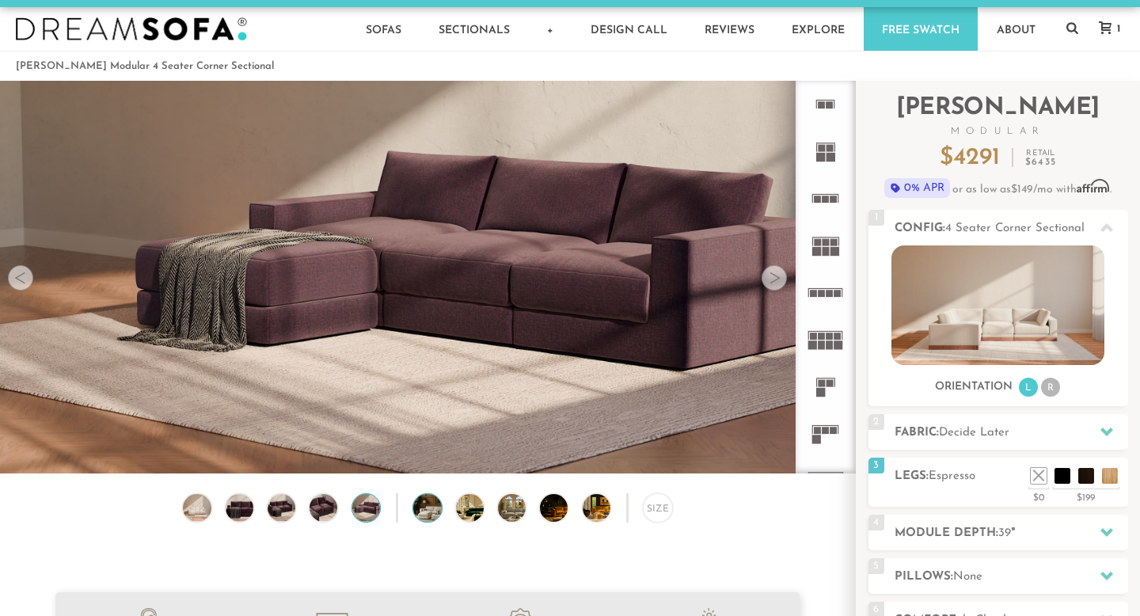
click at [435, 511] on img at bounding box center [437, 508] width 49 height 28
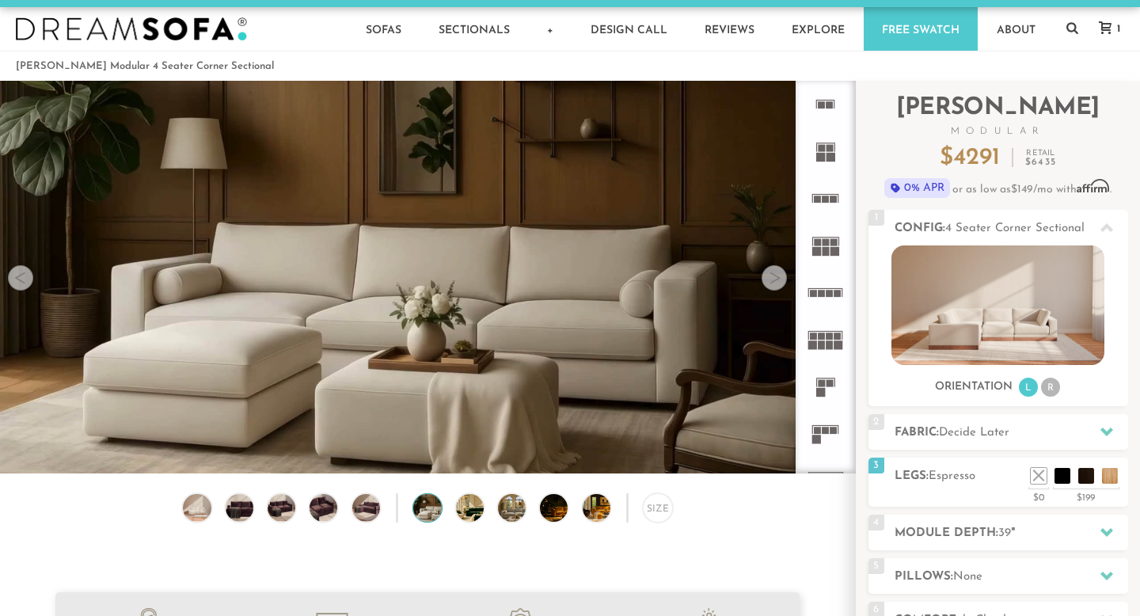
click at [491, 507] on div "Size" at bounding box center [427, 511] width 855 height 37
click at [471, 508] on img at bounding box center [480, 508] width 49 height 28
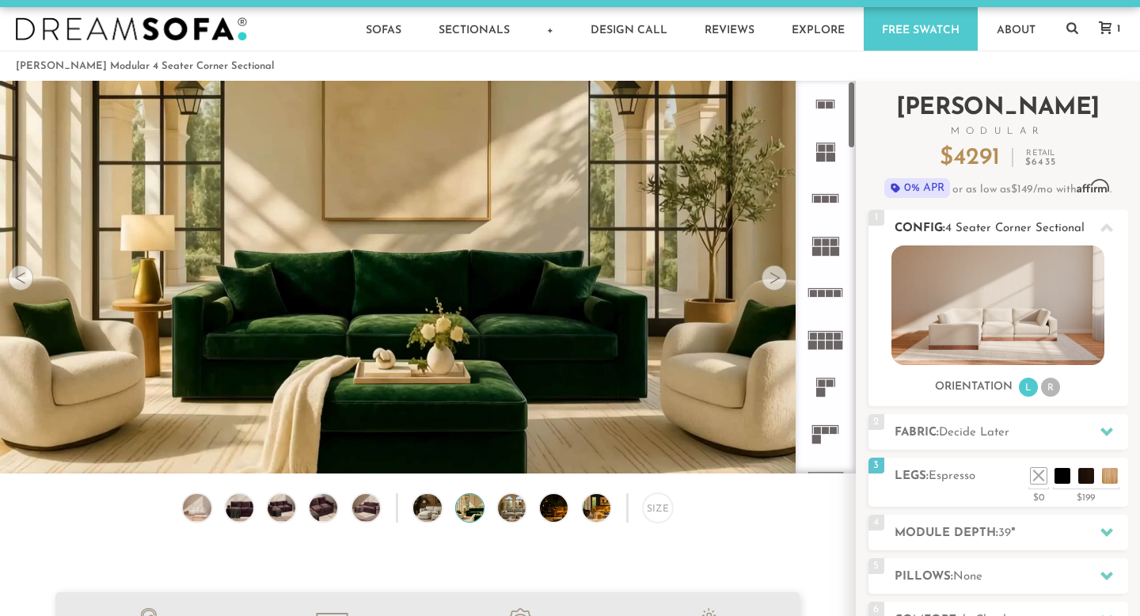
click at [980, 300] on img at bounding box center [998, 305] width 213 height 120
click at [1105, 226] on icon at bounding box center [1107, 227] width 13 height 9
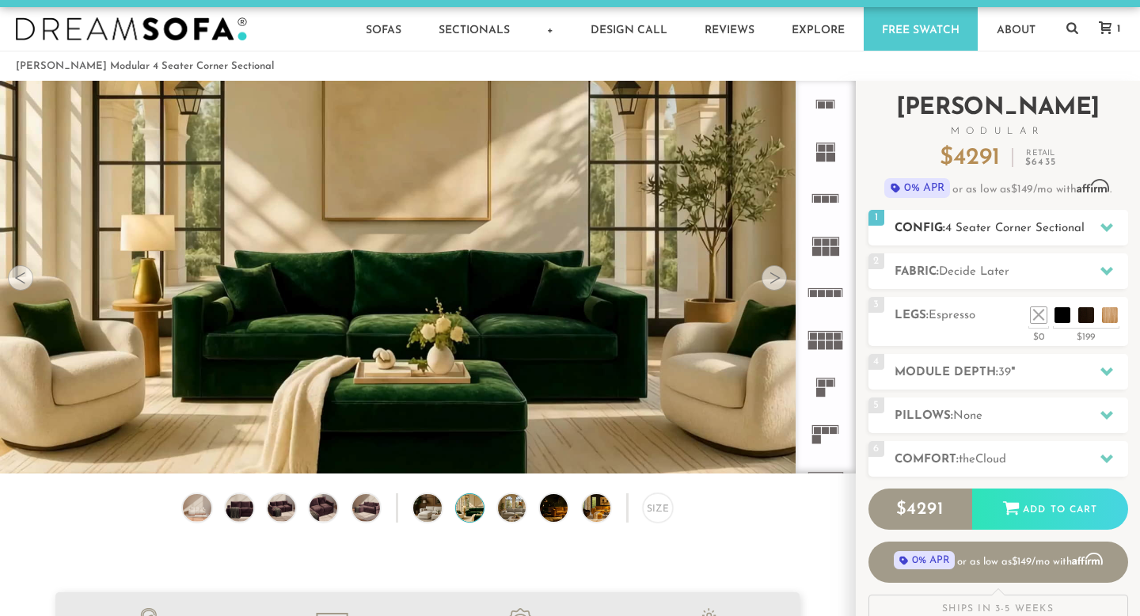
click at [1105, 226] on icon at bounding box center [1107, 227] width 13 height 9
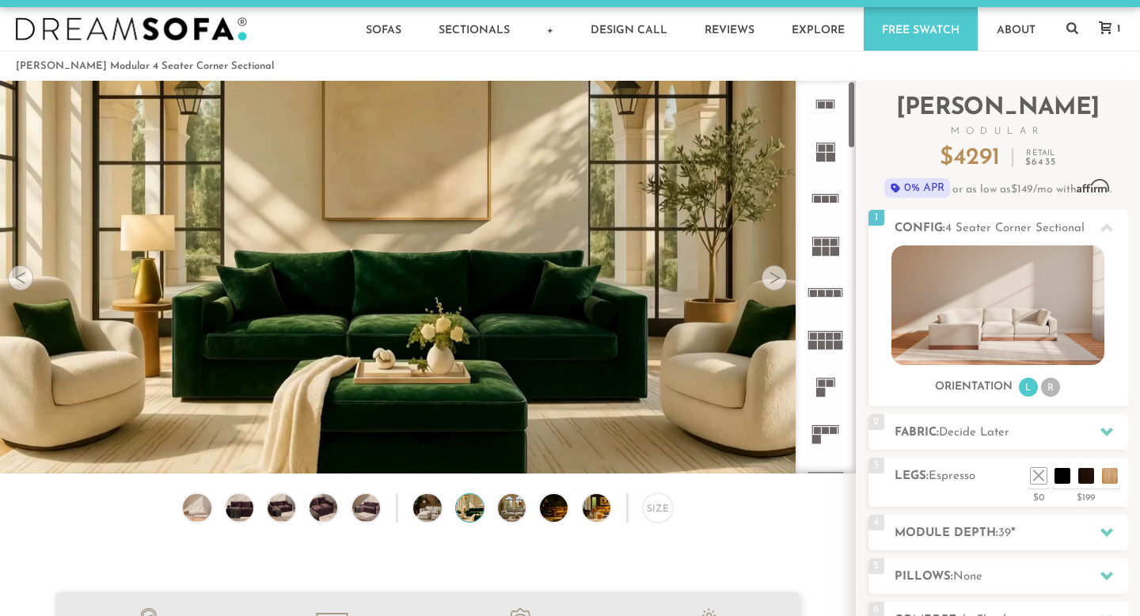
click at [827, 154] on rect at bounding box center [831, 157] width 9 height 9
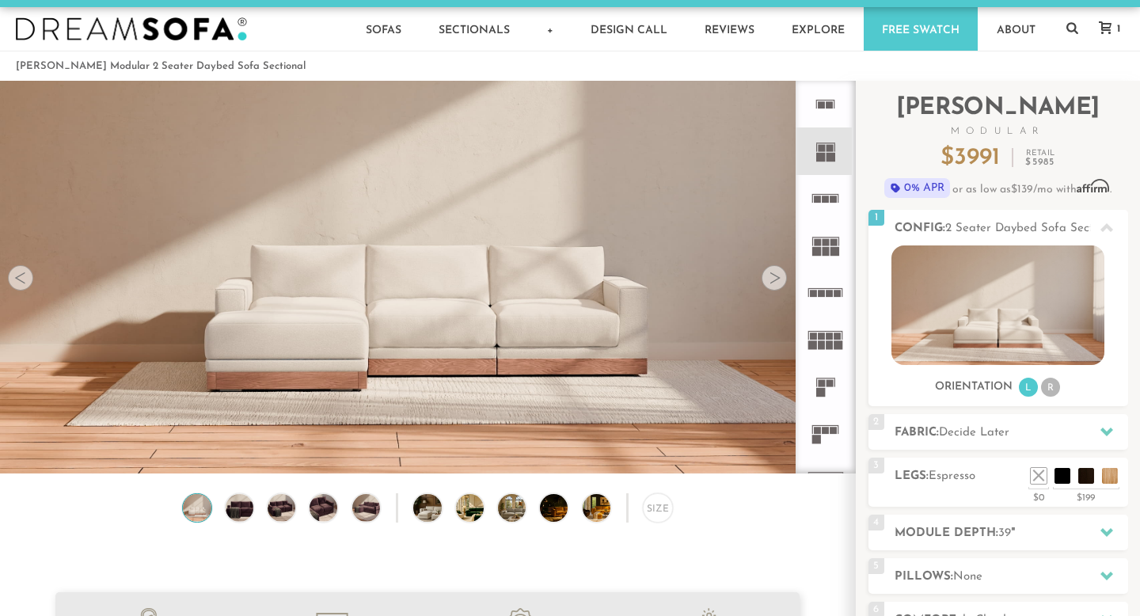
click at [827, 105] on rect at bounding box center [830, 104] width 7 height 7
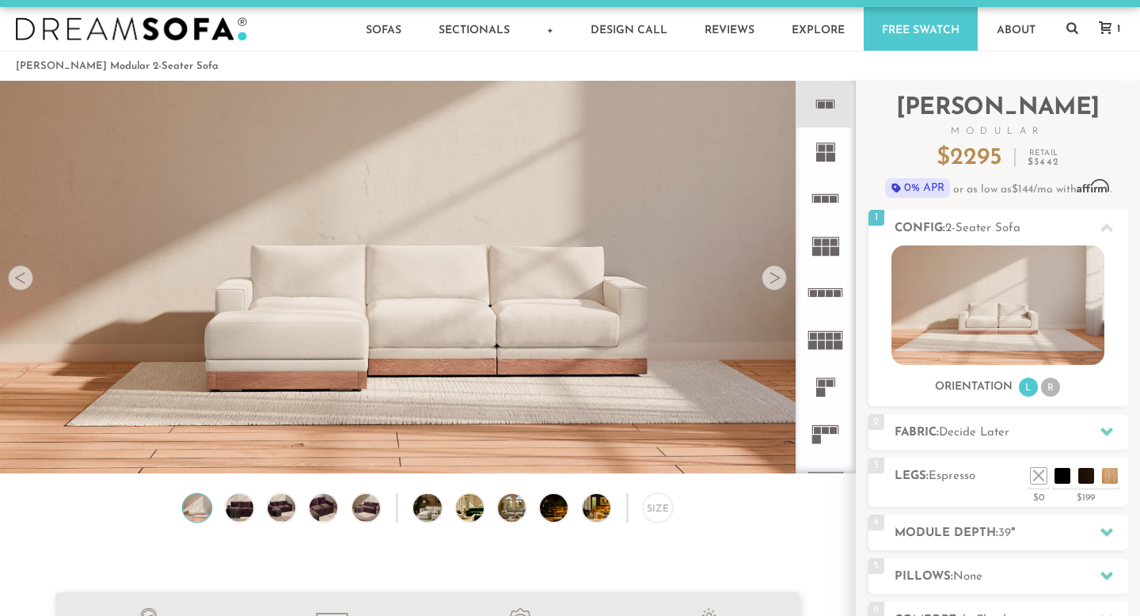
click at [832, 166] on icon at bounding box center [825, 150] width 47 height 47
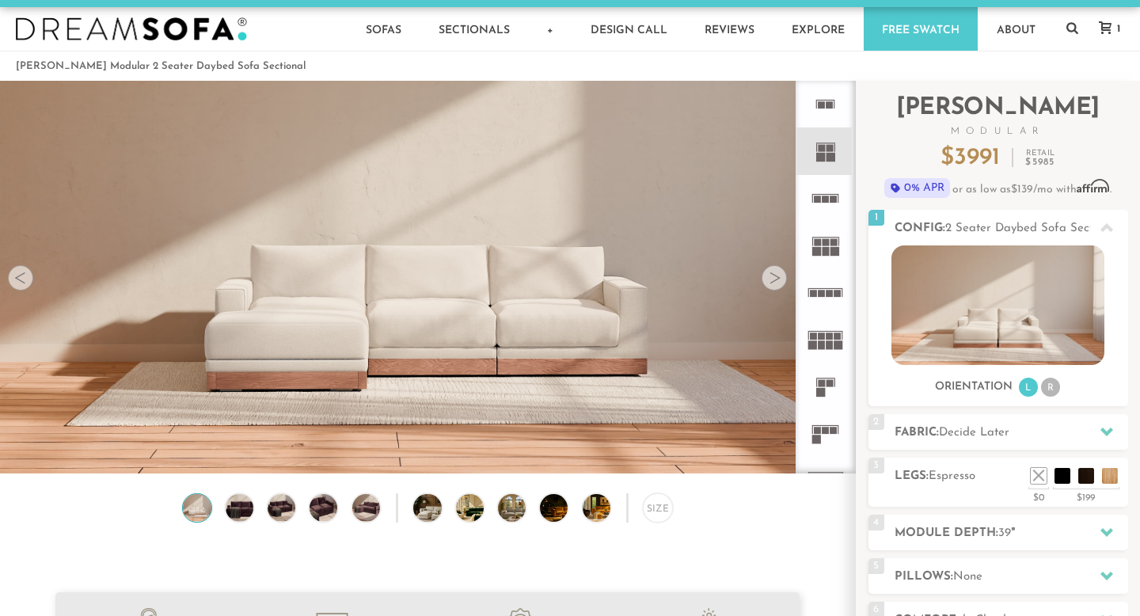
click at [838, 196] on icon at bounding box center [825, 198] width 47 height 47
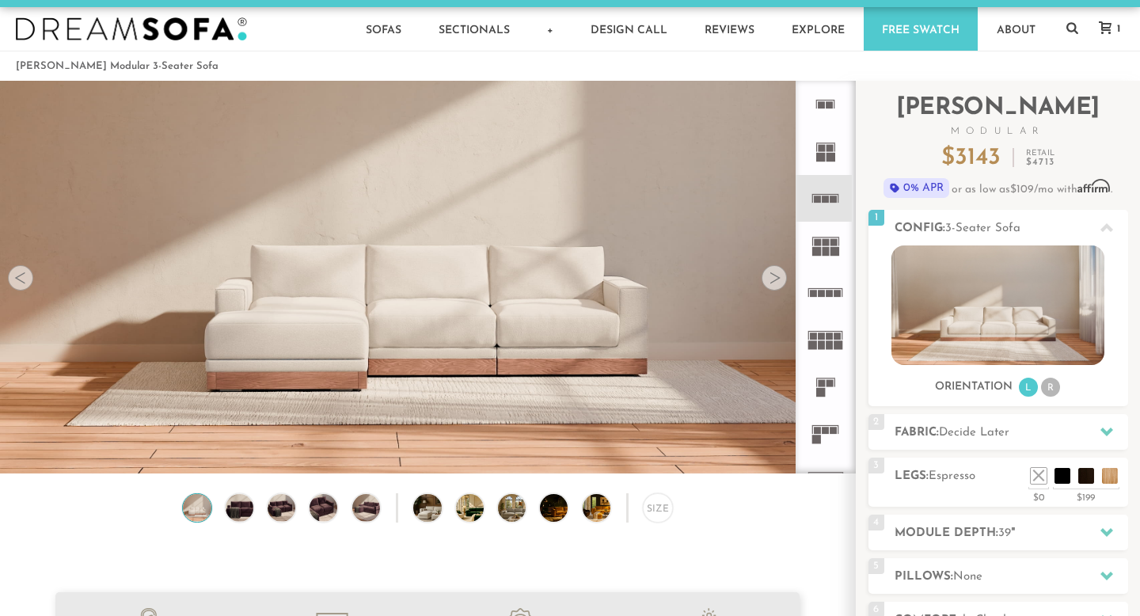
click at [834, 242] on rect at bounding box center [834, 242] width 7 height 7
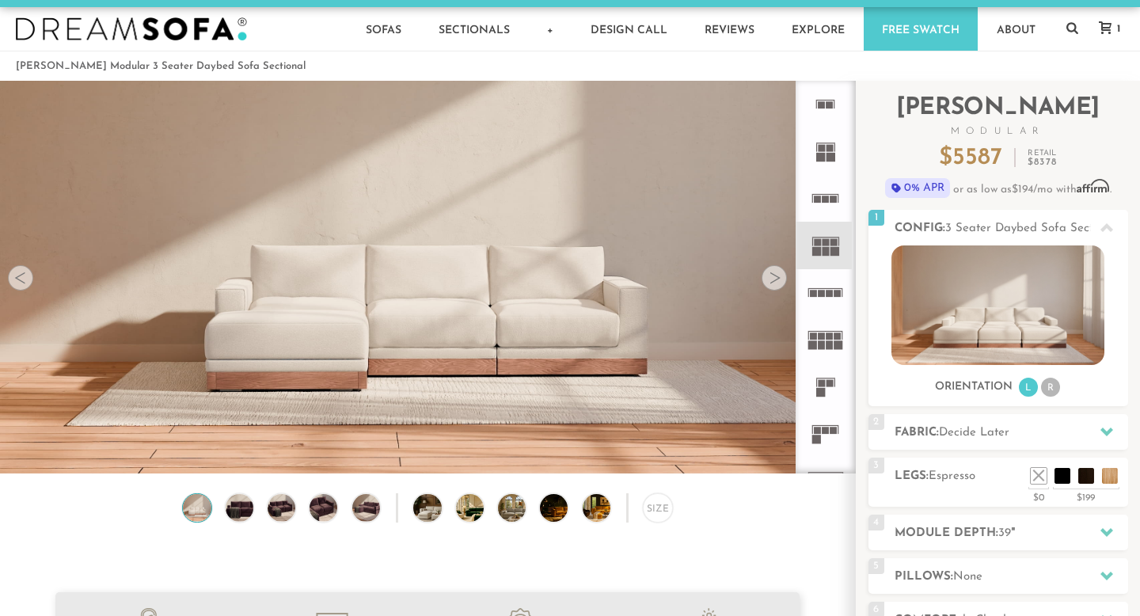
click at [833, 313] on icon at bounding box center [825, 292] width 47 height 47
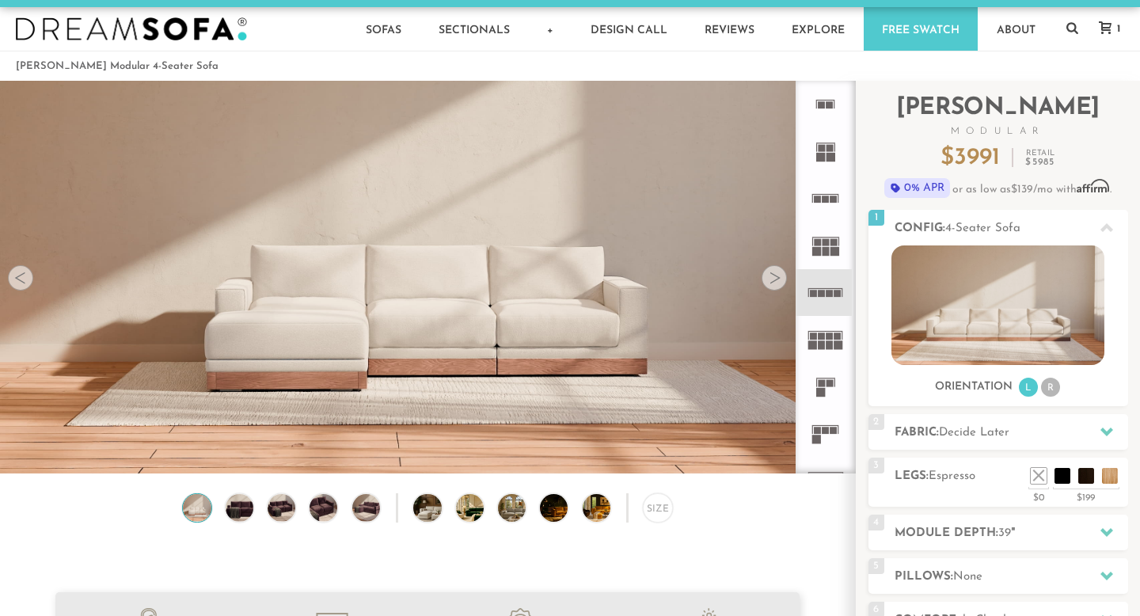
click at [831, 350] on icon at bounding box center [825, 339] width 47 height 47
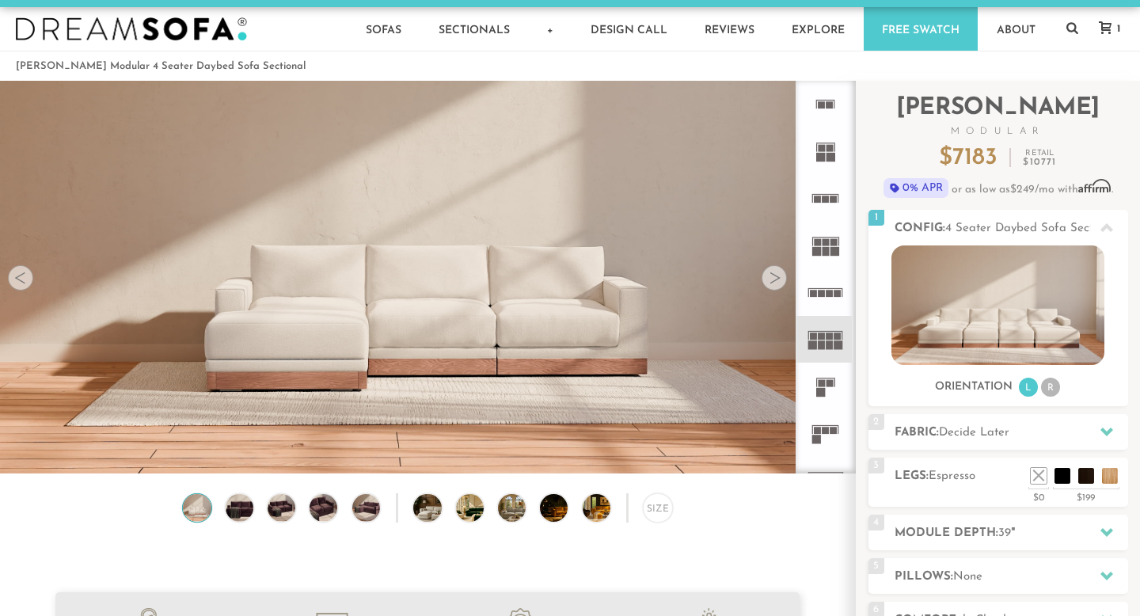
click at [829, 381] on rect at bounding box center [830, 383] width 7 height 7
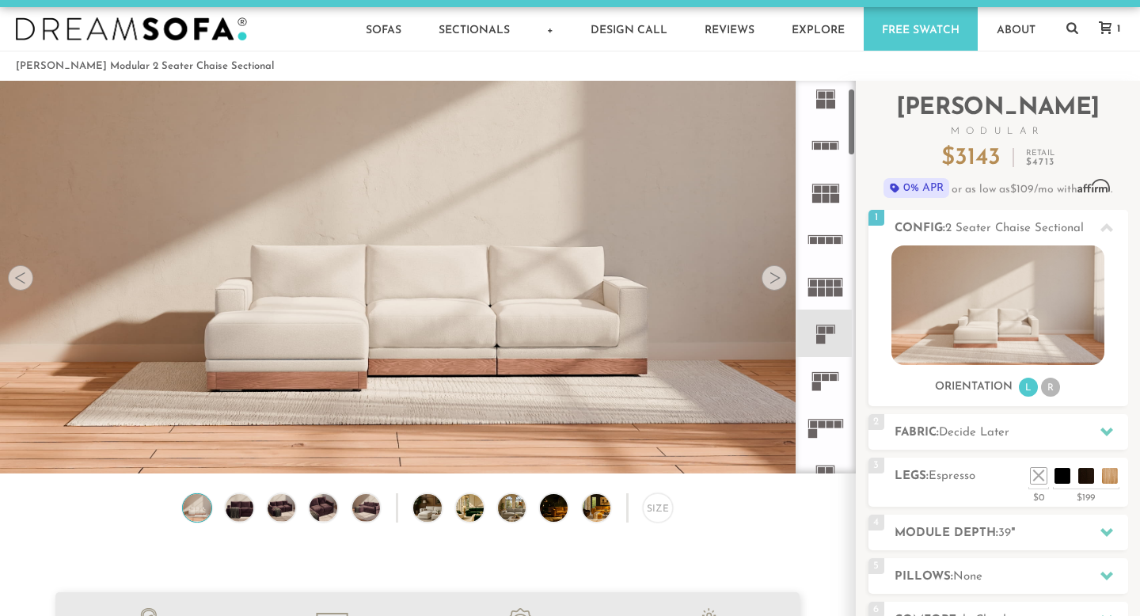
scroll to position [57, 0]
click at [829, 381] on icon at bounding box center [825, 376] width 47 height 47
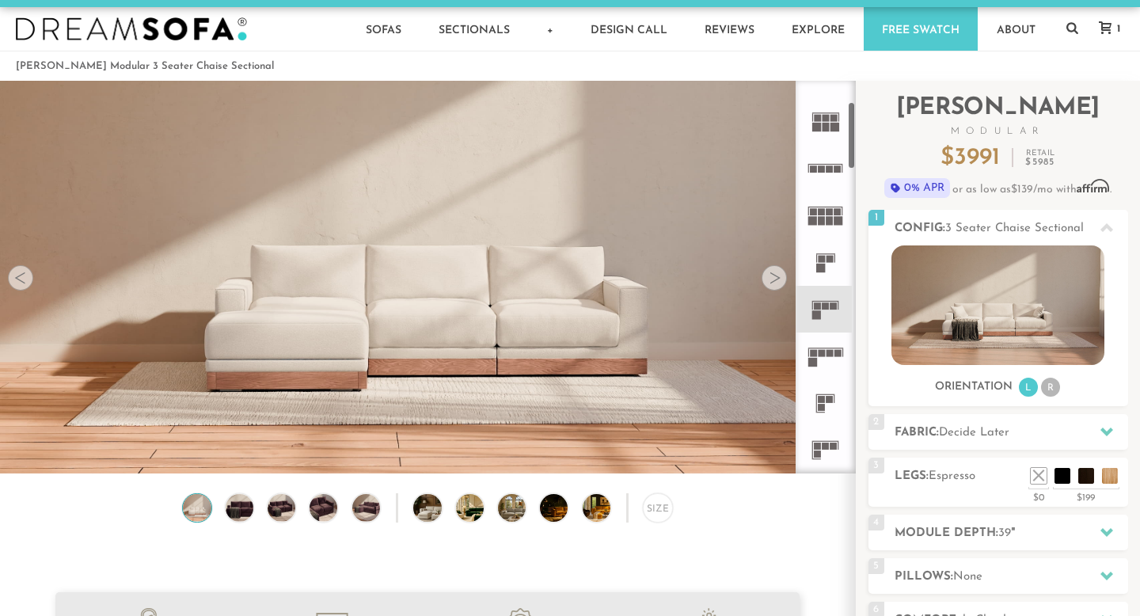
scroll to position [125, 0]
click at [829, 349] on rect at bounding box center [830, 352] width 7 height 7
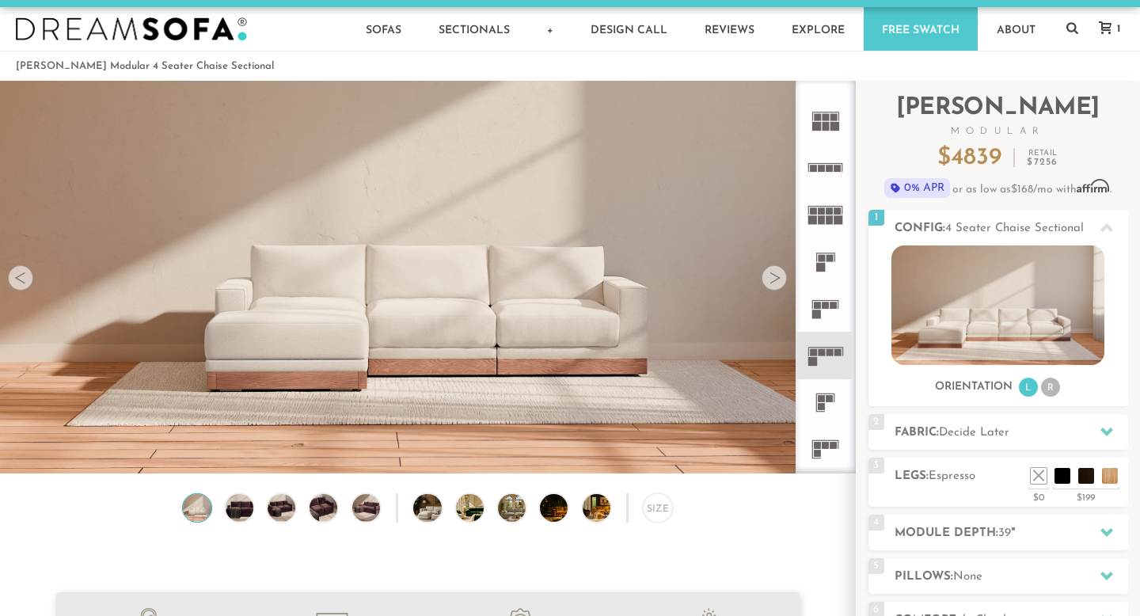
click at [827, 394] on rect at bounding box center [825, 393] width 19 height 1
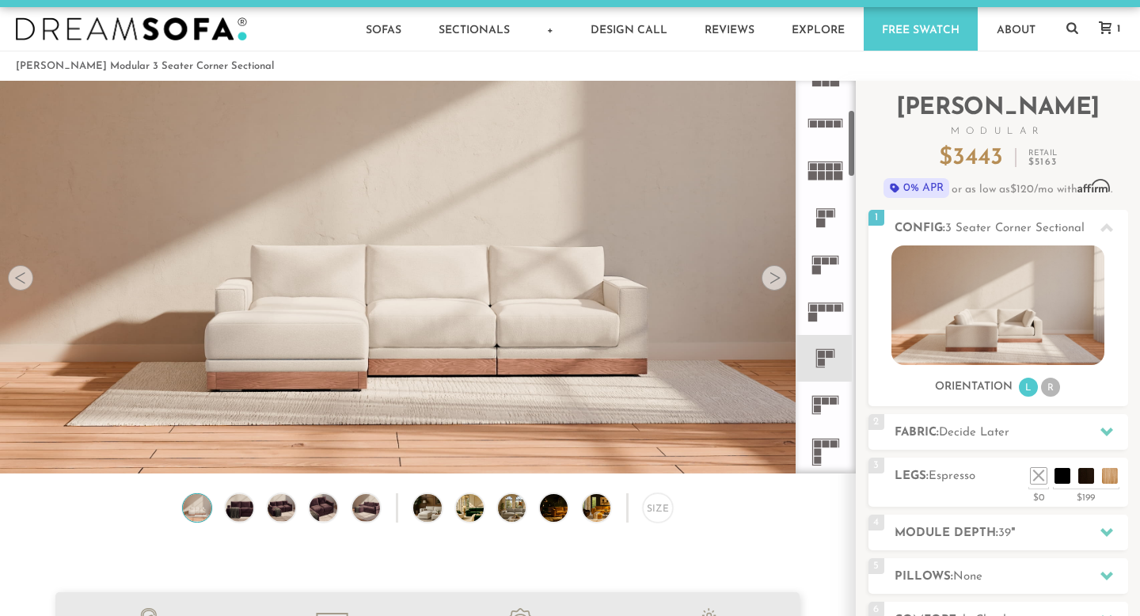
scroll to position [174, 0]
click at [827, 394] on rect at bounding box center [826, 396] width 7 height 7
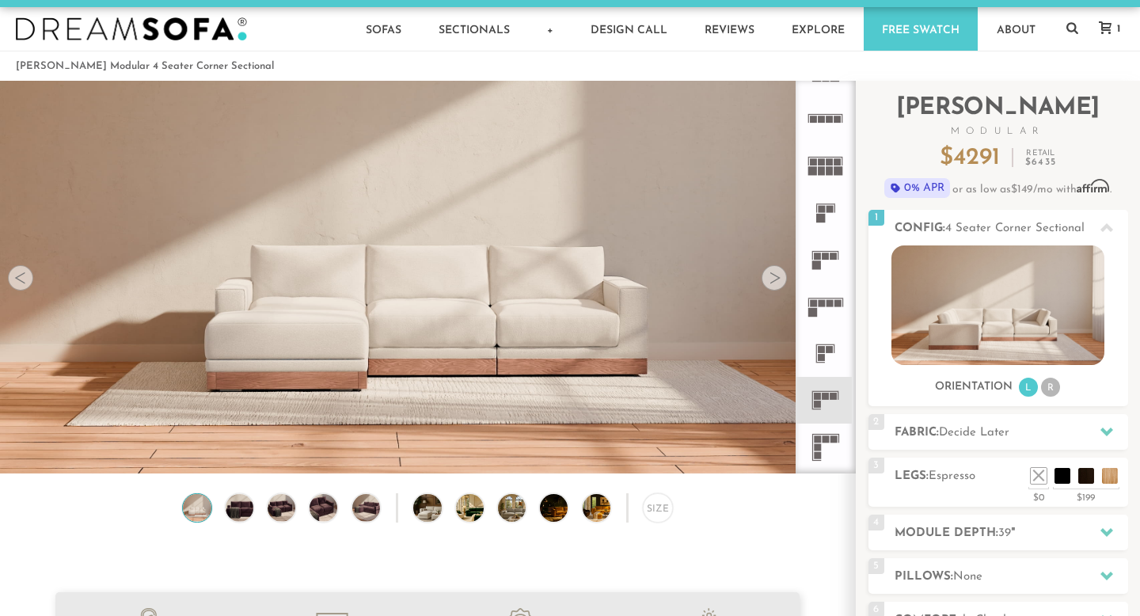
click at [829, 436] on icon at bounding box center [825, 447] width 47 height 47
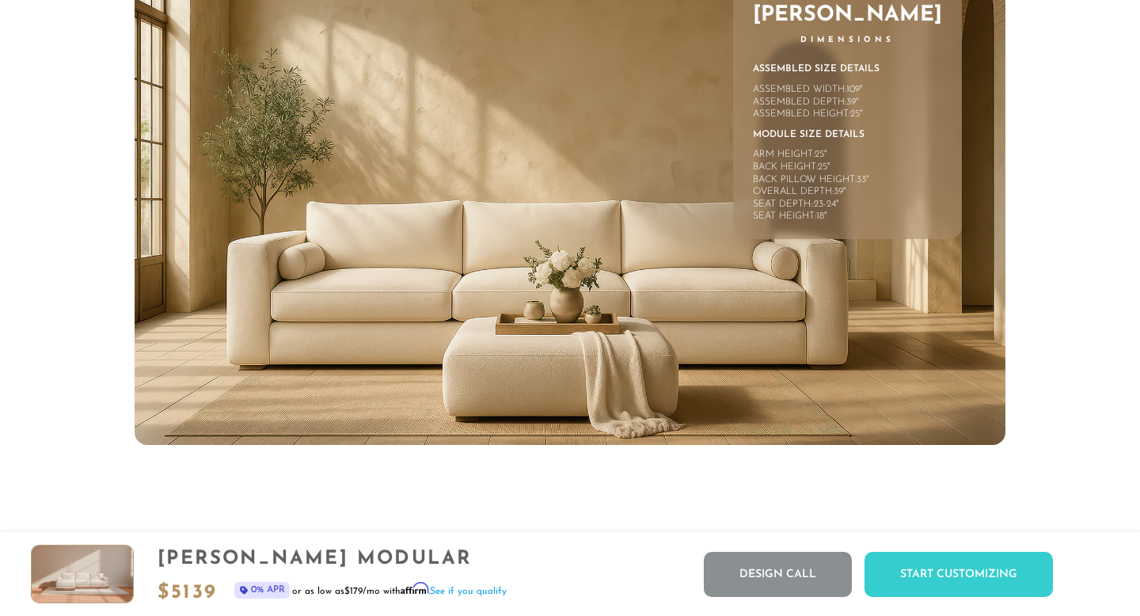
scroll to position [6988, 0]
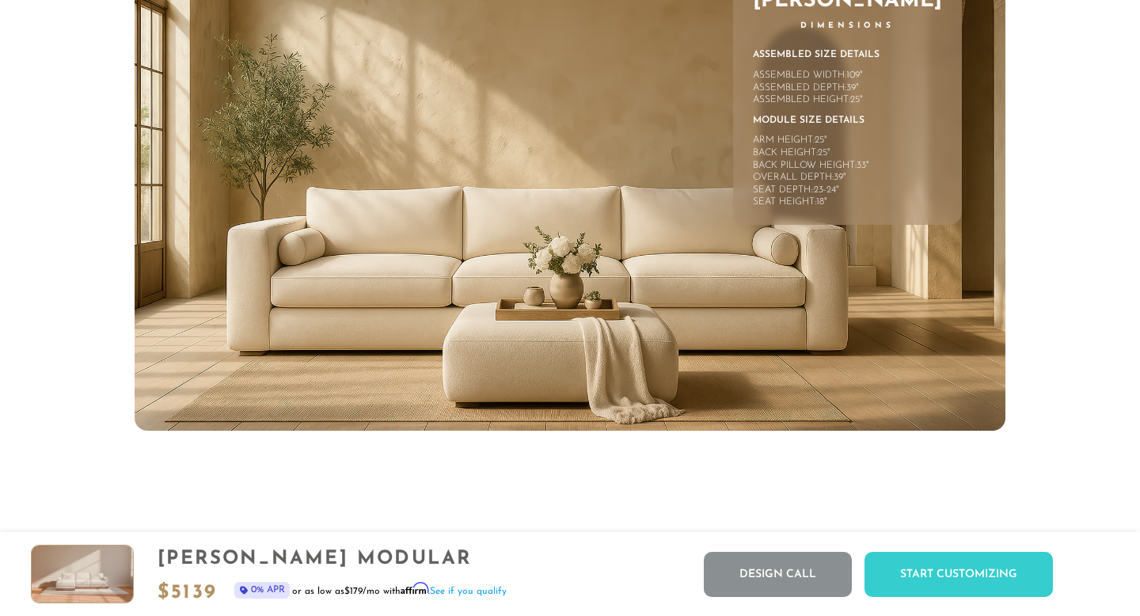
click at [857, 166] on div "Back Pillow Height:" at bounding box center [805, 166] width 104 height 13
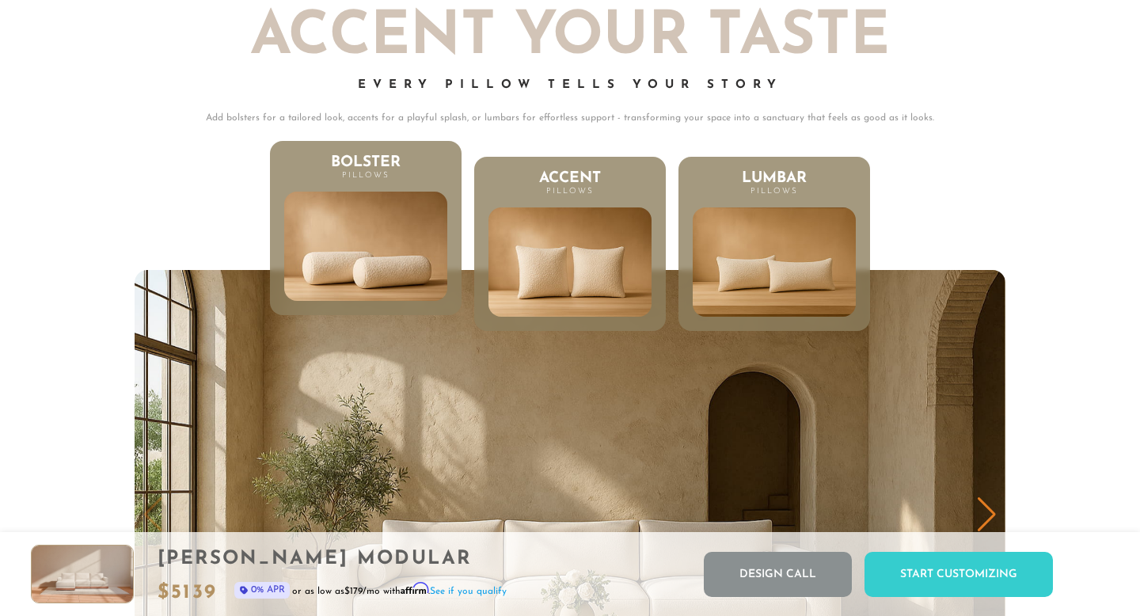
scroll to position [7556, 0]
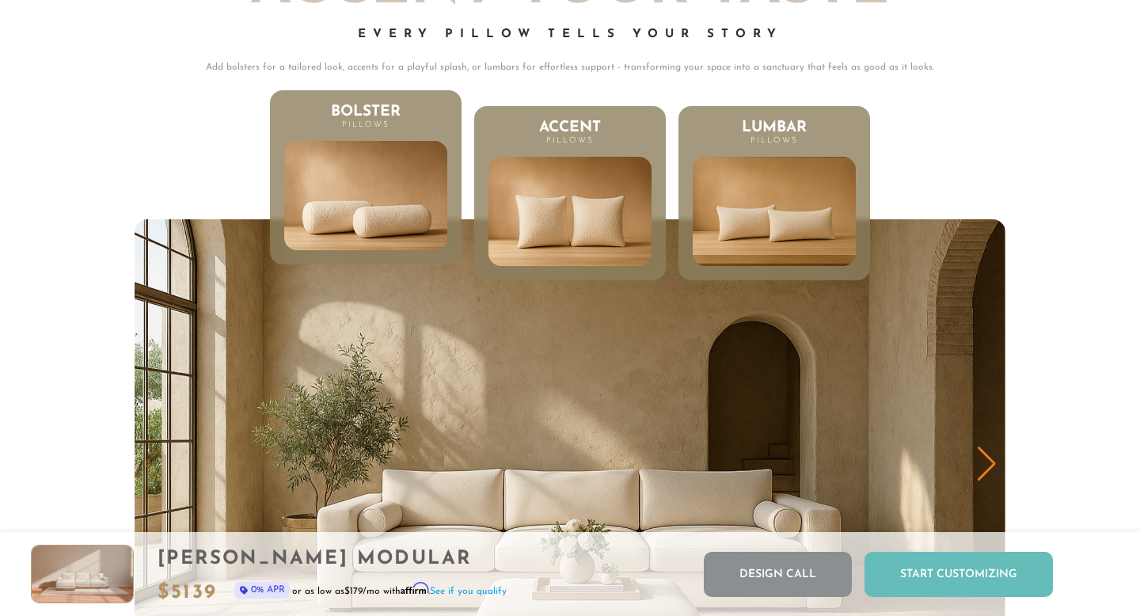
click at [978, 570] on div "Start Customizing" at bounding box center [959, 574] width 188 height 45
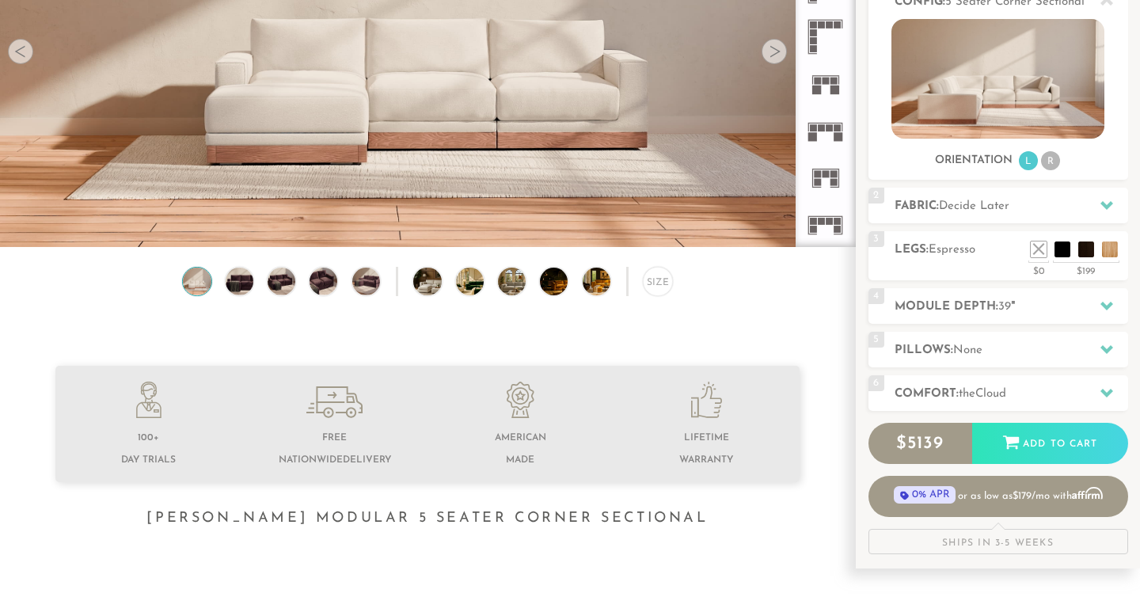
scroll to position [0, 0]
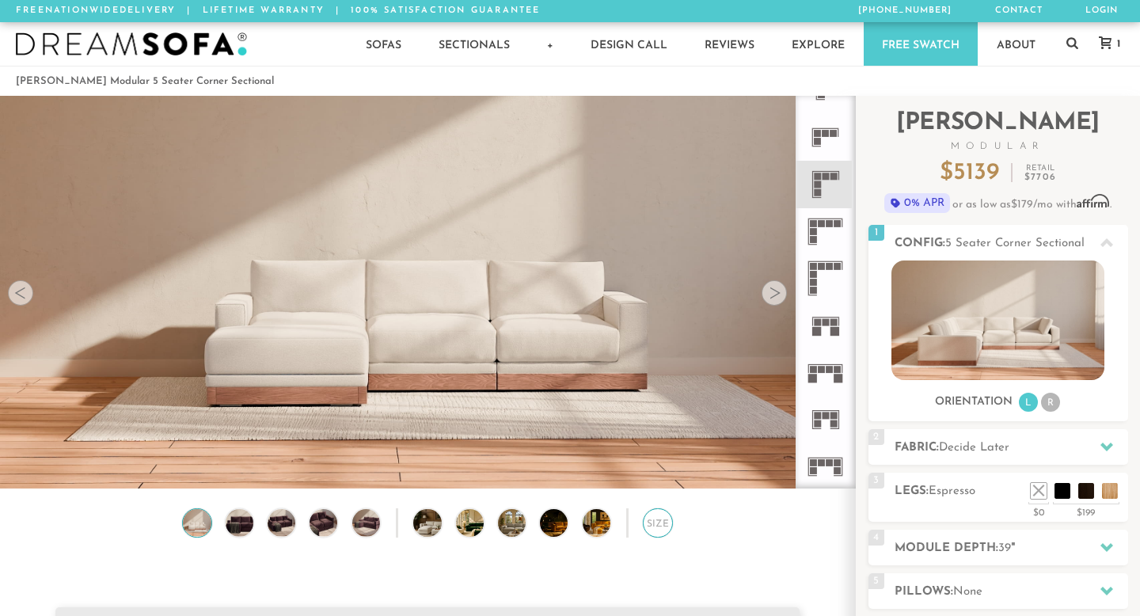
click at [654, 519] on div "Size" at bounding box center [657, 522] width 29 height 29
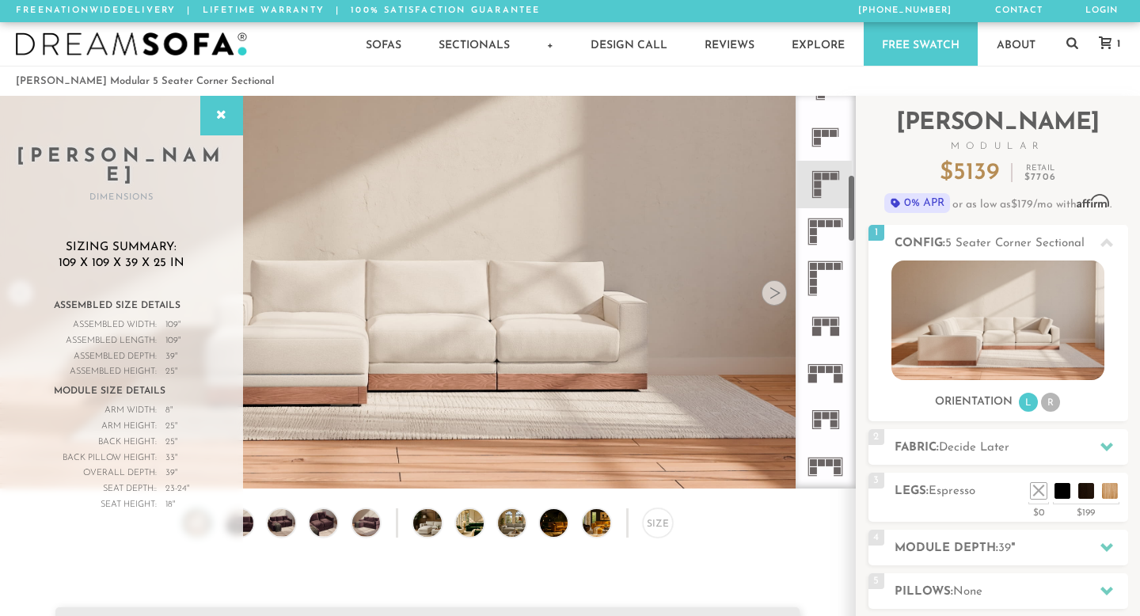
click at [824, 148] on icon at bounding box center [825, 137] width 47 height 47
